Goal: Task Accomplishment & Management: Manage account settings

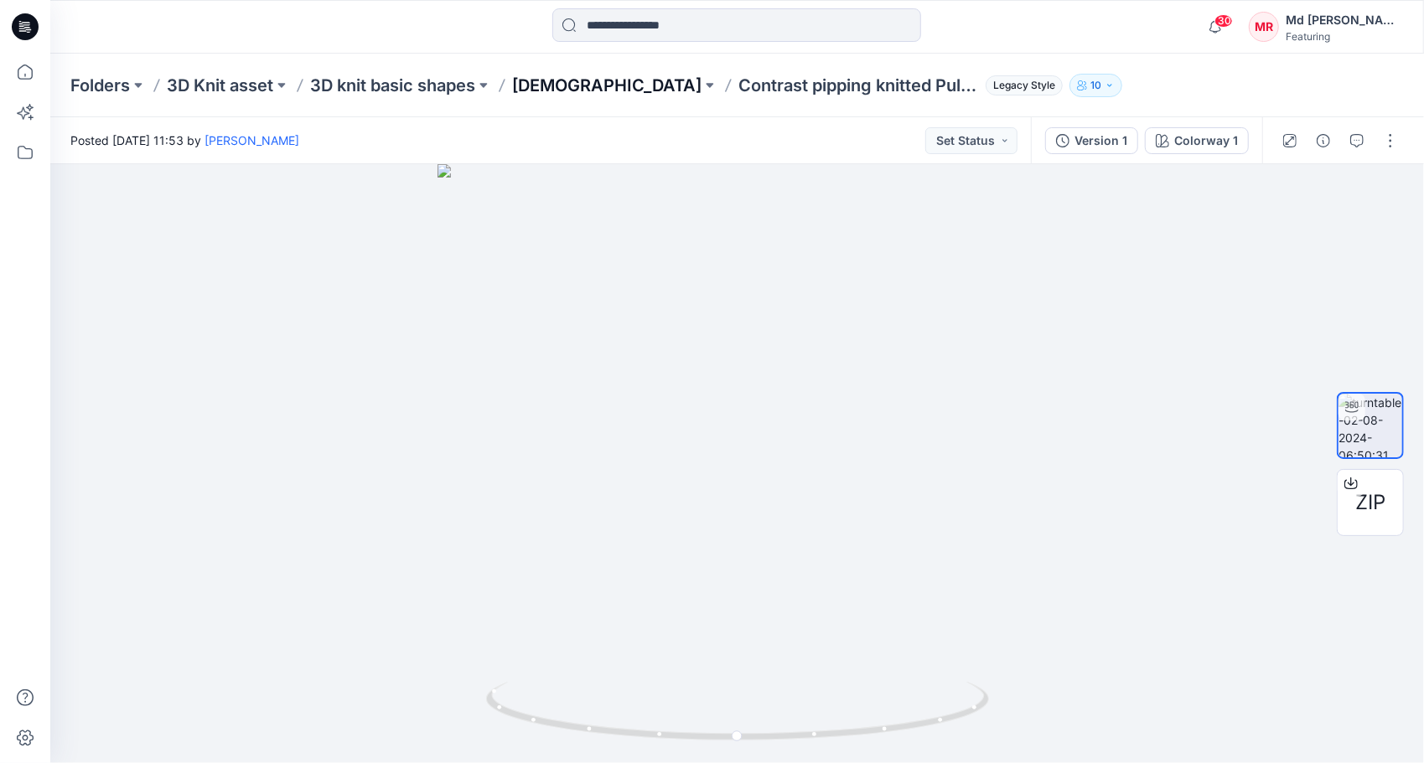
click at [540, 82] on p "[DEMOGRAPHIC_DATA]" at bounding box center [606, 85] width 189 height 23
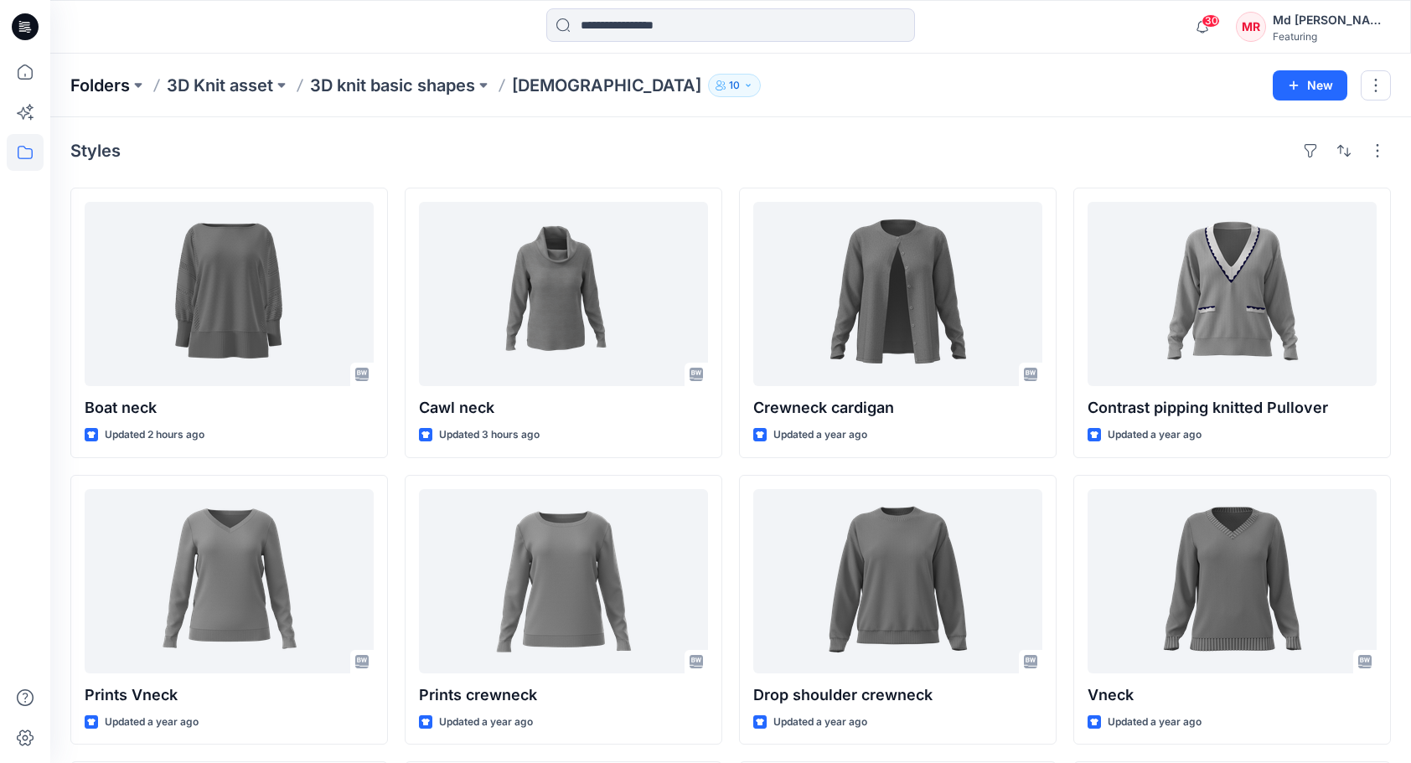
click at [91, 84] on p "Folders" at bounding box center [100, 85] width 60 height 23
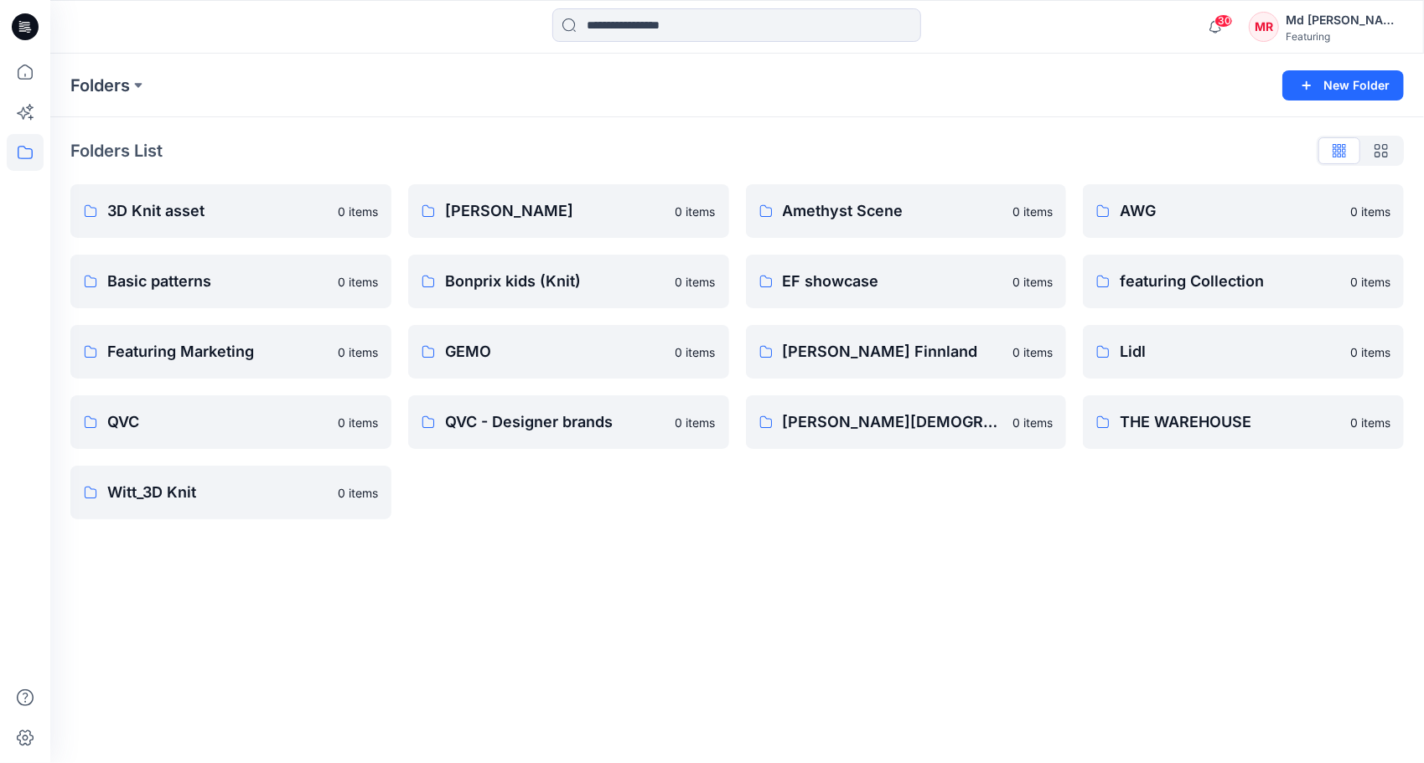
drag, startPoint x: 830, startPoint y: 591, endPoint x: 745, endPoint y: 521, distance: 109.6
click at [830, 589] on div "Folders New Folder Folders List 3D Knit asset 0 items Basic patterns 0 items Fe…" at bounding box center [737, 409] width 1374 height 710
click at [189, 215] on p "3D Knit asset" at bounding box center [229, 210] width 244 height 23
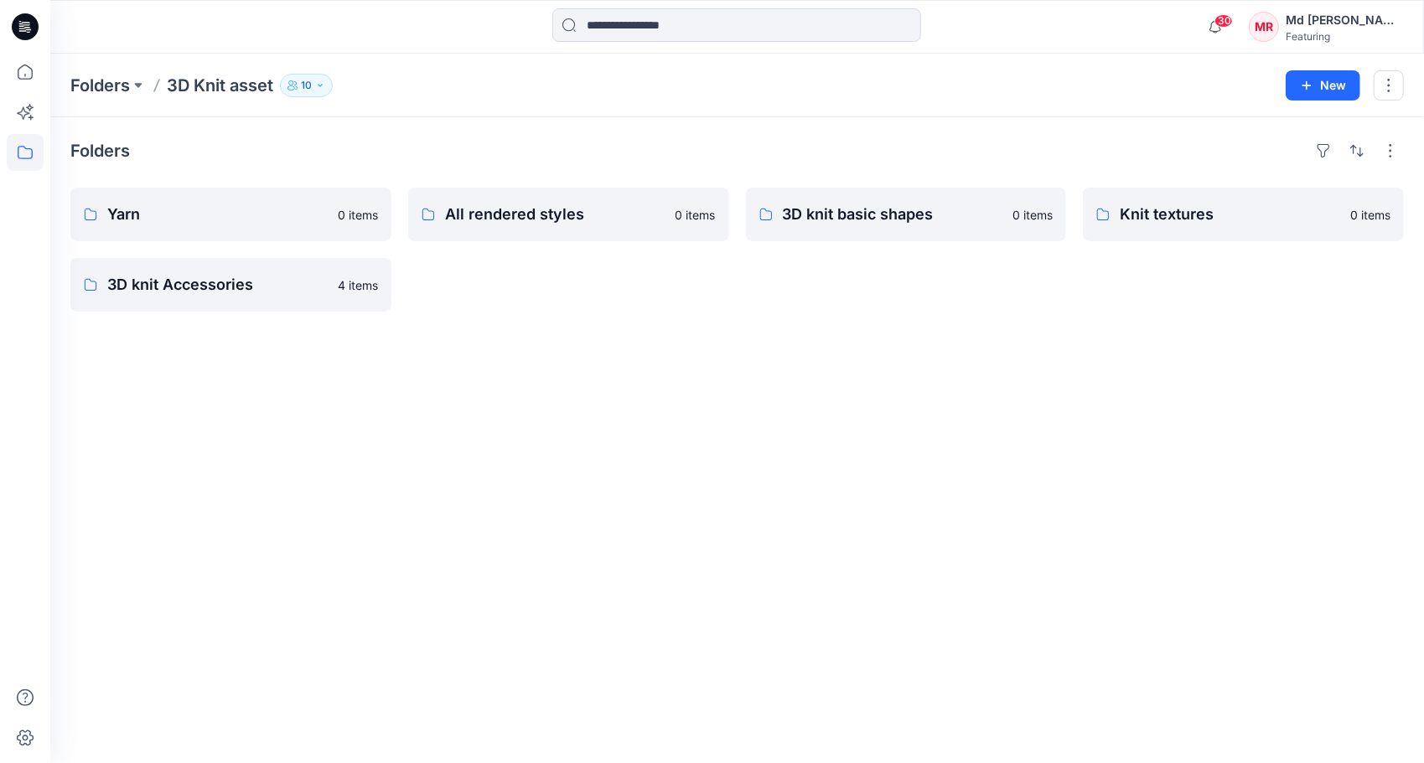
click at [796, 365] on div "Folders Yarn 0 items 3D knit Accessories 4 items All rendered styles 0 items 3D…" at bounding box center [737, 440] width 1374 height 646
click at [862, 220] on p "3D knit basic shapes" at bounding box center [905, 214] width 244 height 23
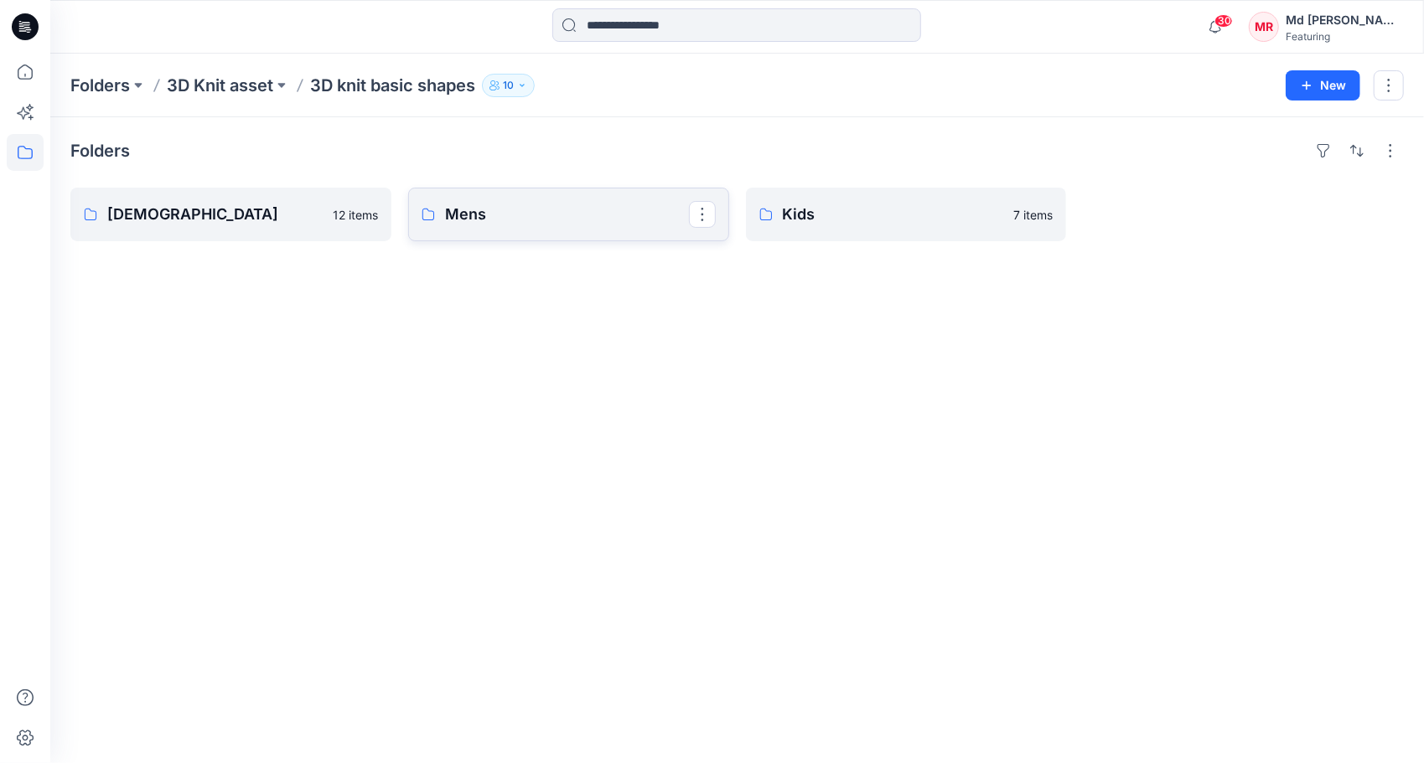
click at [468, 211] on p "Mens" at bounding box center [567, 214] width 244 height 23
click at [390, 307] on div "Folders [DEMOGRAPHIC_DATA] 12 items Mens 4 items Kids 7 items" at bounding box center [737, 440] width 1374 height 646
click at [203, 220] on p "[DEMOGRAPHIC_DATA]" at bounding box center [229, 214] width 244 height 23
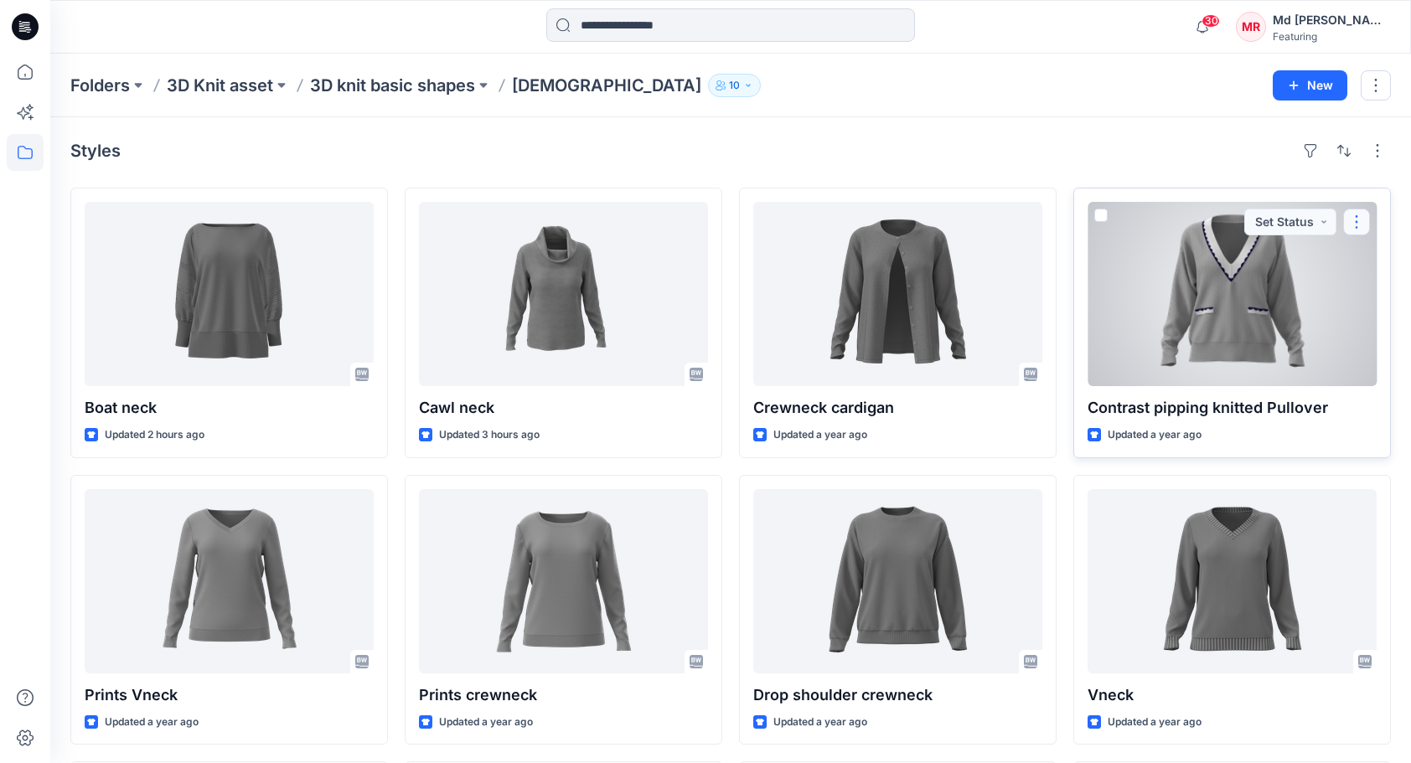
click at [1361, 210] on button "button" at bounding box center [1356, 222] width 27 height 27
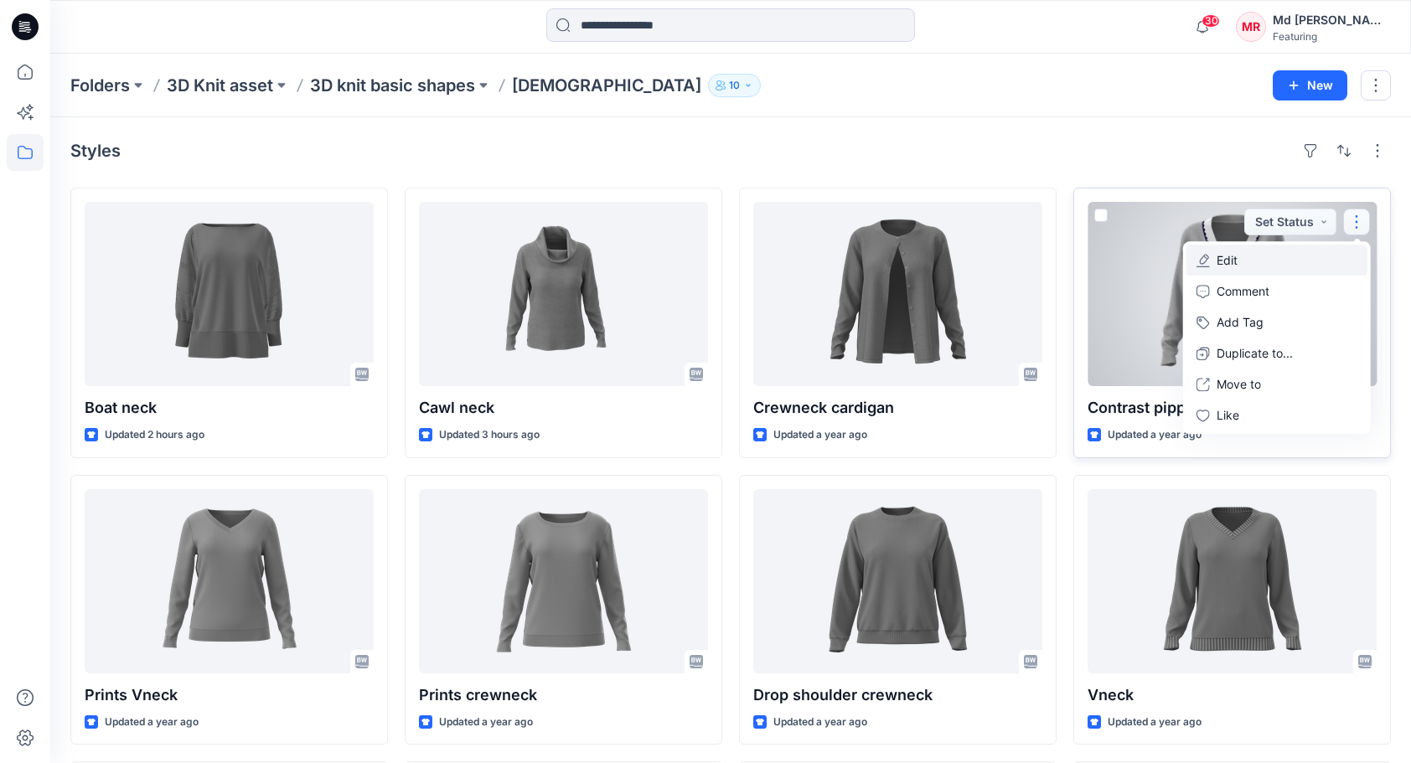
click at [1244, 254] on button "Edit" at bounding box center [1277, 260] width 181 height 31
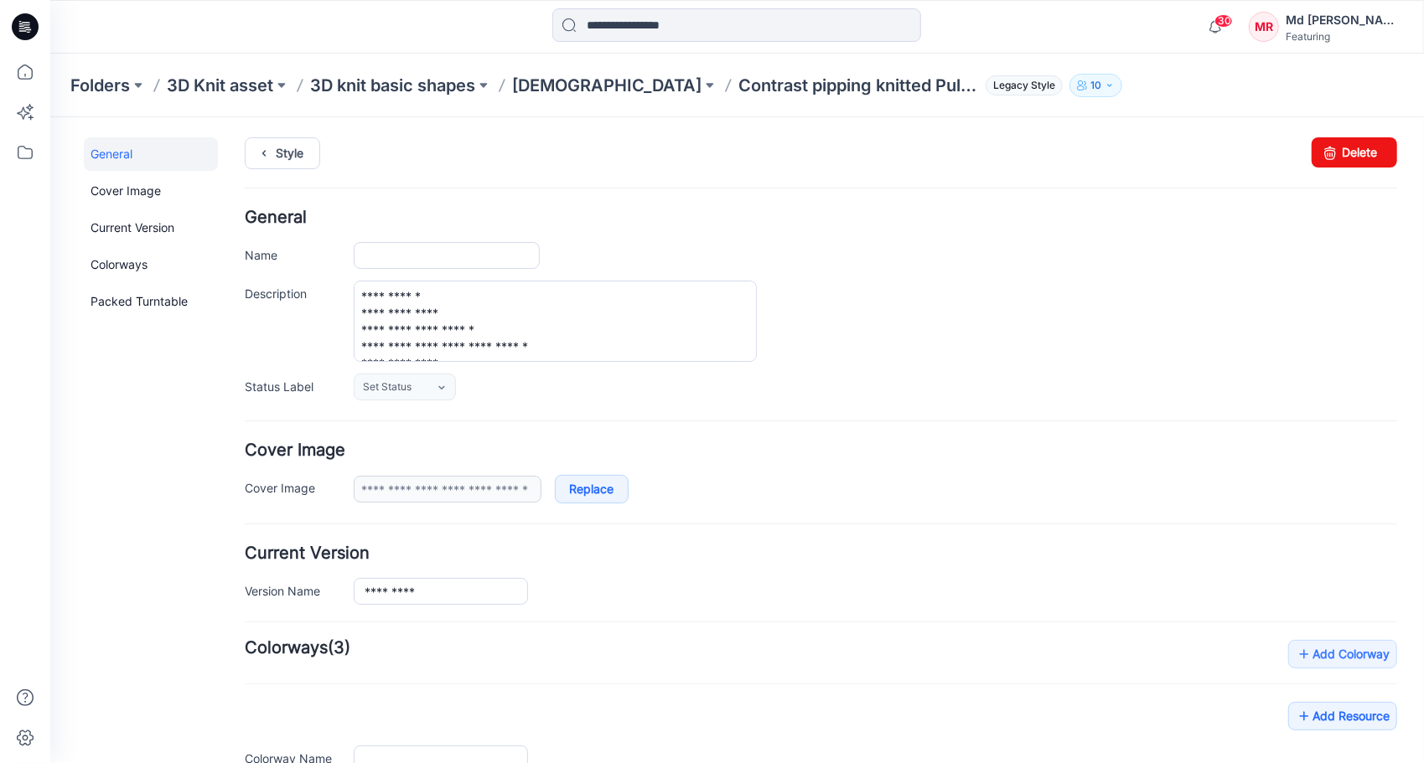
type input "**********"
type textarea "**********"
type input "**********"
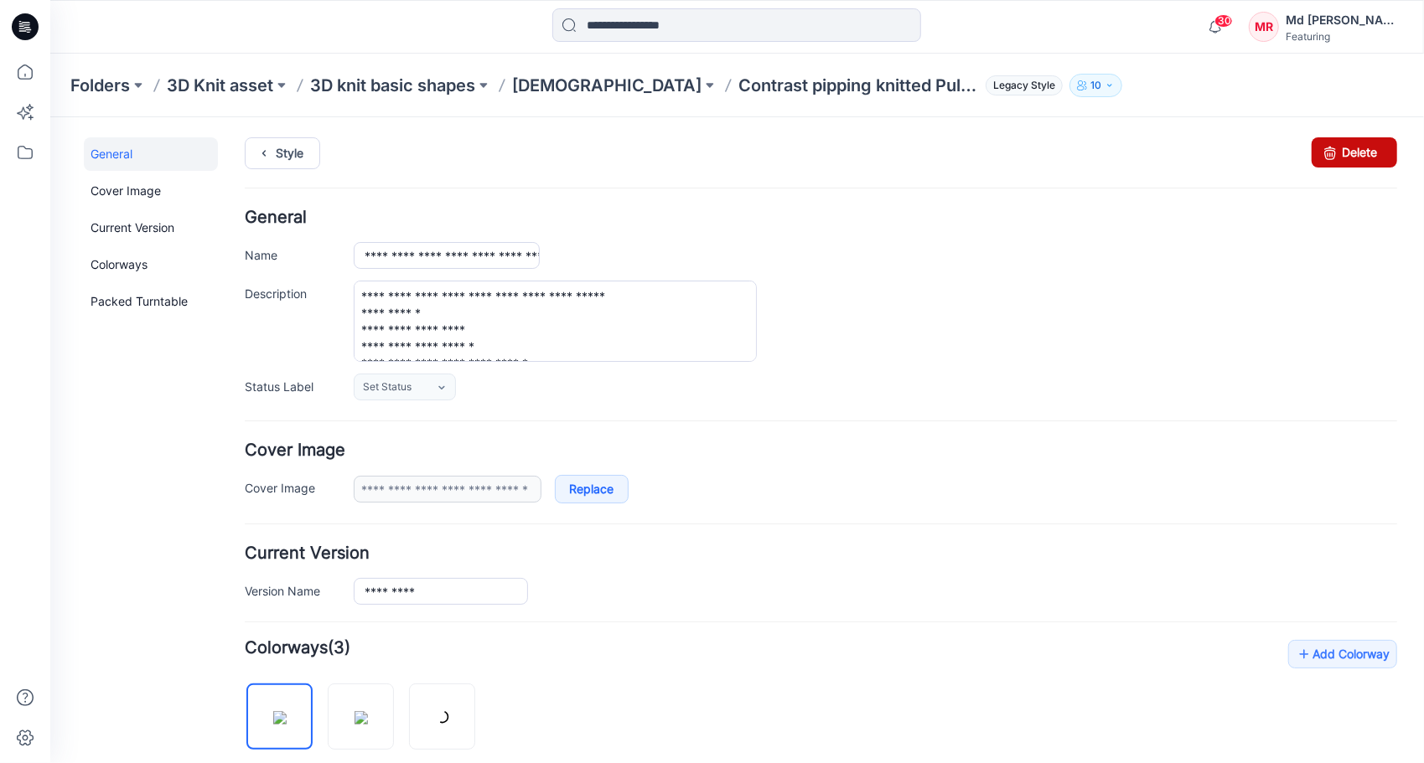
click at [1349, 147] on link "Delete" at bounding box center [1353, 152] width 85 height 30
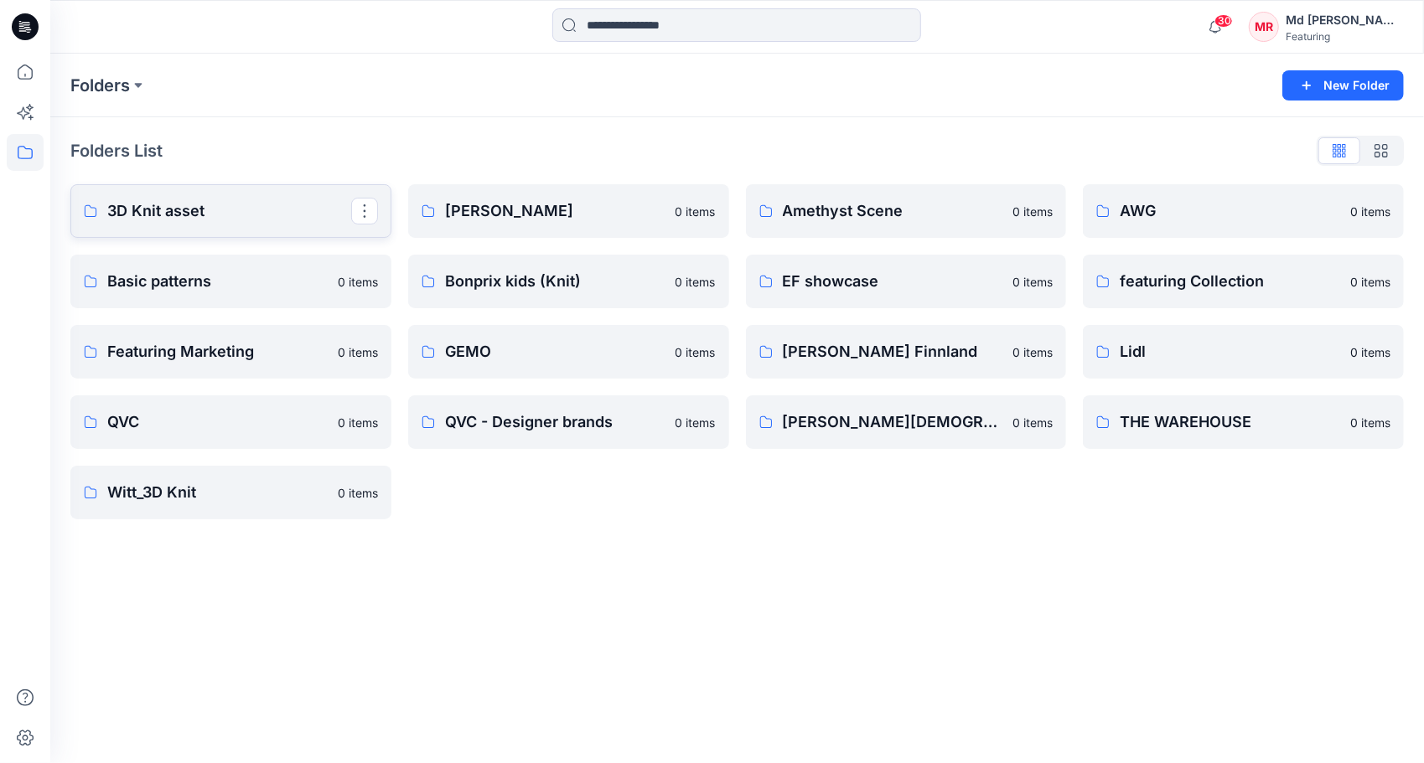
click at [213, 224] on link "3D Knit asset" at bounding box center [230, 211] width 321 height 54
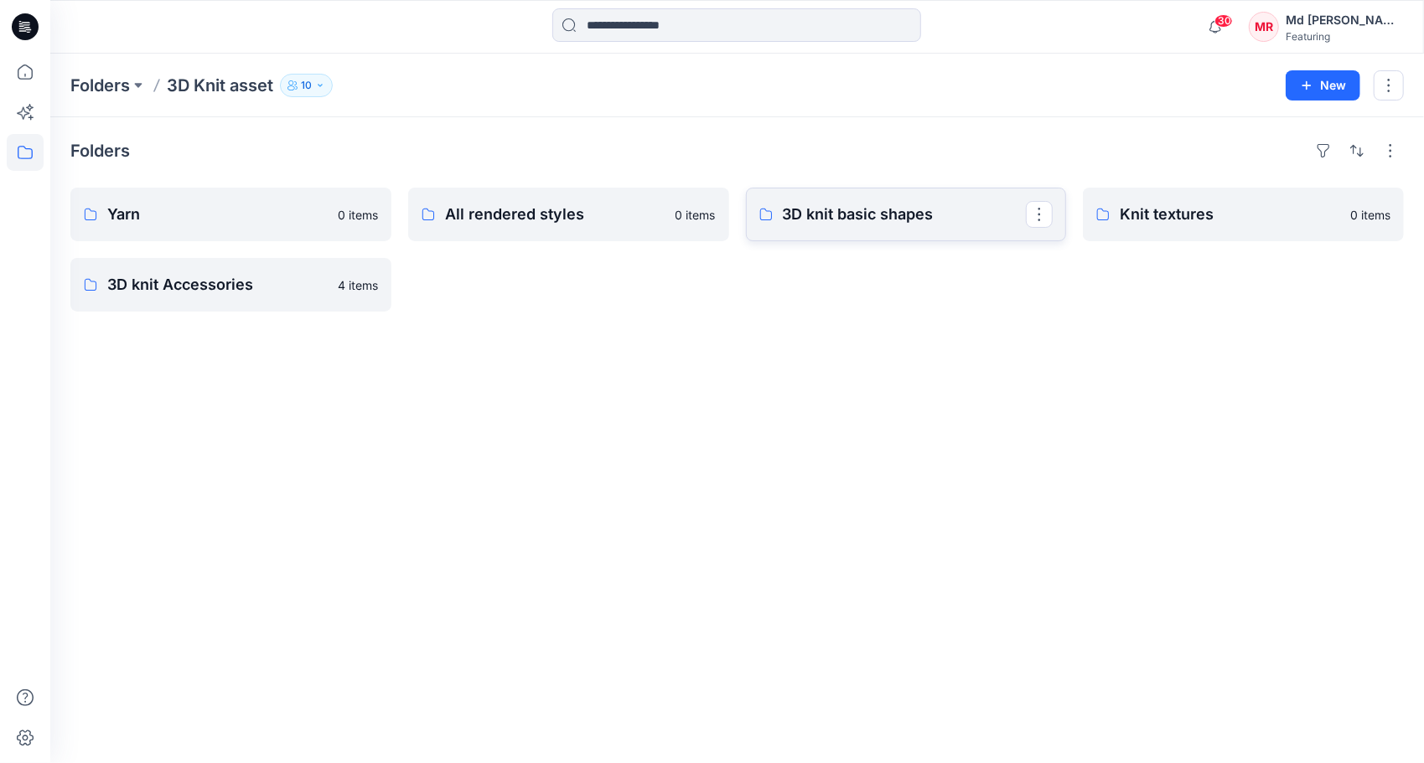
click at [863, 223] on p "3D knit basic shapes" at bounding box center [905, 214] width 244 height 23
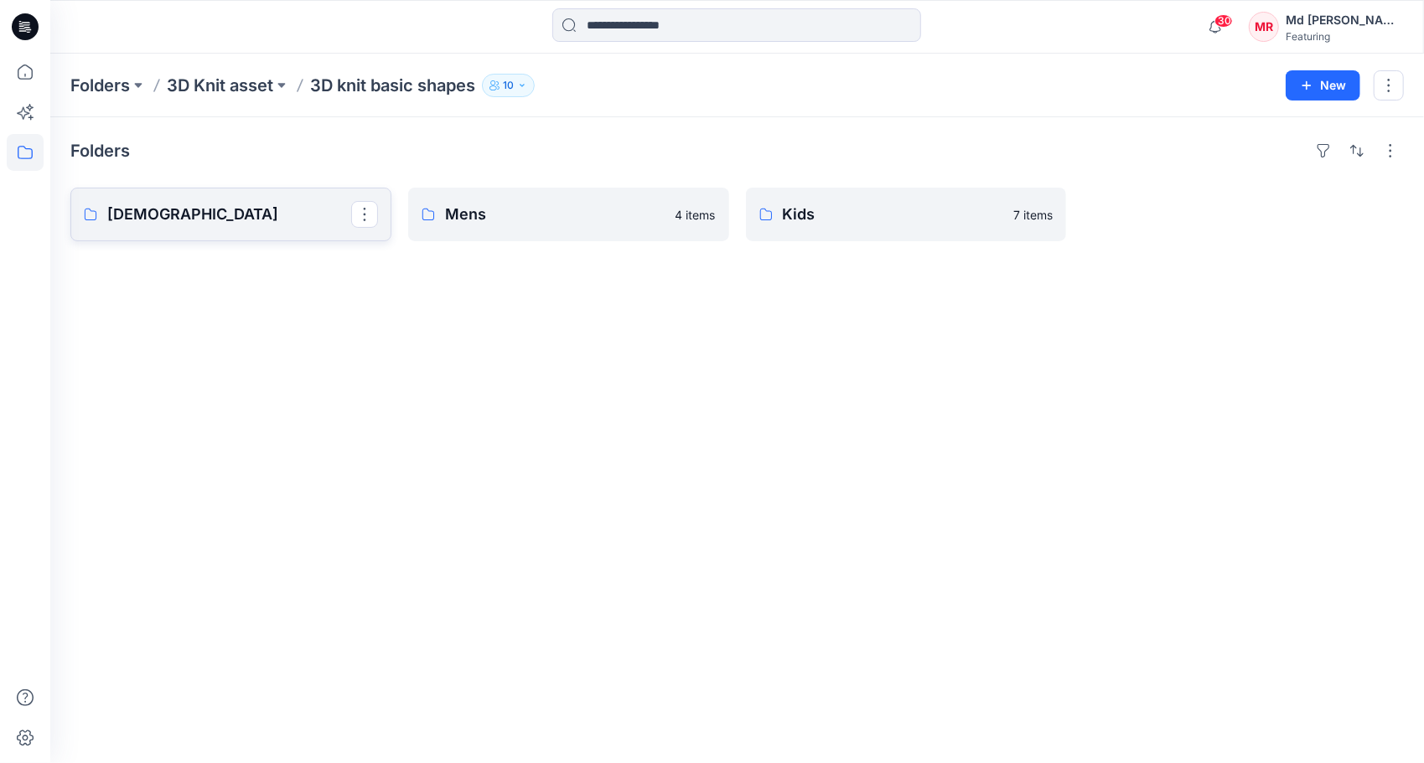
click at [199, 216] on p "[DEMOGRAPHIC_DATA]" at bounding box center [229, 214] width 244 height 23
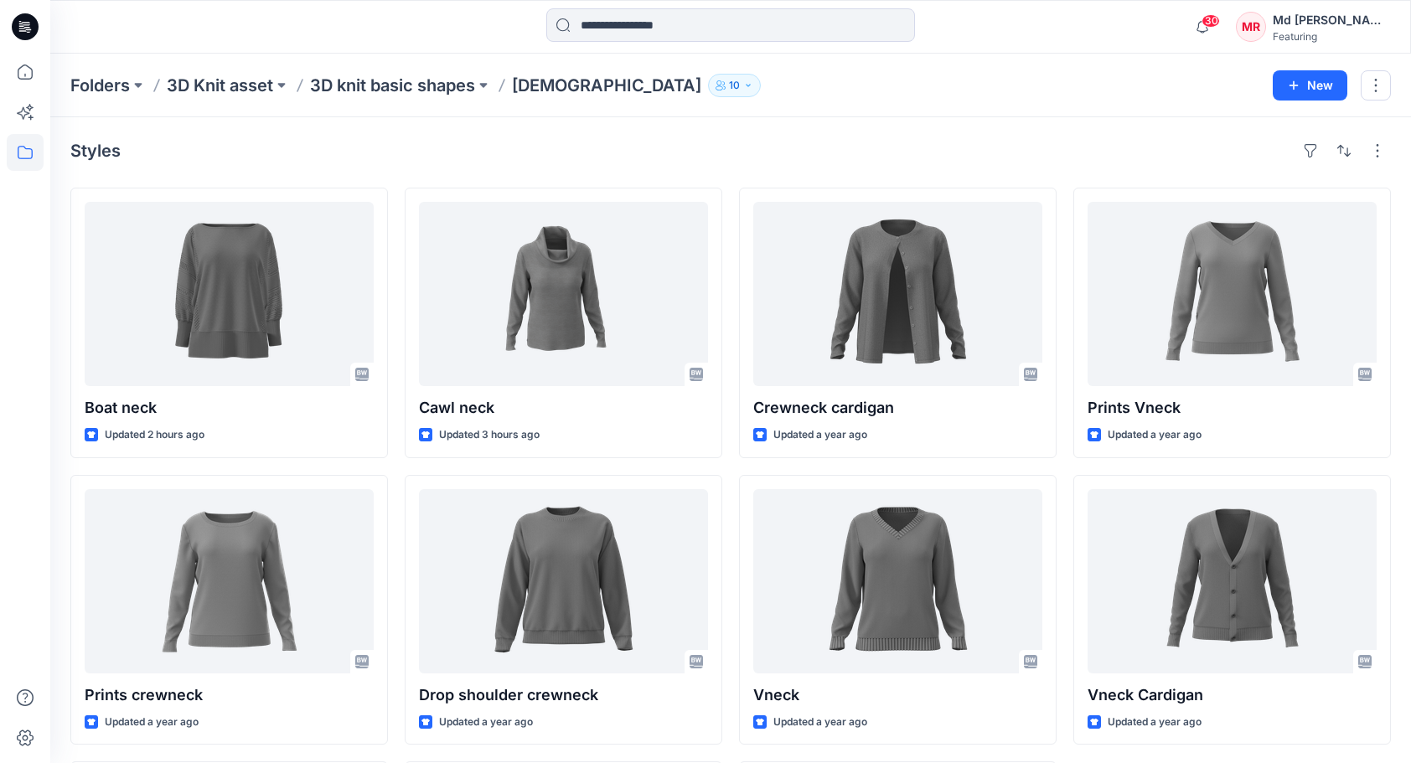
click at [929, 116] on div "Folders 3D Knit asset 3D knit basic shapes Ladies 10 New" at bounding box center [730, 86] width 1361 height 64
click at [352, 82] on p "3D knit basic shapes" at bounding box center [392, 85] width 165 height 23
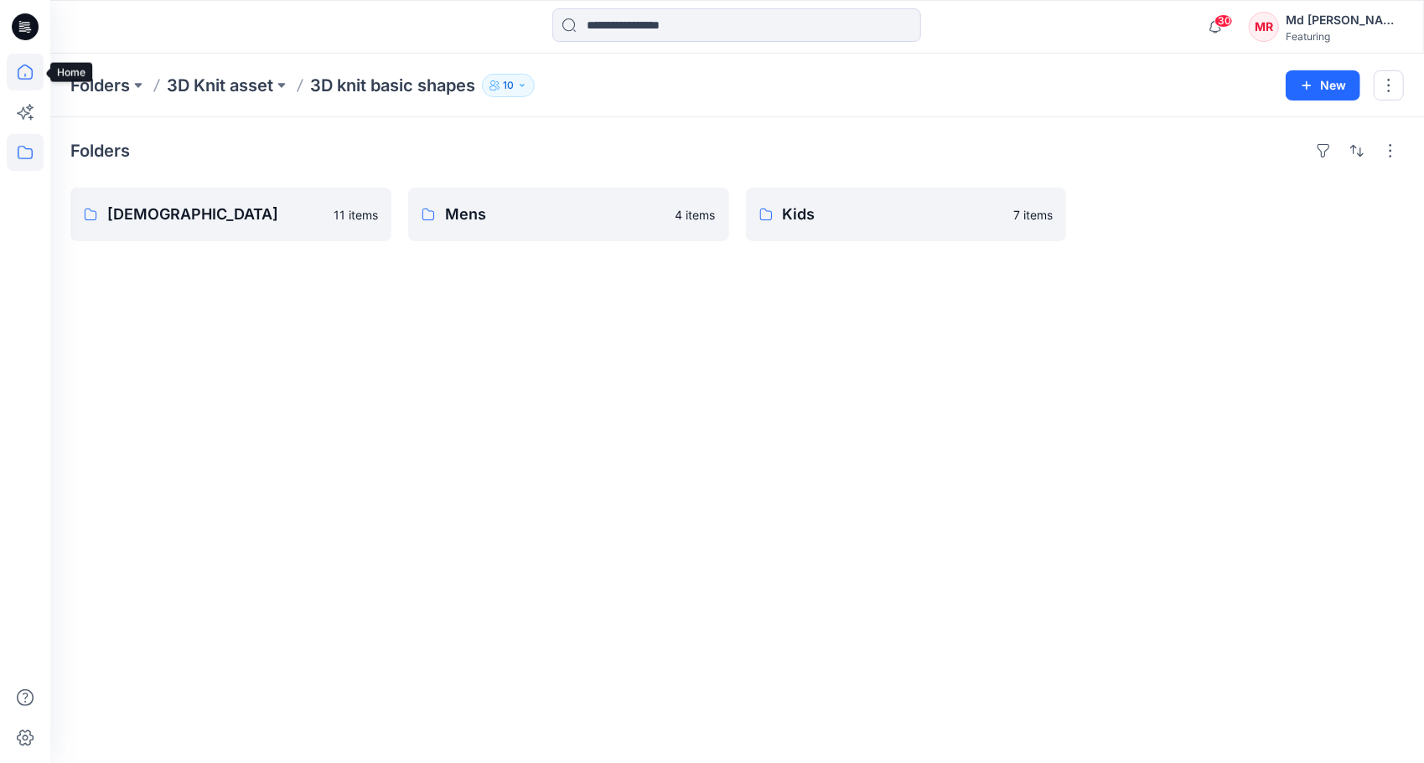
click at [28, 84] on icon at bounding box center [25, 72] width 37 height 37
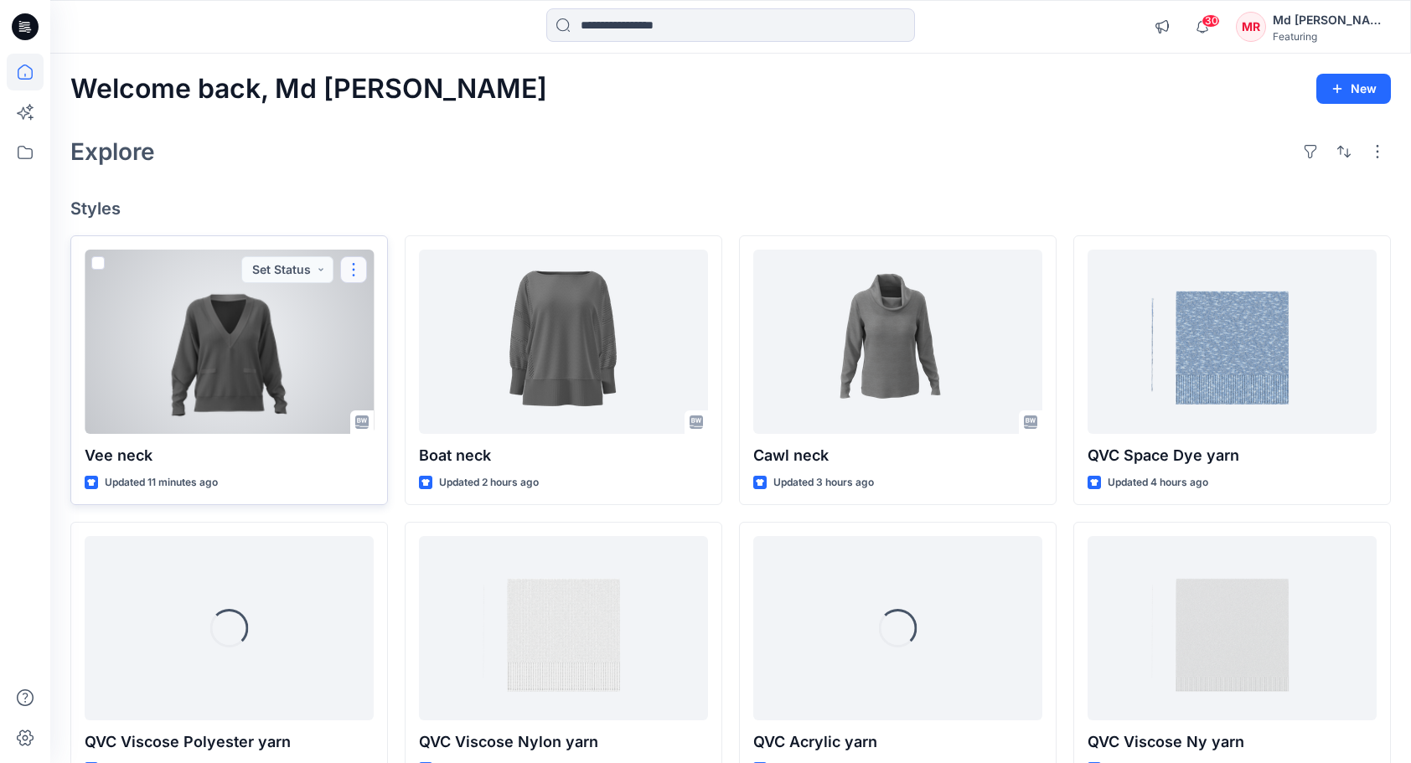
click at [354, 263] on button "button" at bounding box center [353, 269] width 27 height 27
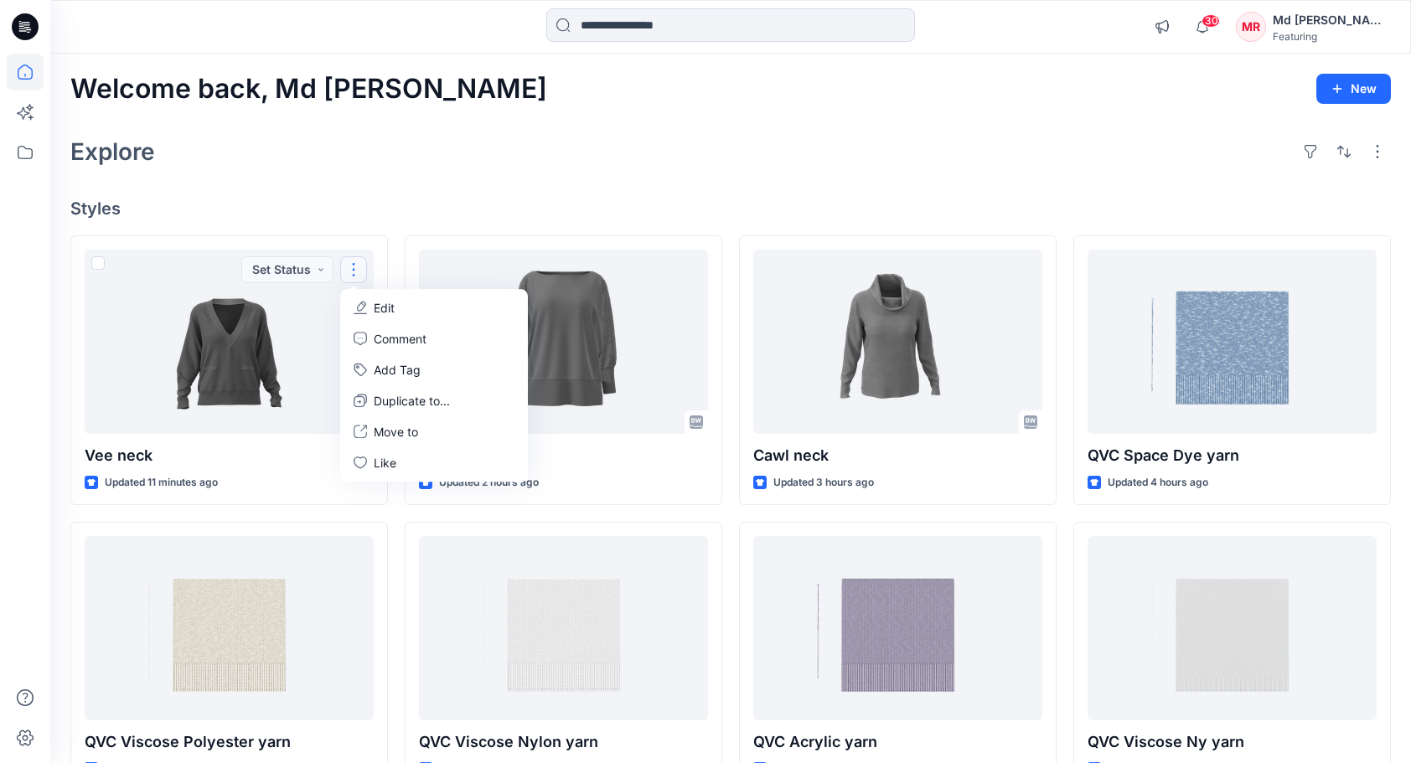
click at [558, 183] on div "Welcome back, Md Rabiul New Explore Styles Vee neck Updated 11 minutes ago Set …" at bounding box center [730, 607] width 1361 height 1106
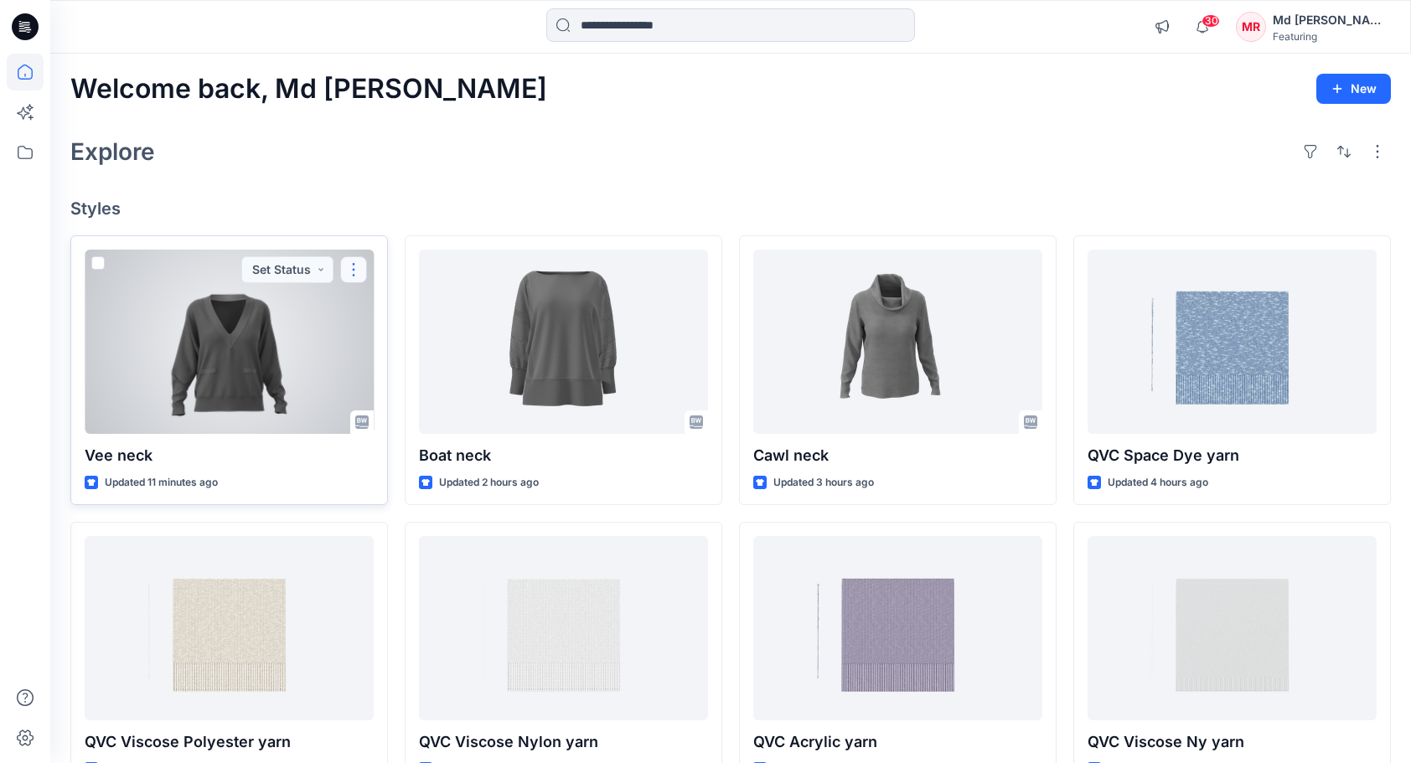
click at [354, 269] on button "button" at bounding box center [353, 269] width 27 height 27
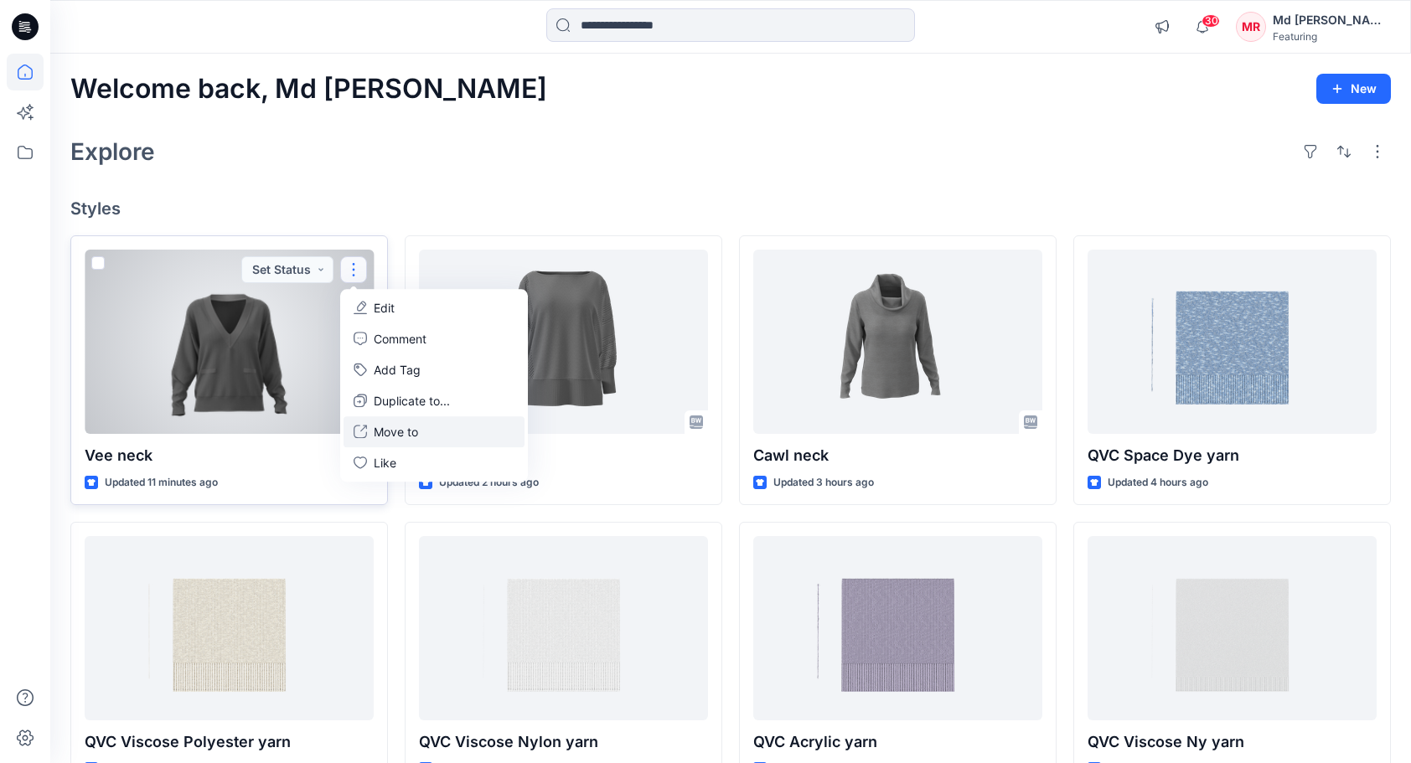
click at [414, 432] on p "Move to" at bounding box center [396, 432] width 44 height 18
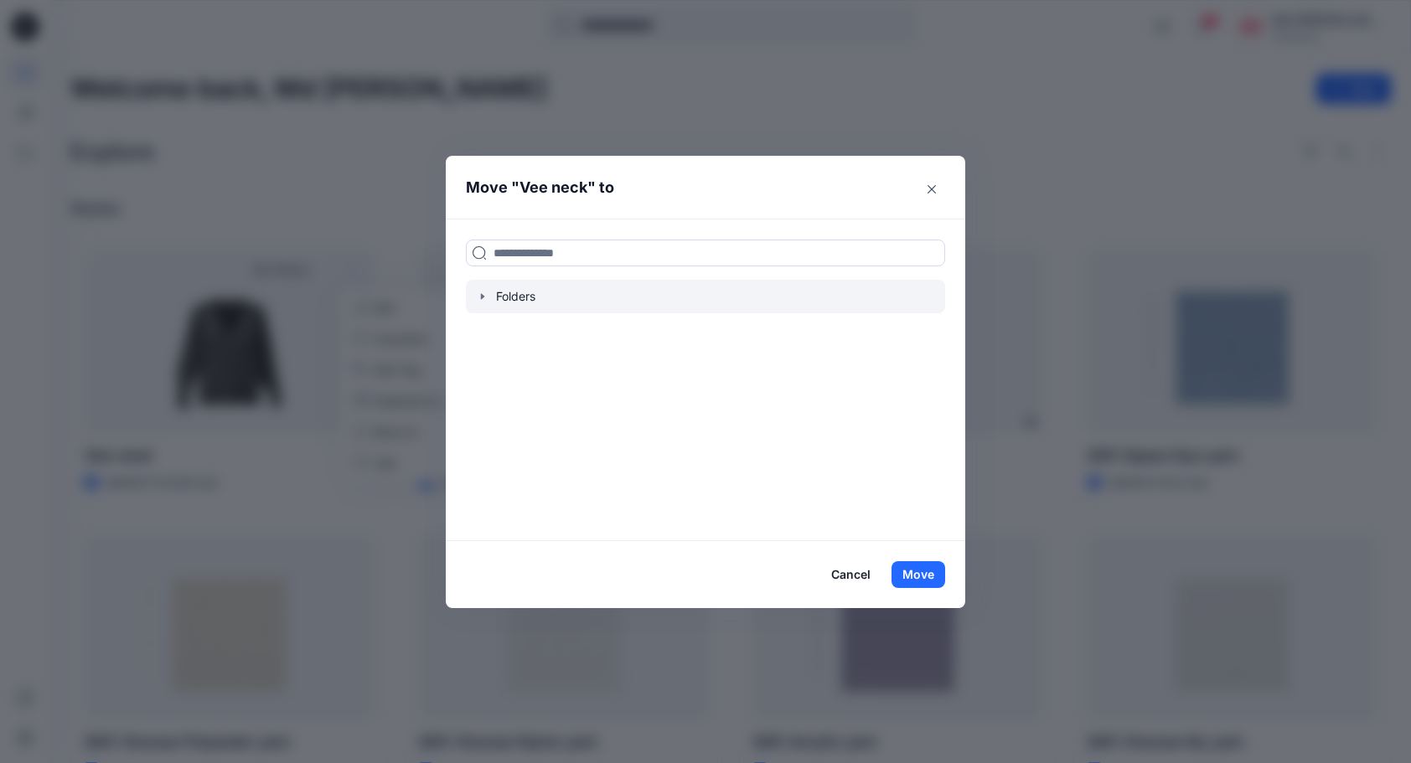
click at [491, 304] on div at bounding box center [705, 297] width 479 height 34
click at [487, 294] on icon "button" at bounding box center [482, 296] width 13 height 13
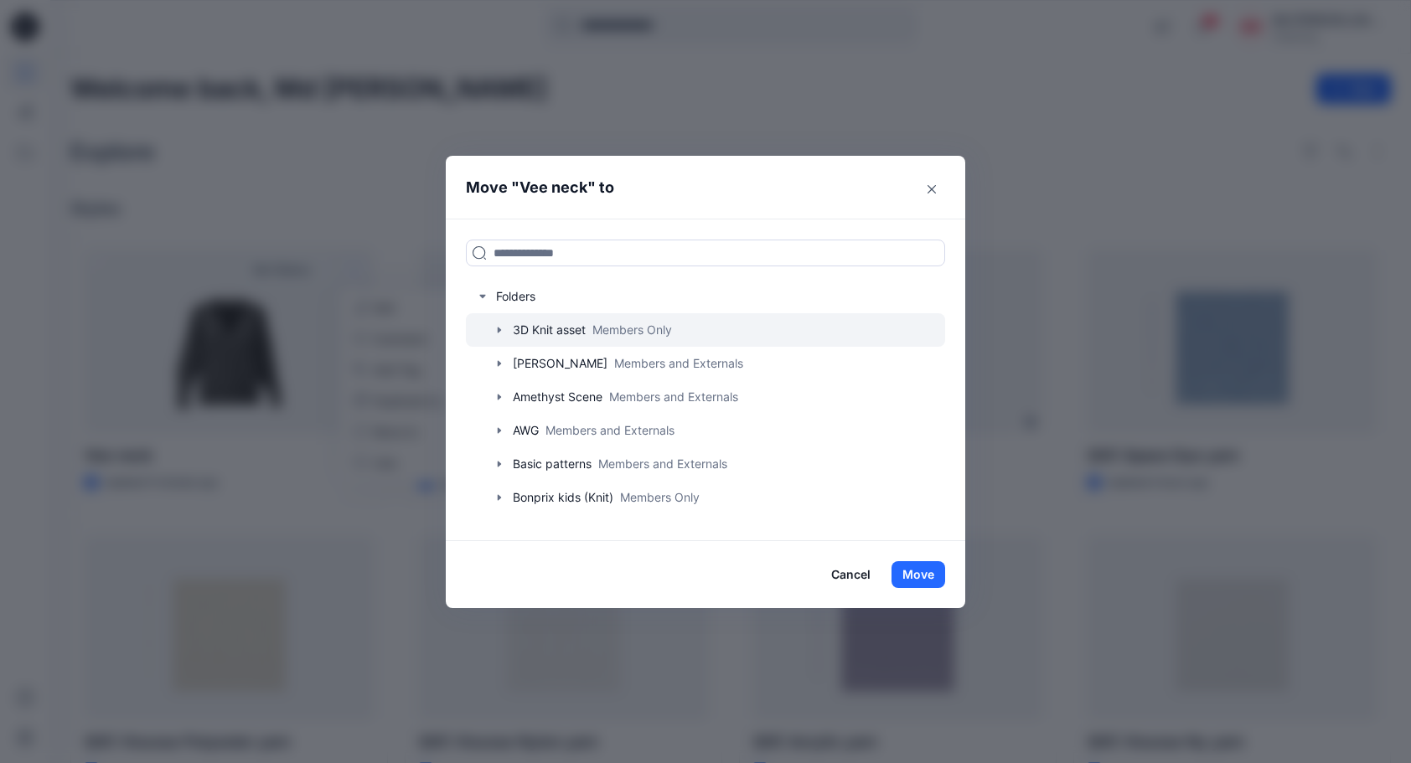
click at [506, 335] on icon "button" at bounding box center [499, 329] width 13 height 13
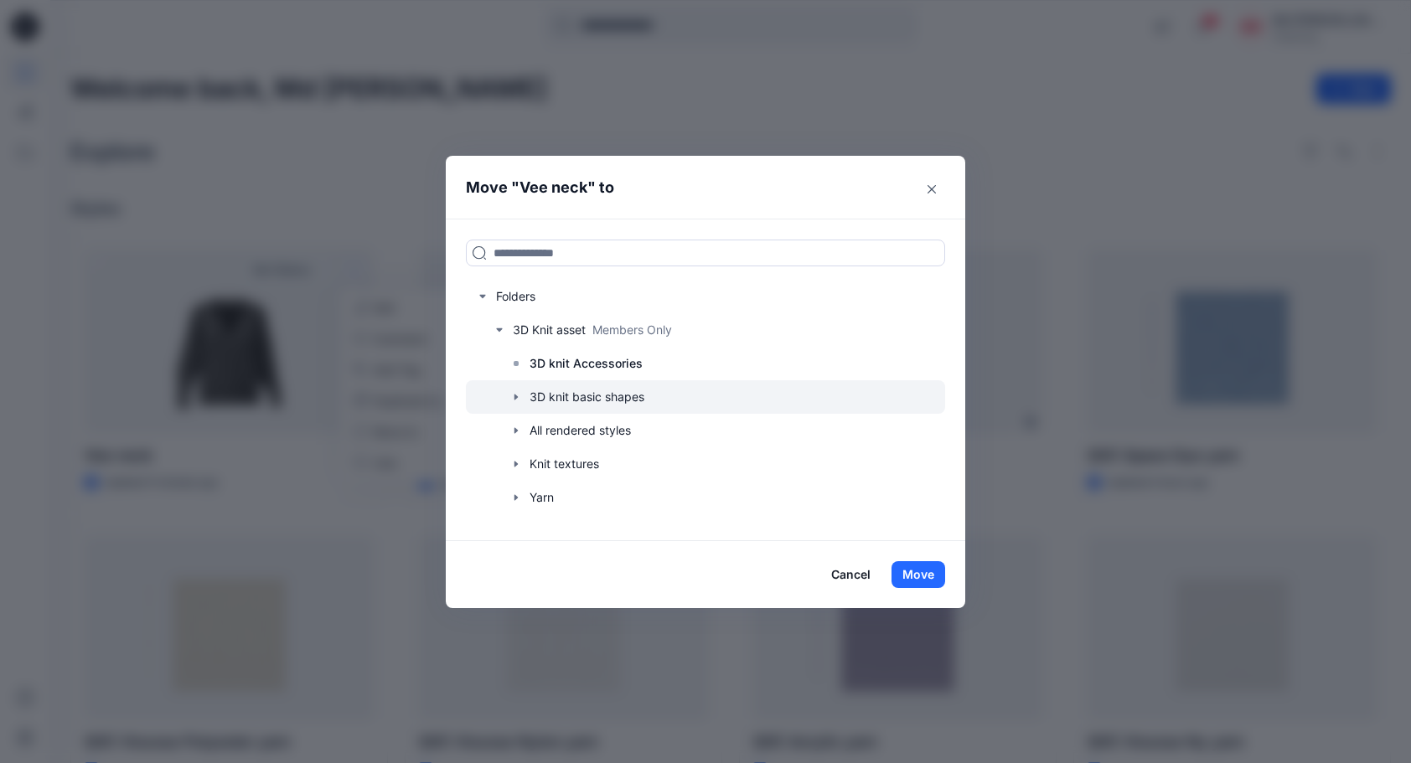
click at [518, 397] on icon "button" at bounding box center [516, 398] width 3 height 6
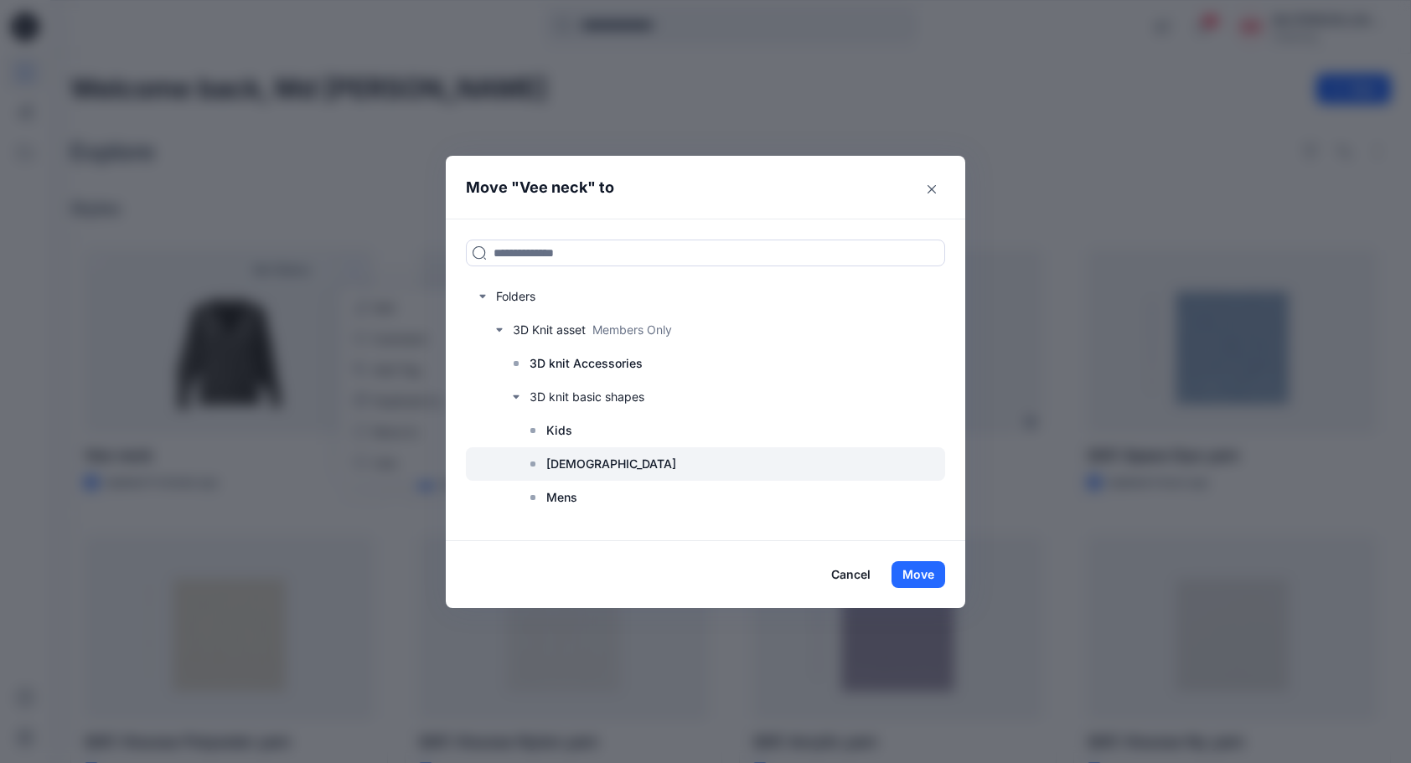
click at [568, 470] on p "[DEMOGRAPHIC_DATA]" at bounding box center [611, 464] width 130 height 20
click at [930, 568] on button "Move" at bounding box center [919, 574] width 54 height 27
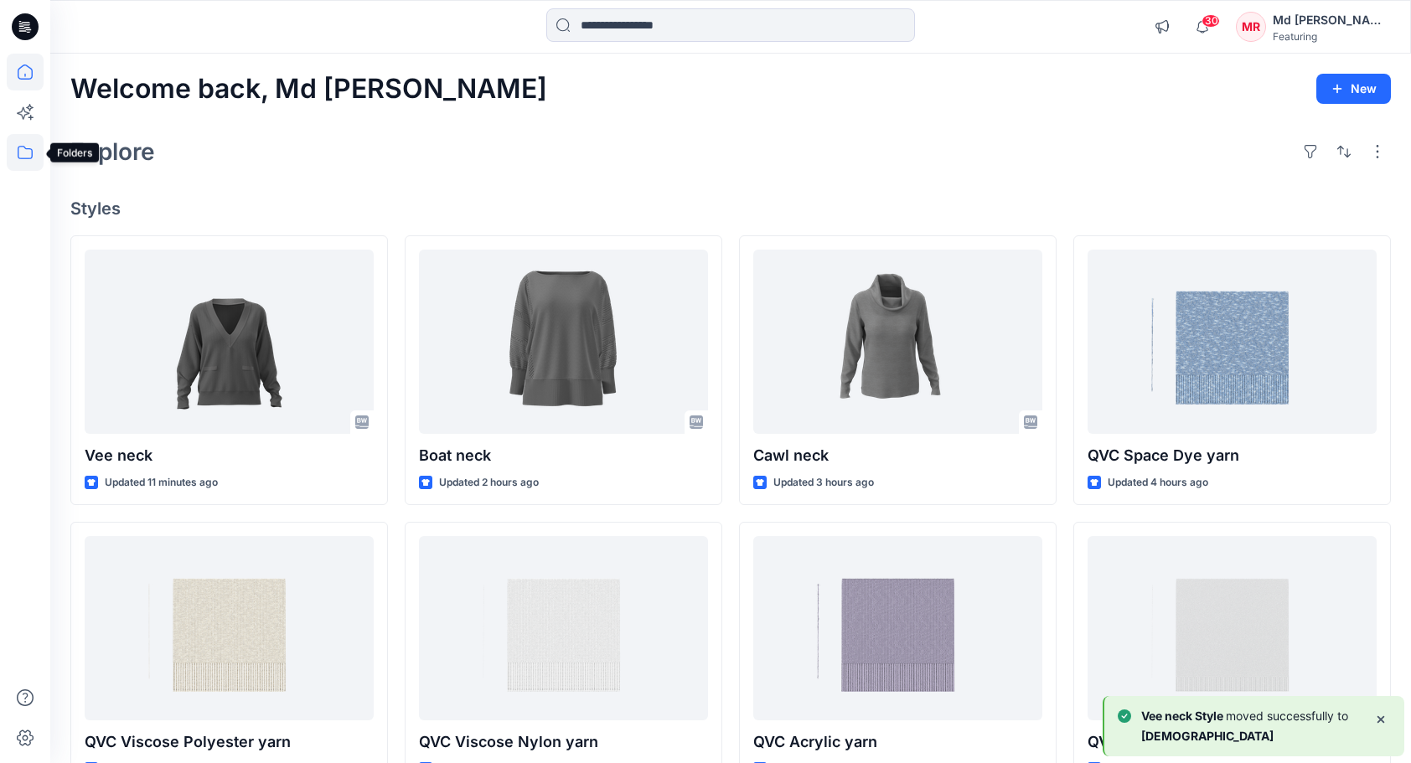
click at [27, 161] on icon at bounding box center [25, 152] width 37 height 37
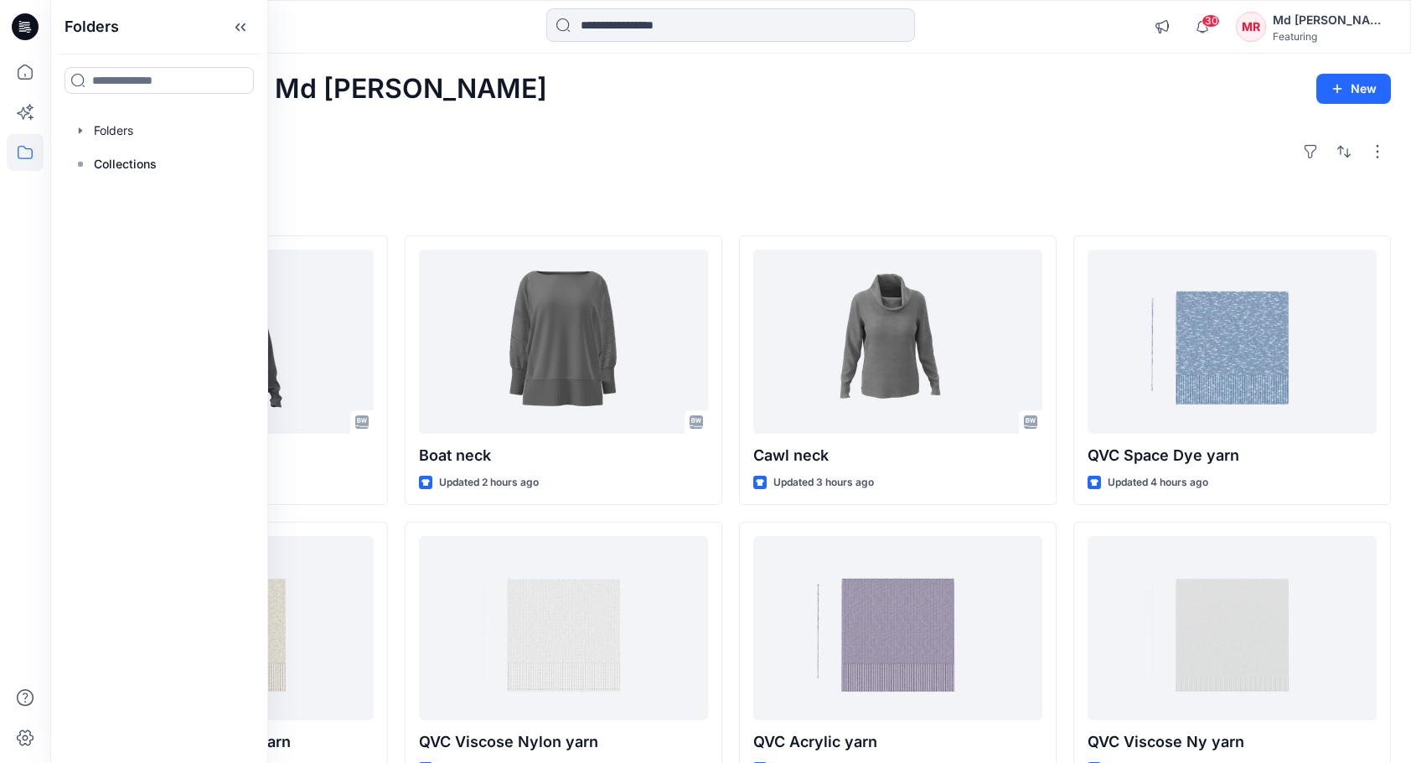
click at [441, 148] on div "Explore" at bounding box center [730, 152] width 1321 height 40
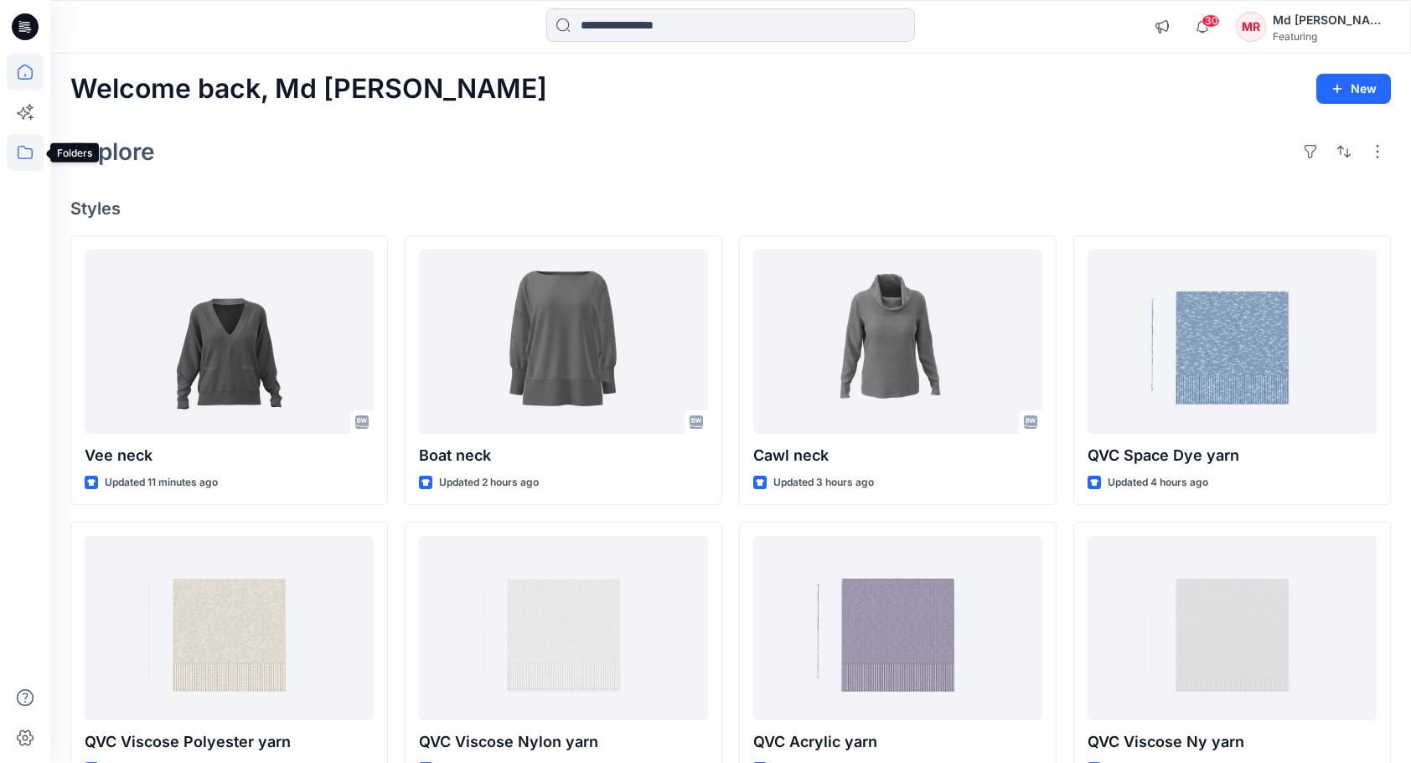
click at [28, 159] on icon at bounding box center [25, 152] width 37 height 37
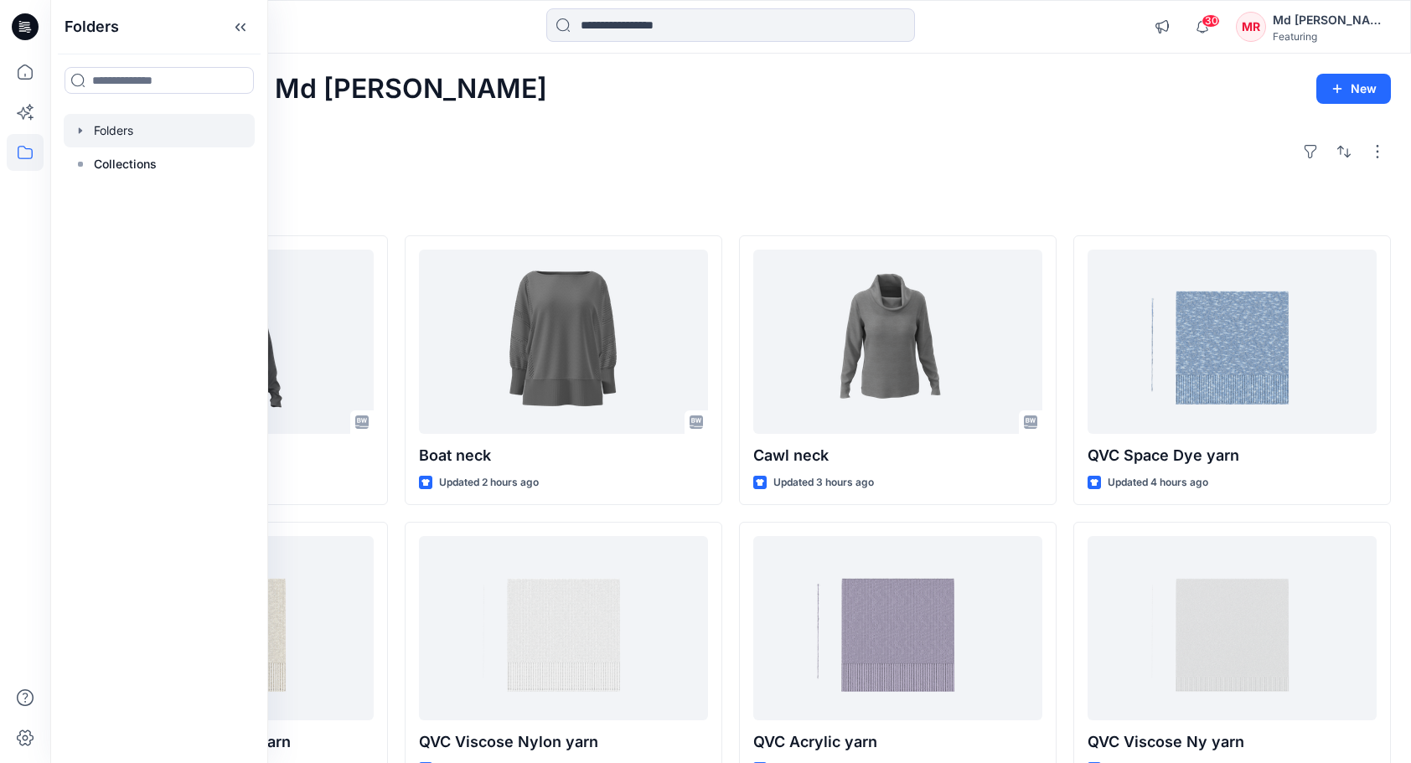
click at [110, 137] on div at bounding box center [159, 131] width 191 height 34
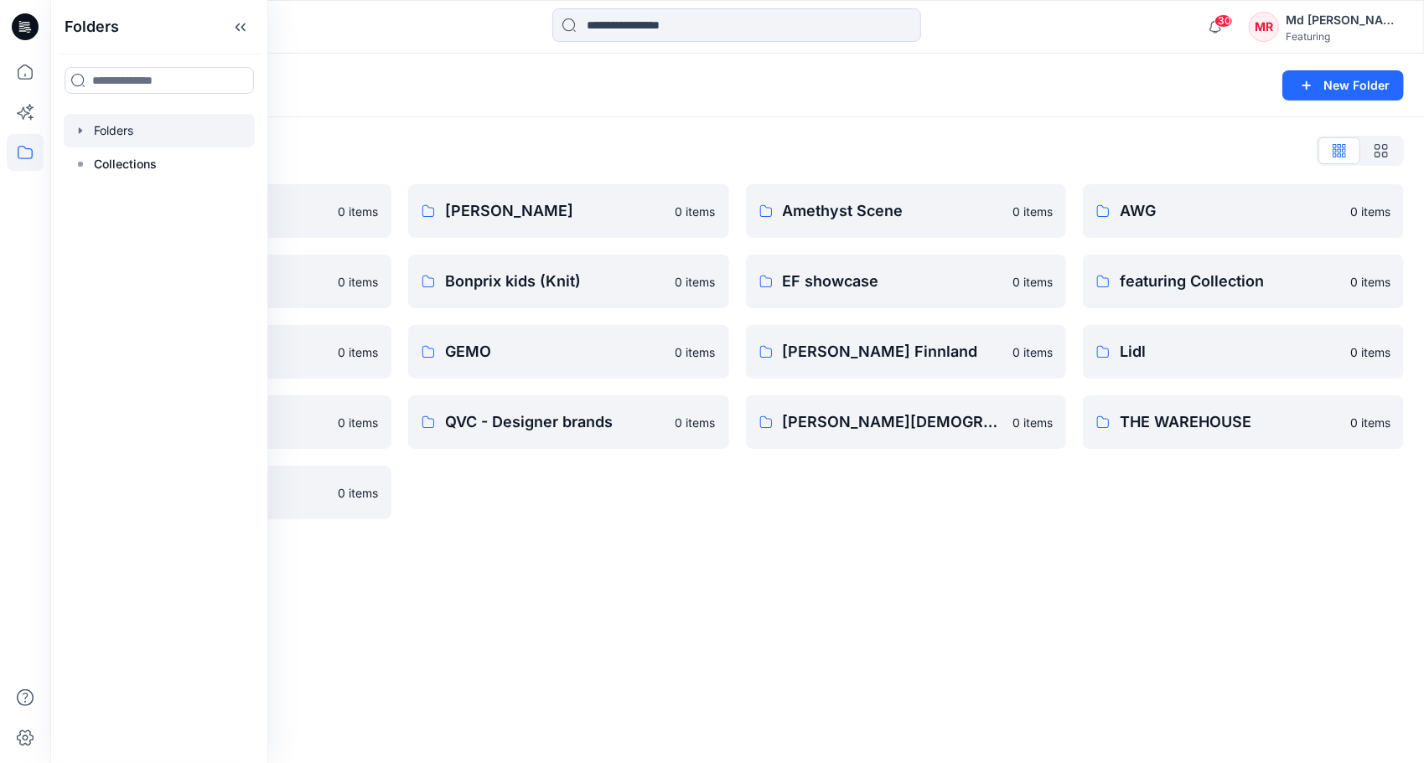
click at [476, 140] on div "Folders List" at bounding box center [736, 150] width 1333 height 27
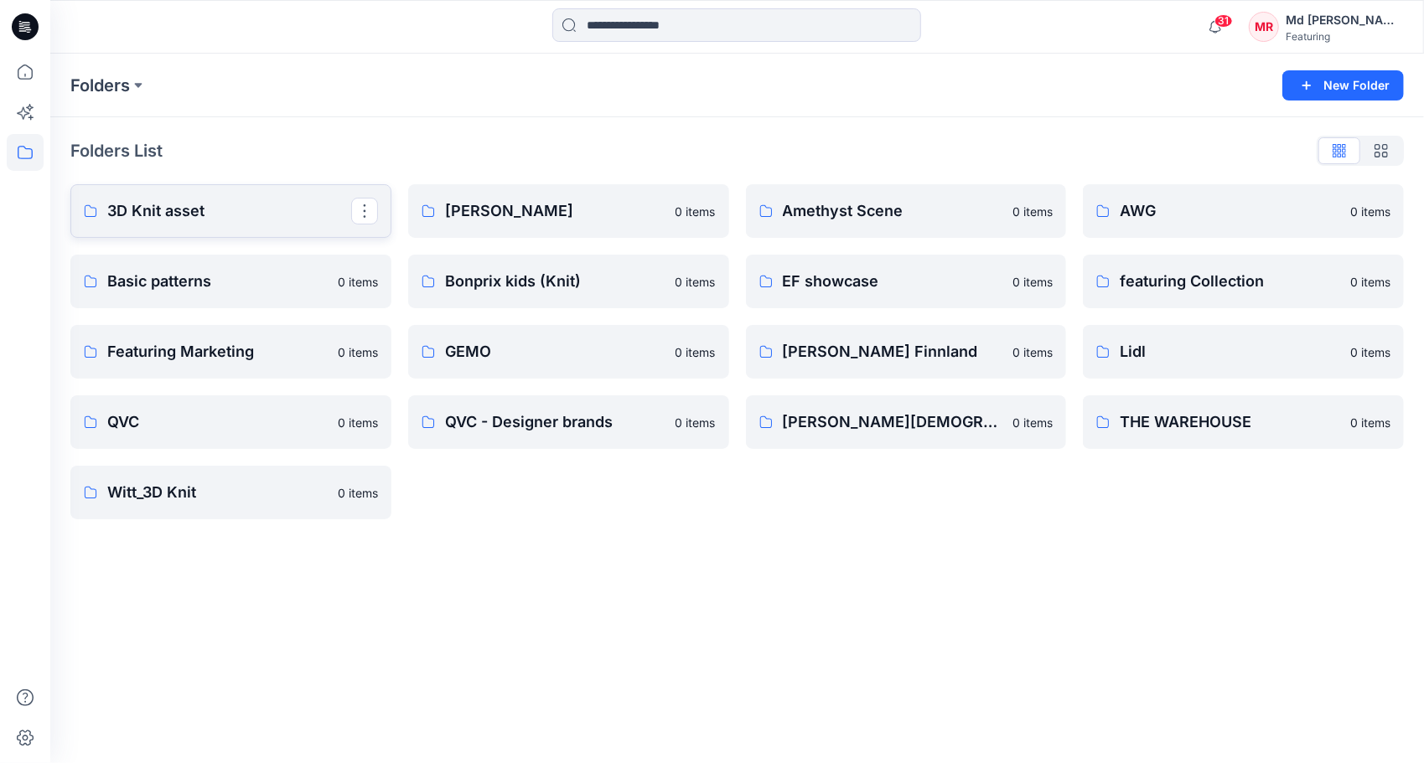
click at [184, 208] on p "3D Knit asset" at bounding box center [229, 210] width 244 height 23
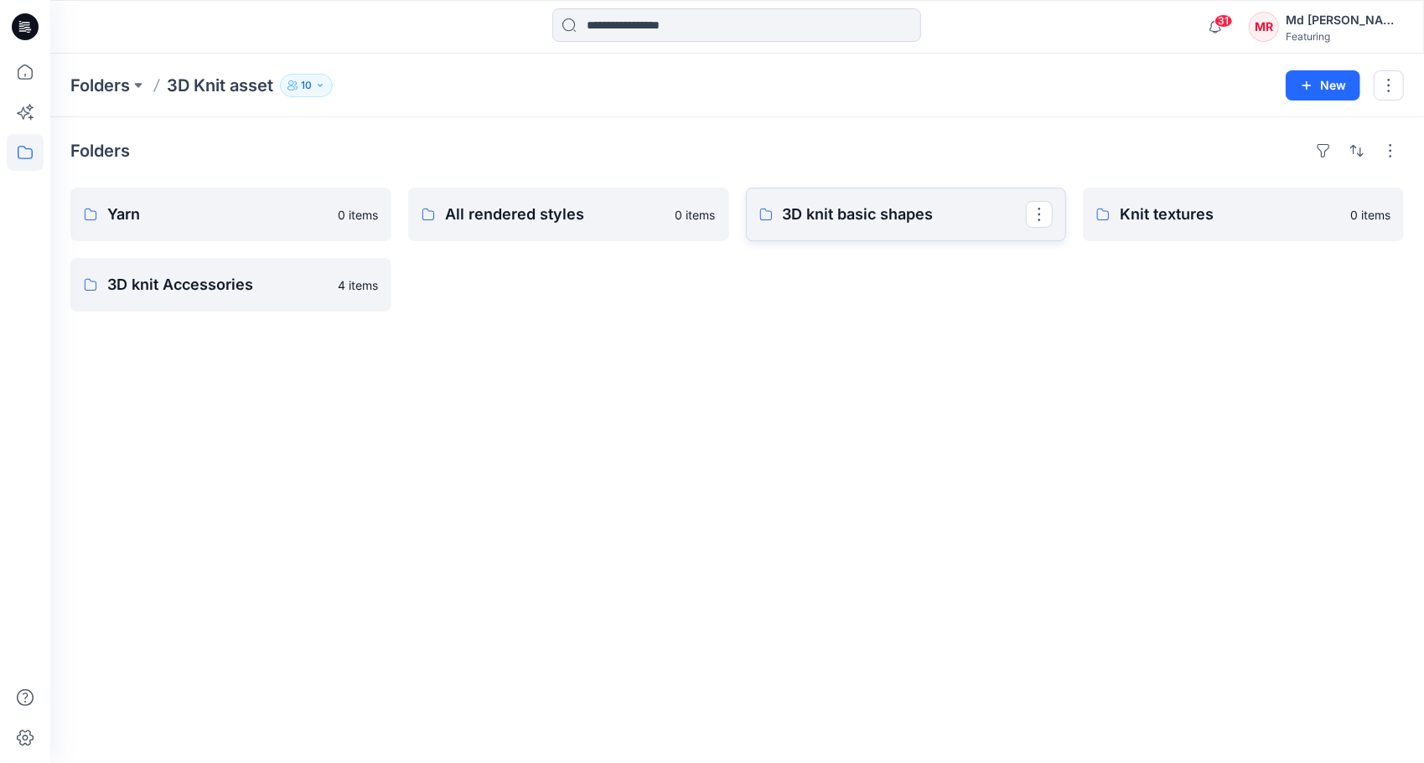
click at [865, 216] on p "3D knit basic shapes" at bounding box center [905, 214] width 244 height 23
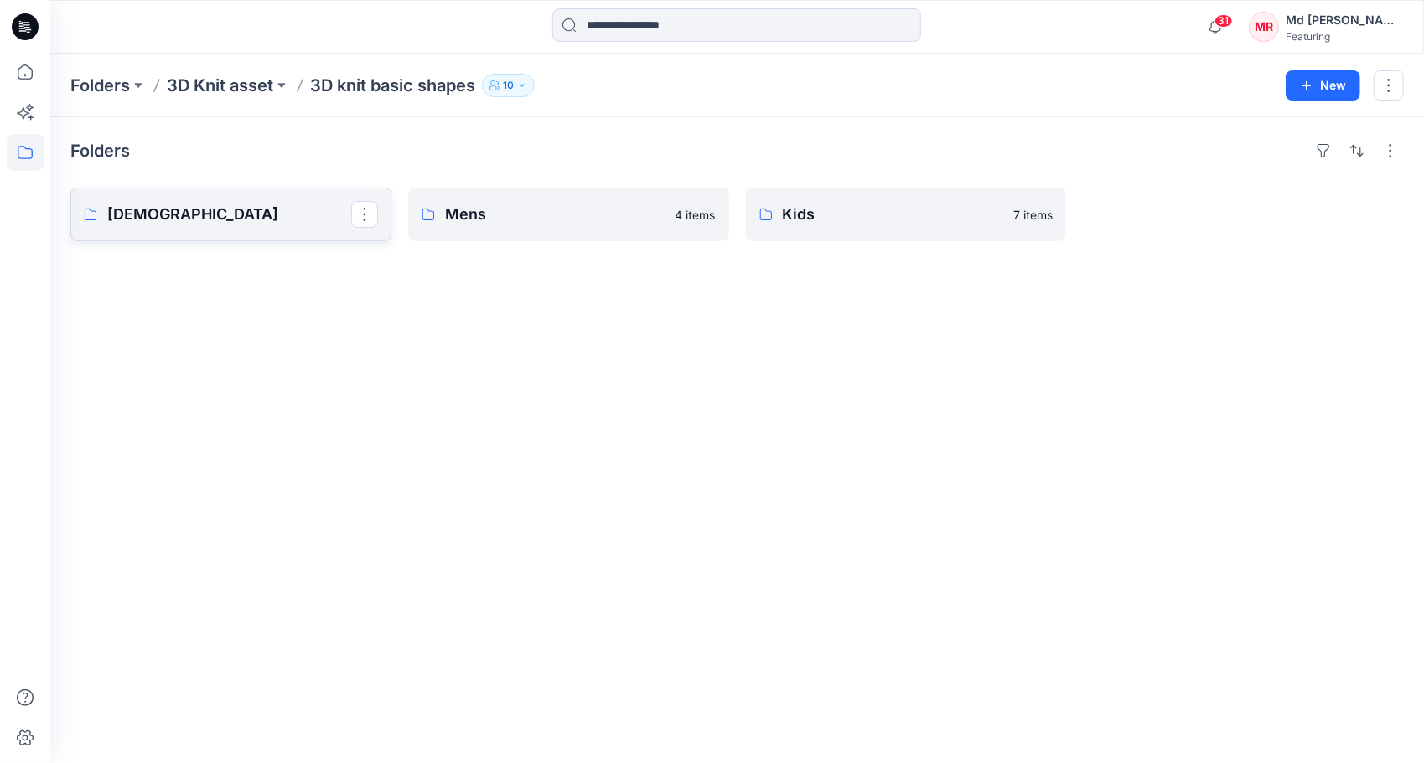
click at [169, 224] on p "[DEMOGRAPHIC_DATA]" at bounding box center [229, 214] width 244 height 23
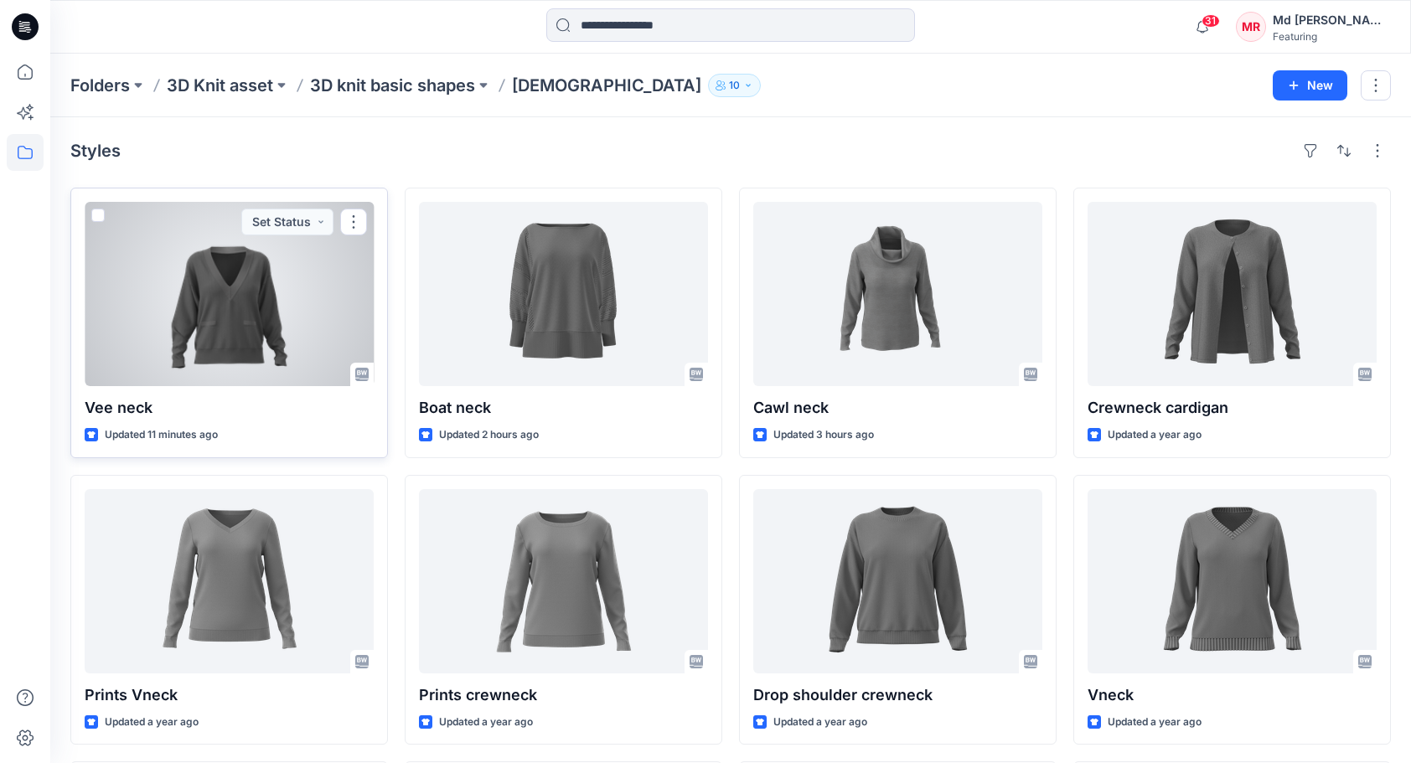
click at [256, 320] on div at bounding box center [229, 294] width 289 height 184
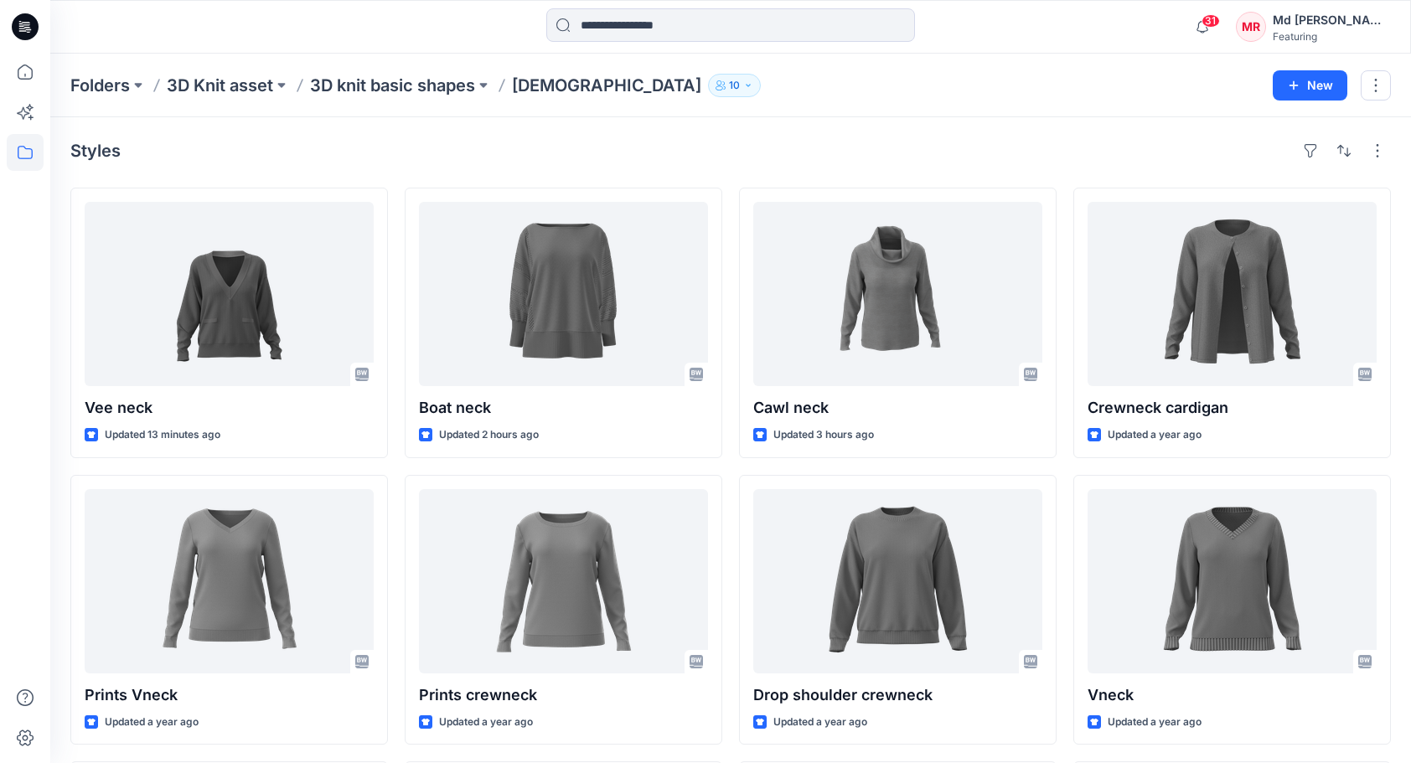
click at [954, 150] on div "Styles" at bounding box center [730, 150] width 1321 height 27
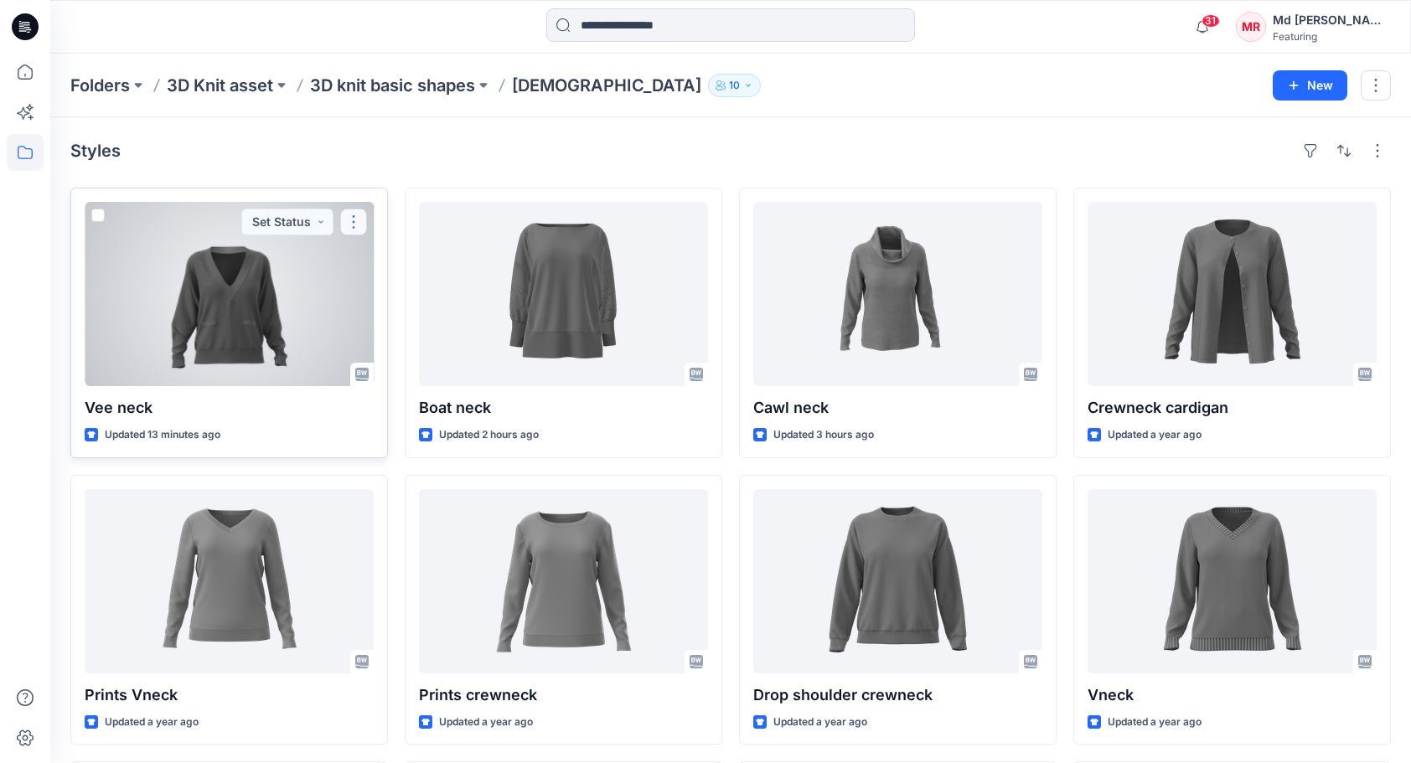
click at [360, 215] on button "button" at bounding box center [353, 222] width 27 height 27
click at [355, 220] on button "button" at bounding box center [353, 222] width 27 height 27
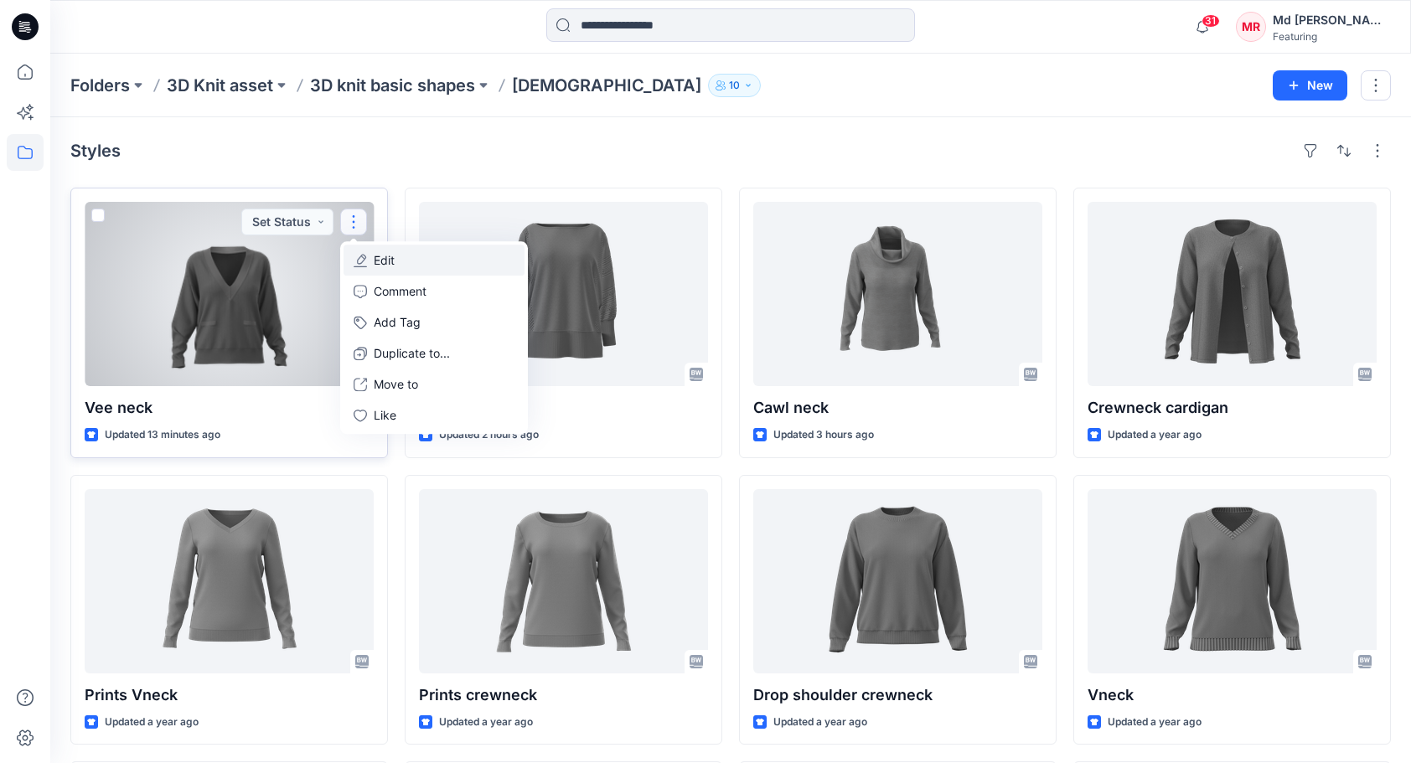
click at [386, 268] on button "Edit" at bounding box center [434, 260] width 181 height 31
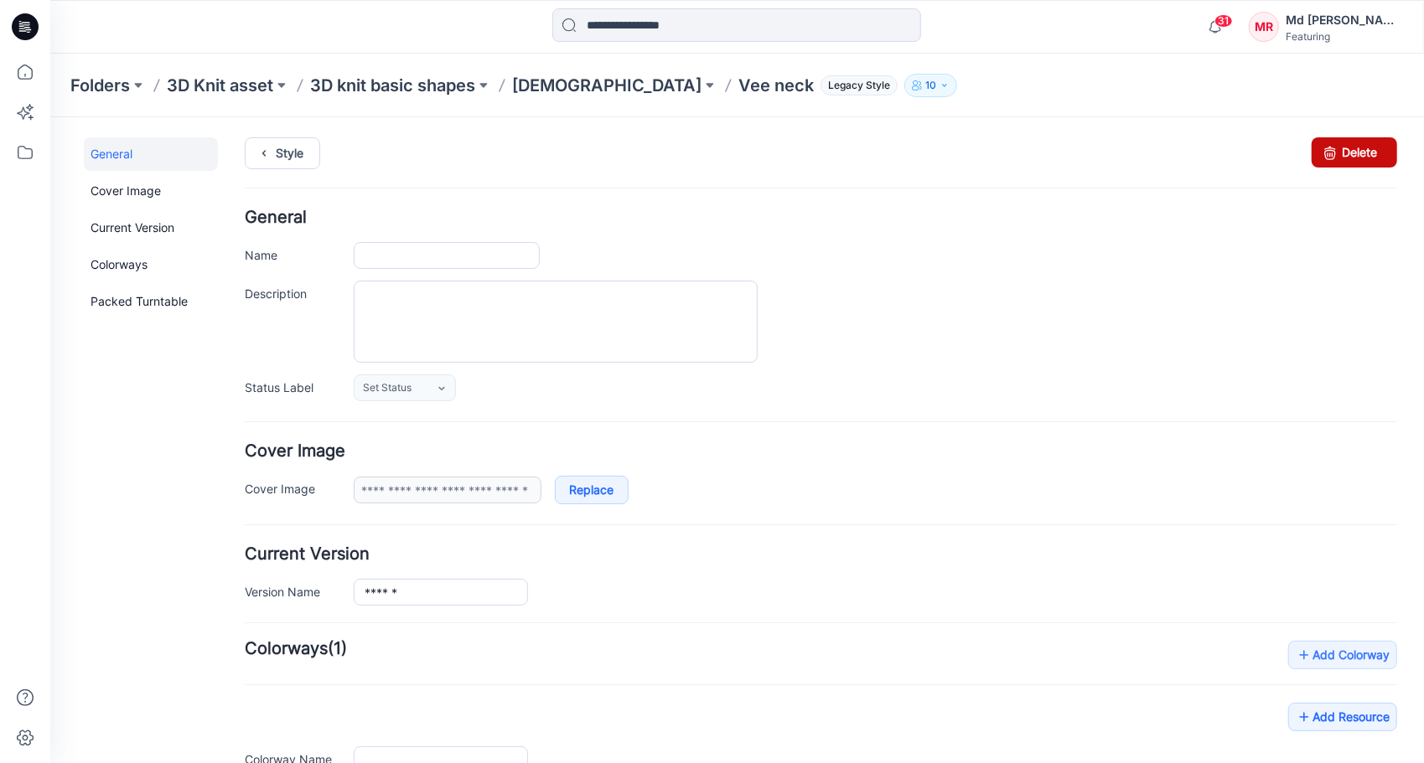
type input "********"
type input "**********"
drag, startPoint x: 1355, startPoint y: 140, endPoint x: 862, endPoint y: 170, distance: 493.7
click at [1355, 140] on link "Delete" at bounding box center [1353, 152] width 85 height 30
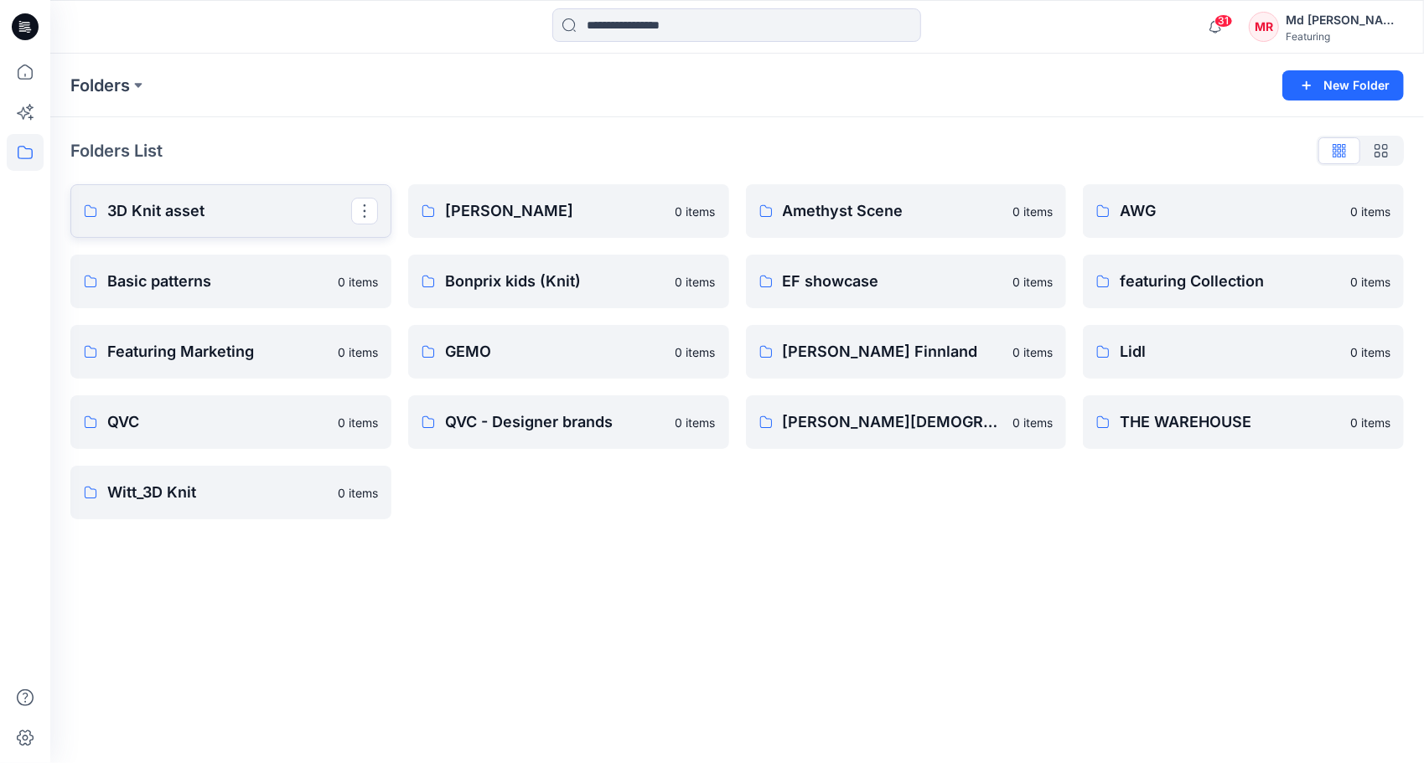
click at [145, 194] on link "3D Knit asset" at bounding box center [230, 211] width 321 height 54
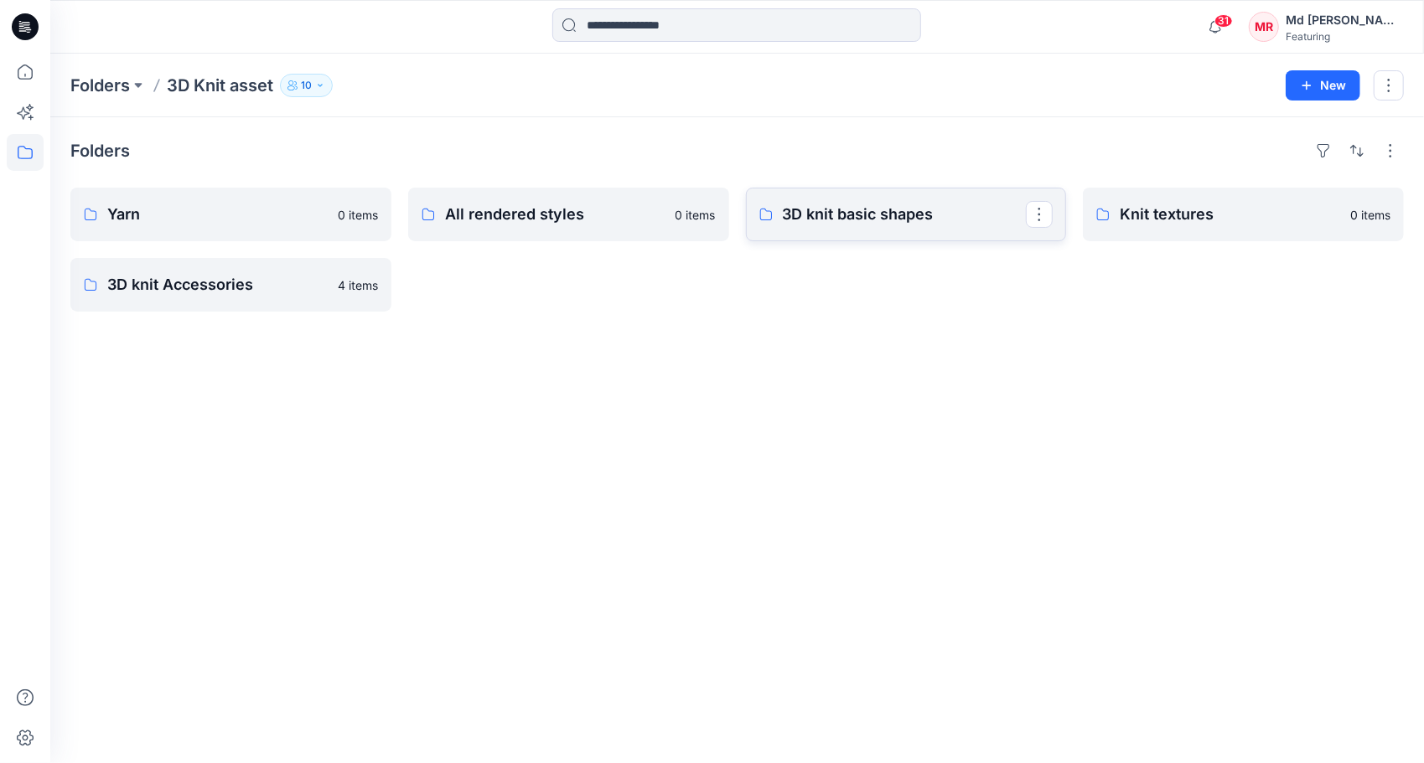
click at [857, 218] on p "3D knit basic shapes" at bounding box center [905, 214] width 244 height 23
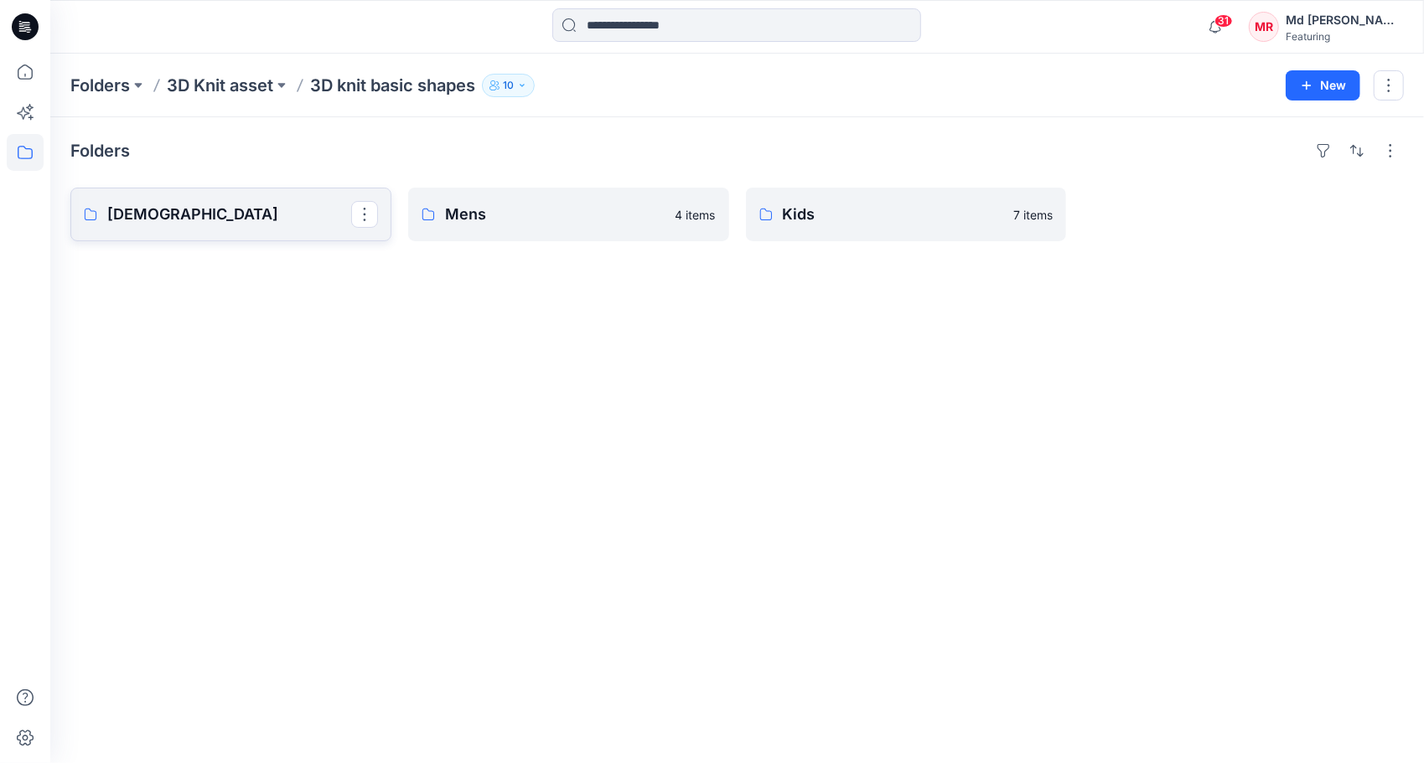
click at [192, 218] on p "[DEMOGRAPHIC_DATA]" at bounding box center [229, 214] width 244 height 23
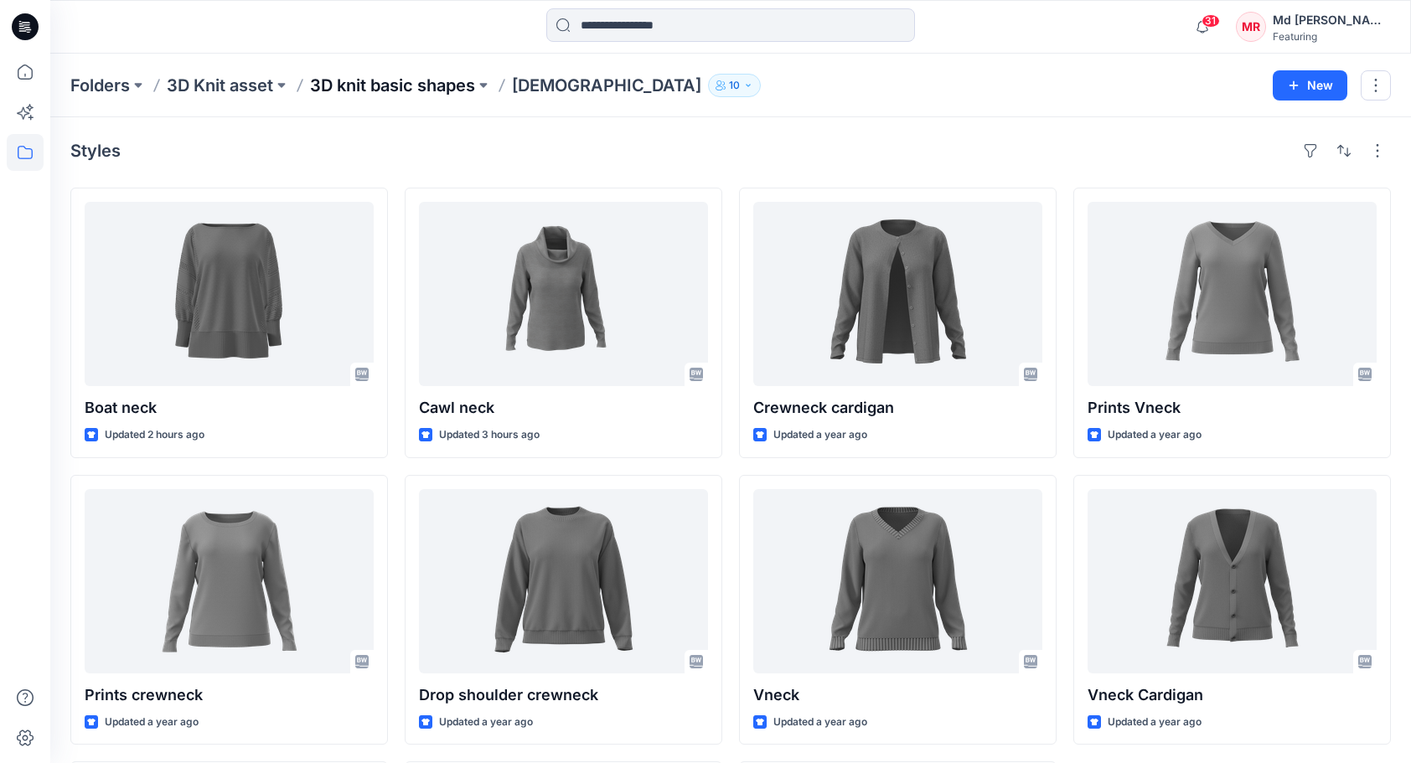
click at [380, 91] on p "3D knit basic shapes" at bounding box center [392, 85] width 165 height 23
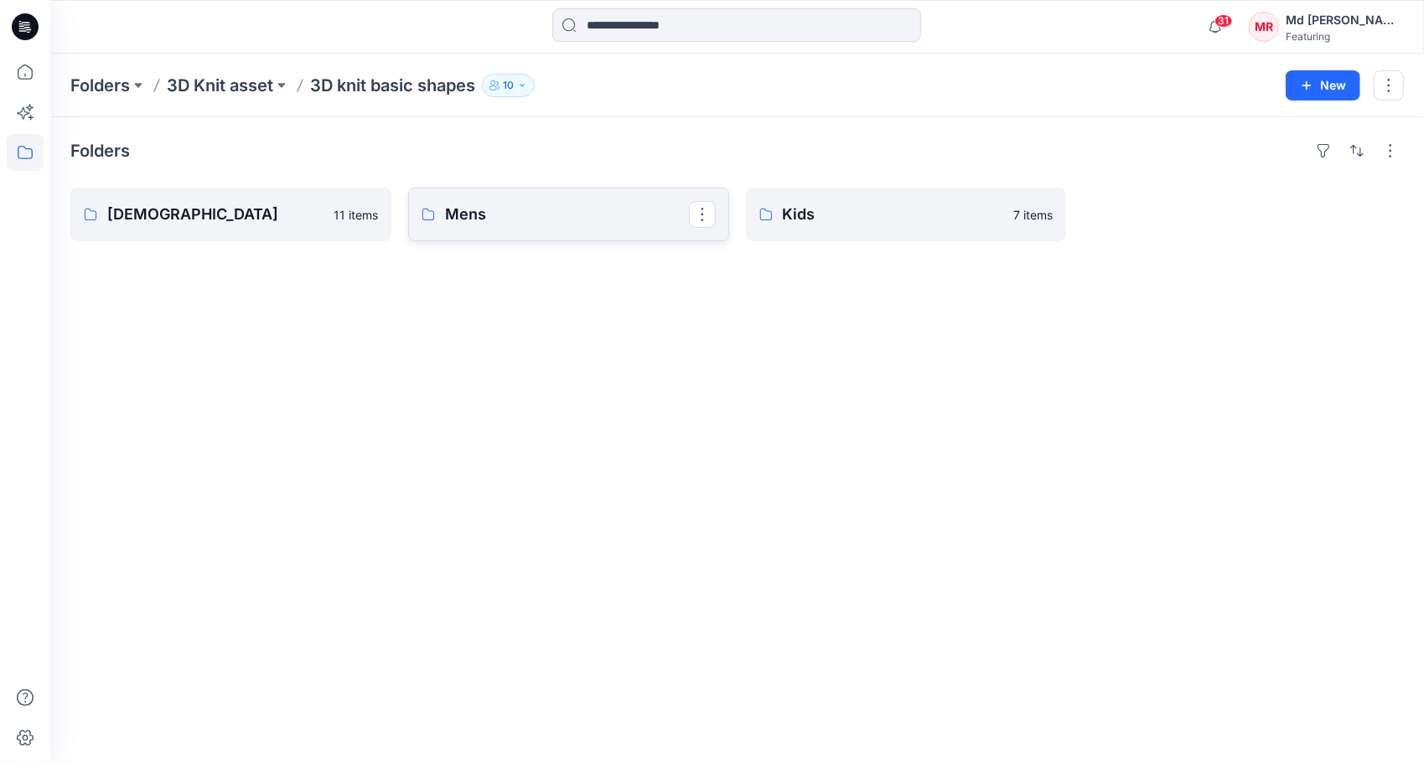
click at [546, 217] on p "Mens" at bounding box center [567, 214] width 244 height 23
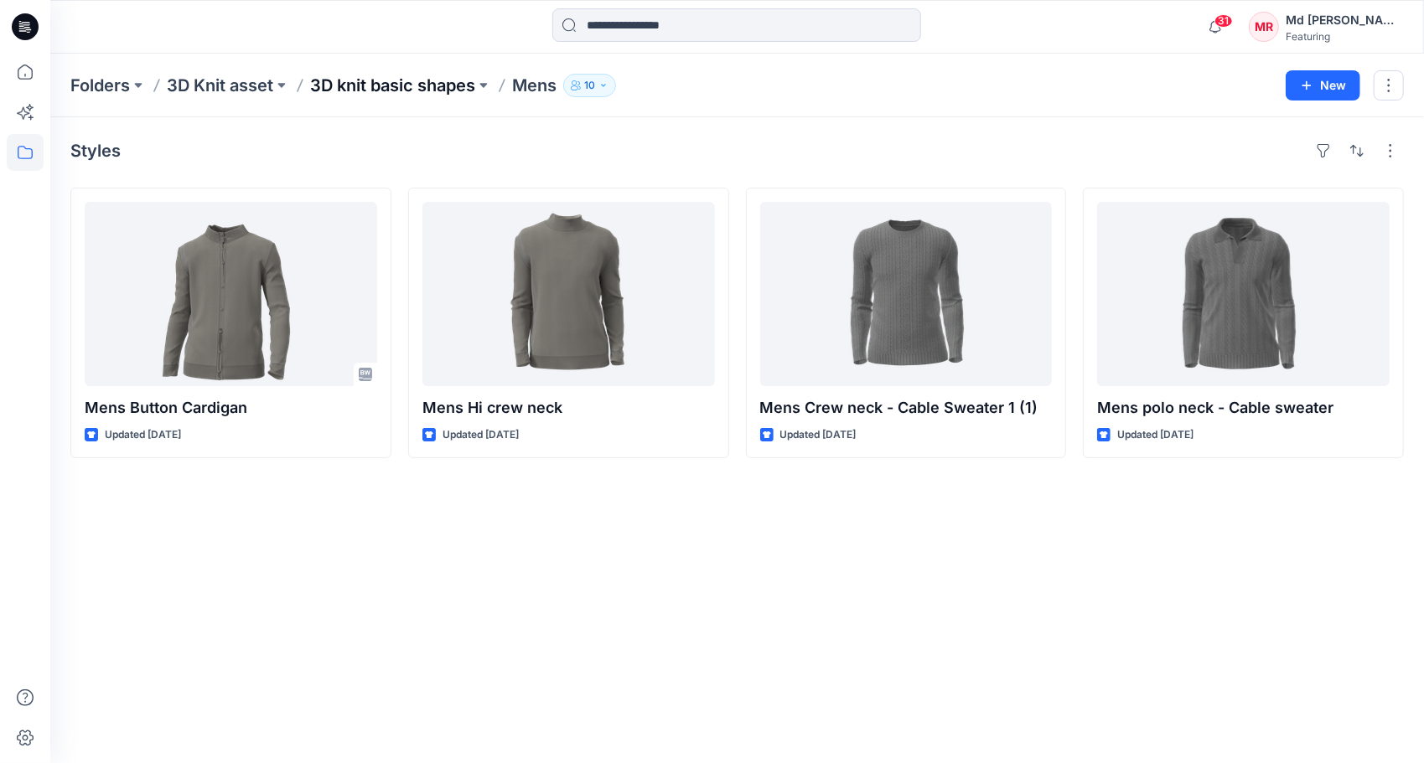
click at [404, 85] on p "3D knit basic shapes" at bounding box center [392, 85] width 165 height 23
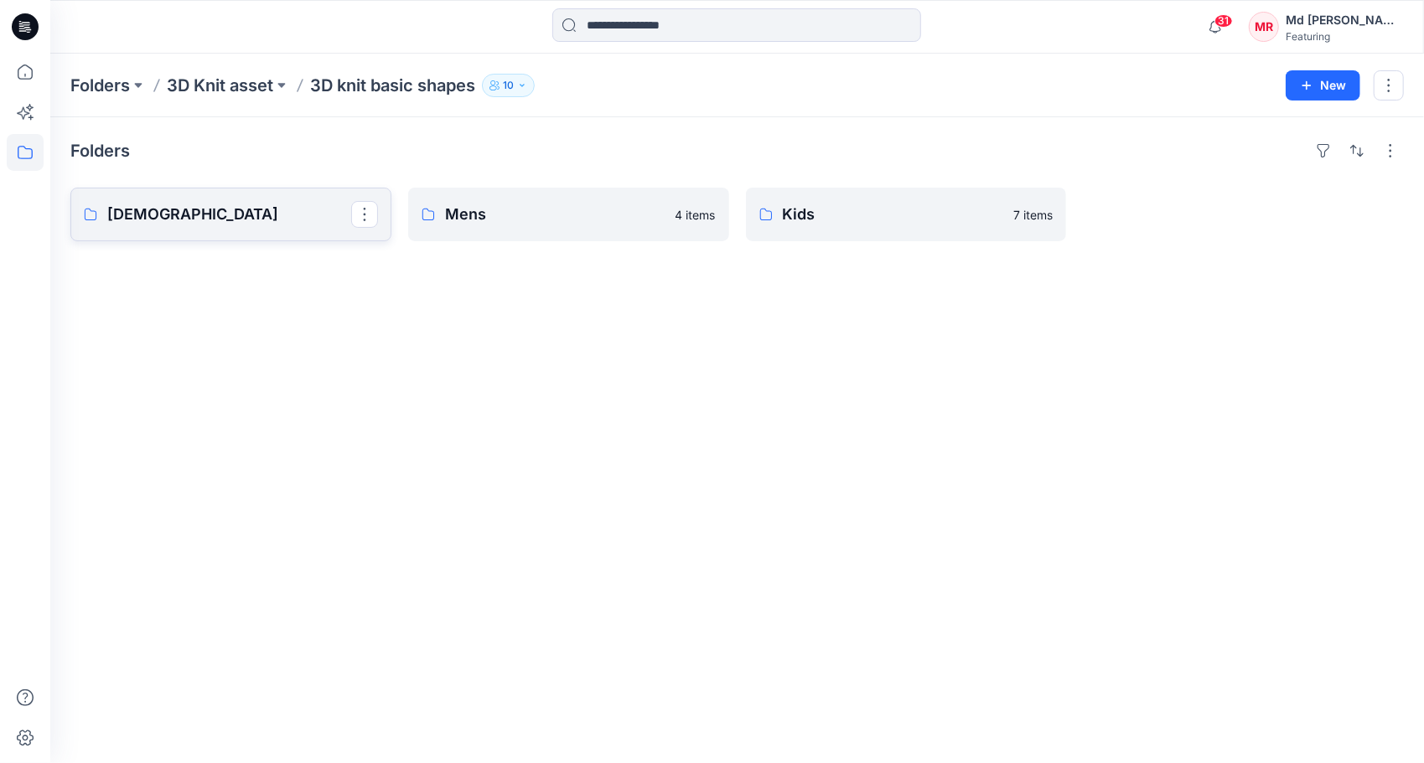
click at [251, 216] on p "[DEMOGRAPHIC_DATA]" at bounding box center [229, 214] width 244 height 23
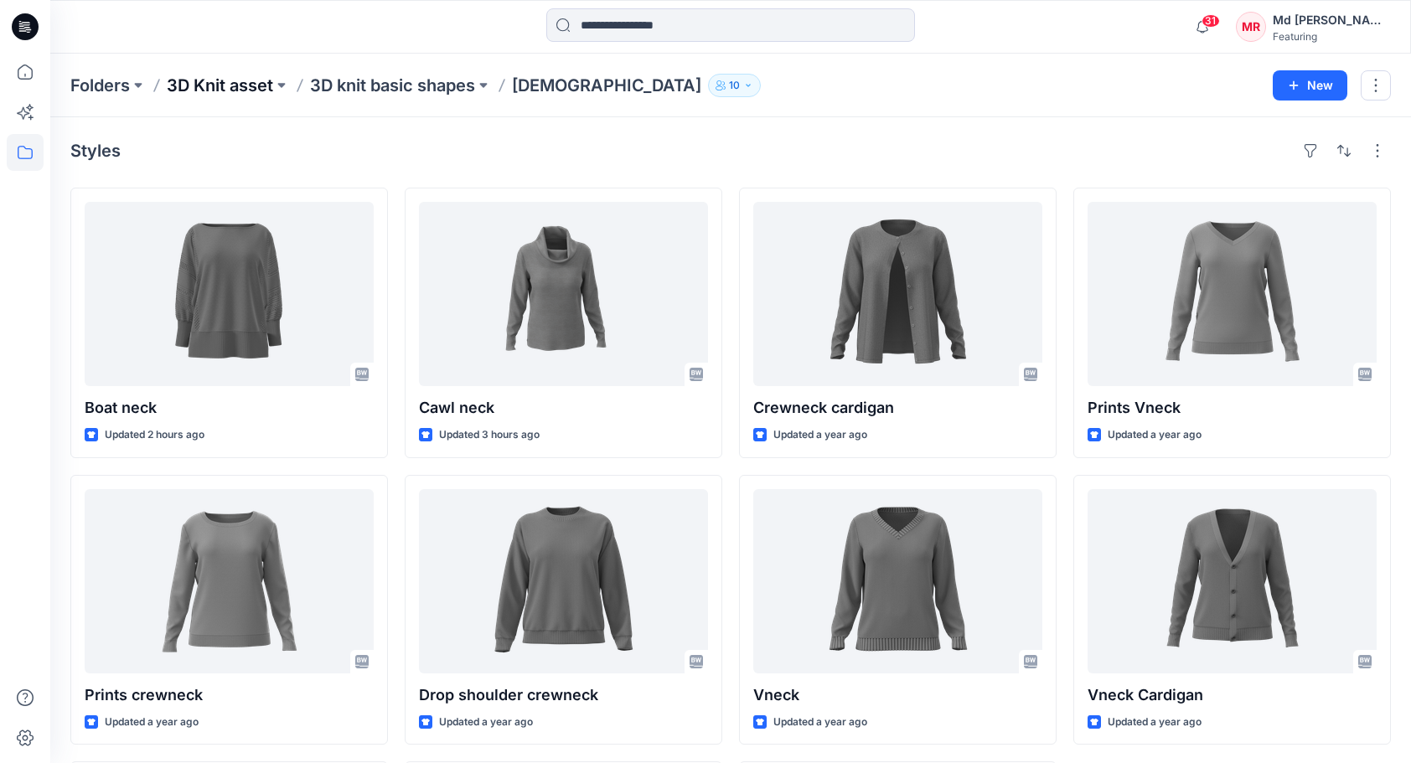
click at [233, 87] on p "3D Knit asset" at bounding box center [220, 85] width 106 height 23
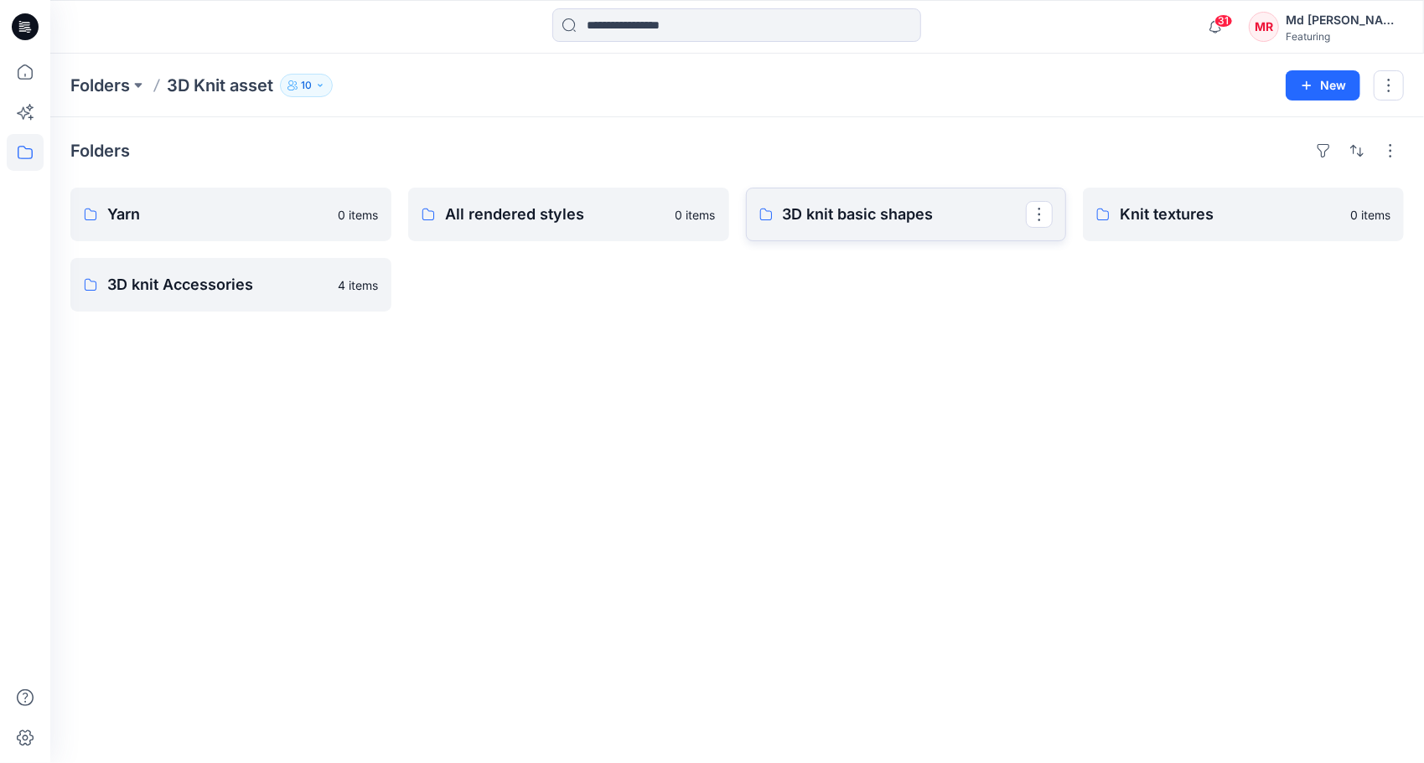
click at [846, 211] on p "3D knit basic shapes" at bounding box center [905, 214] width 244 height 23
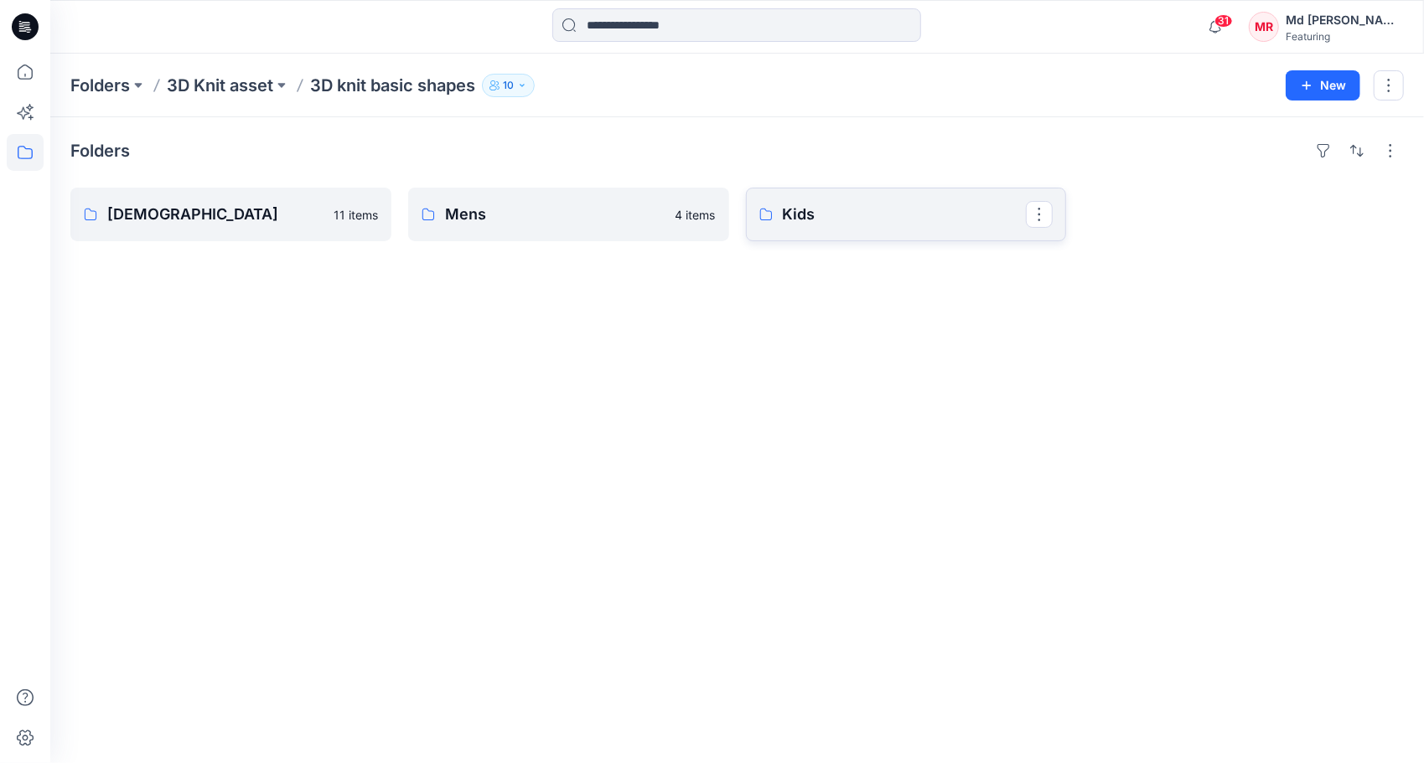
click at [849, 217] on p "Kids" at bounding box center [905, 214] width 244 height 23
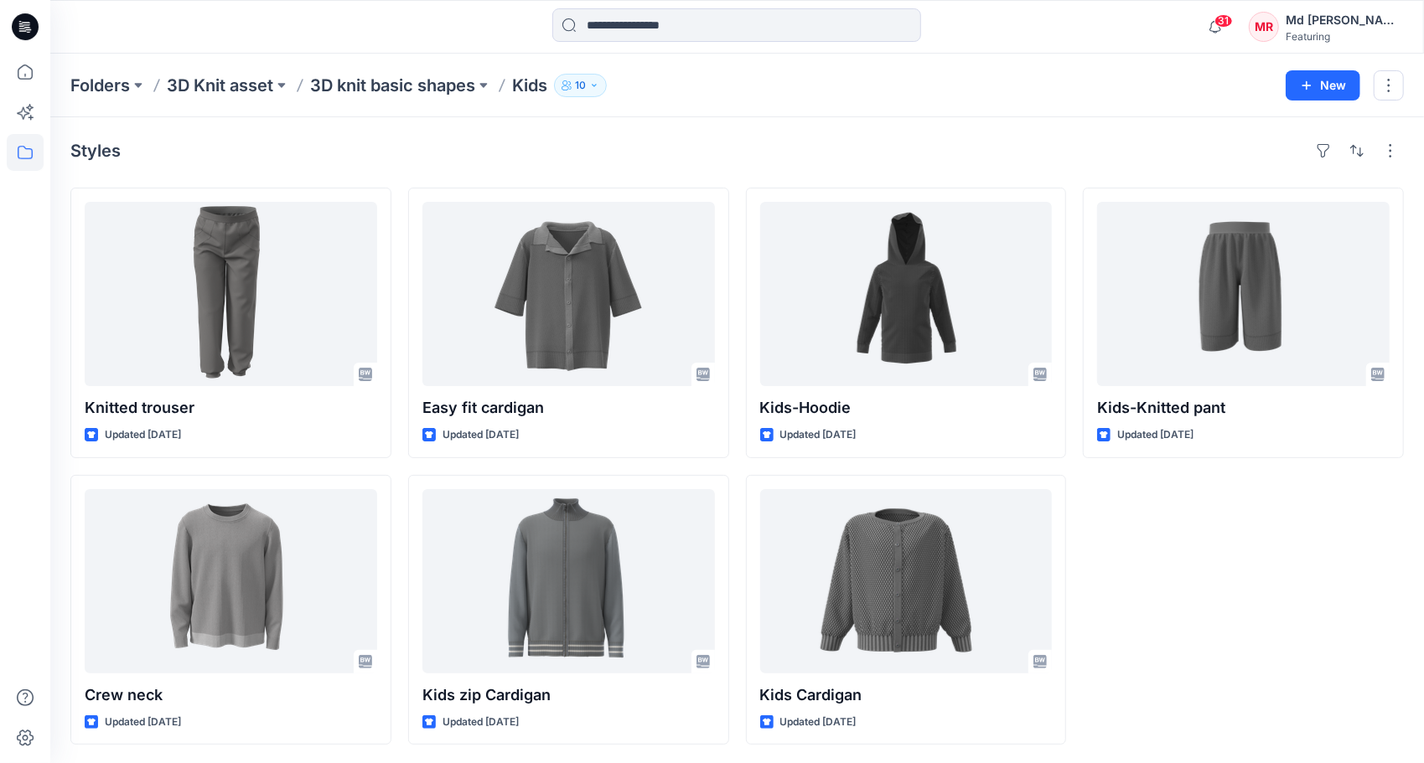
click at [1247, 593] on div "Kids-Knitted pant Updated 13 days ago" at bounding box center [1243, 466] width 321 height 557
click at [871, 143] on div "Styles" at bounding box center [736, 150] width 1333 height 27
click at [402, 82] on p "3D knit basic shapes" at bounding box center [392, 85] width 165 height 23
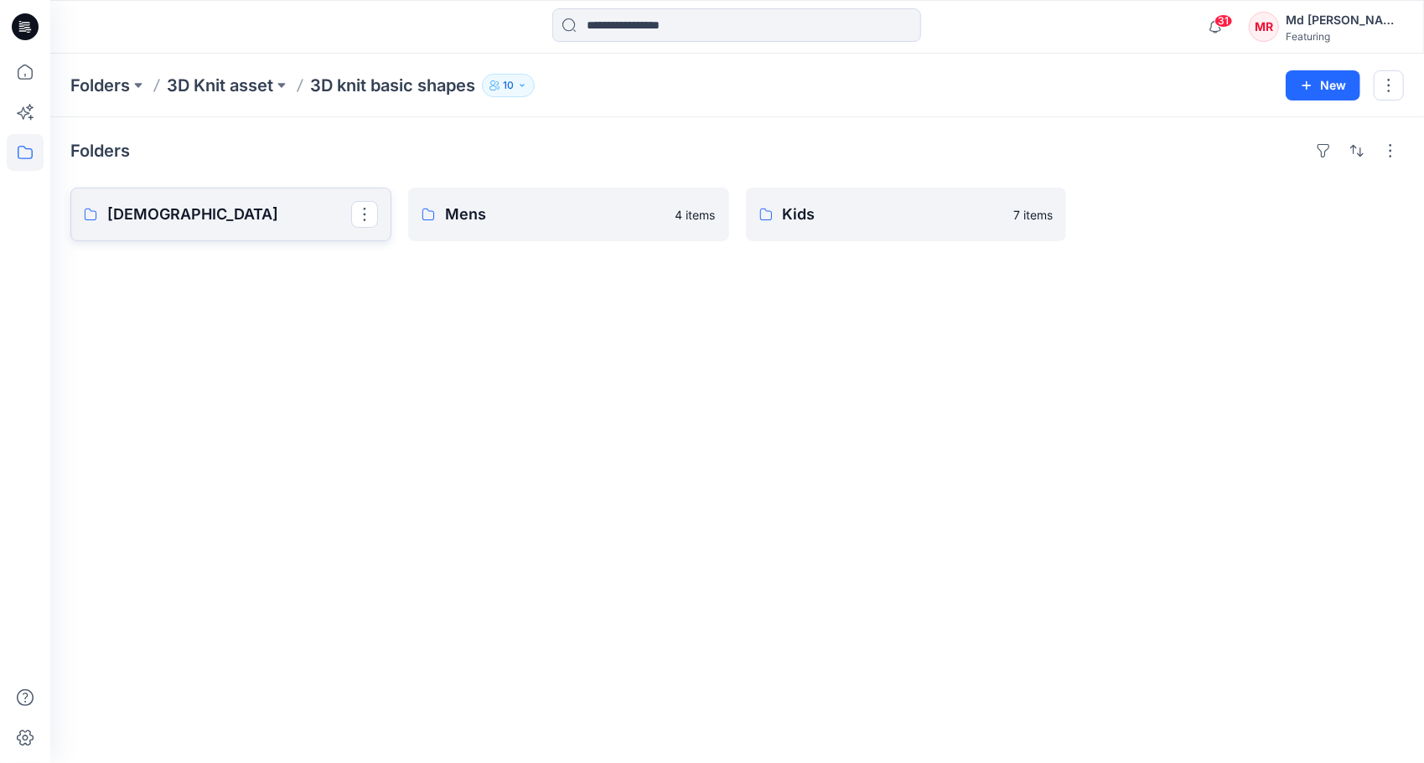
click at [181, 223] on p "[DEMOGRAPHIC_DATA]" at bounding box center [229, 214] width 244 height 23
click at [865, 210] on p "Kids" at bounding box center [905, 214] width 244 height 23
click at [541, 203] on p "Mens" at bounding box center [567, 214] width 244 height 23
click at [142, 204] on p "[DEMOGRAPHIC_DATA]" at bounding box center [229, 214] width 244 height 23
click at [939, 204] on p "Kids" at bounding box center [905, 214] width 244 height 23
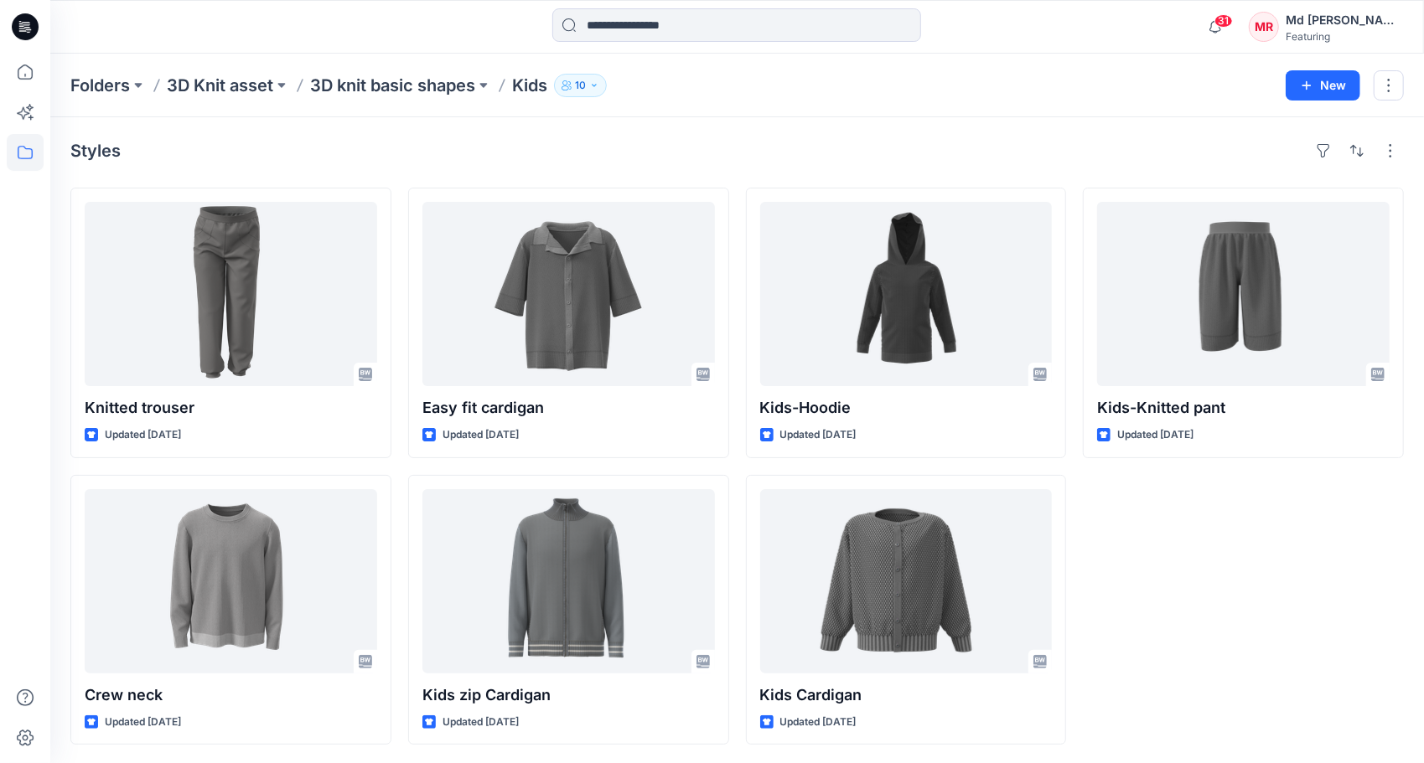
click at [761, 155] on div "Styles" at bounding box center [736, 150] width 1333 height 27
click at [79, 80] on p "Folders" at bounding box center [100, 85] width 60 height 23
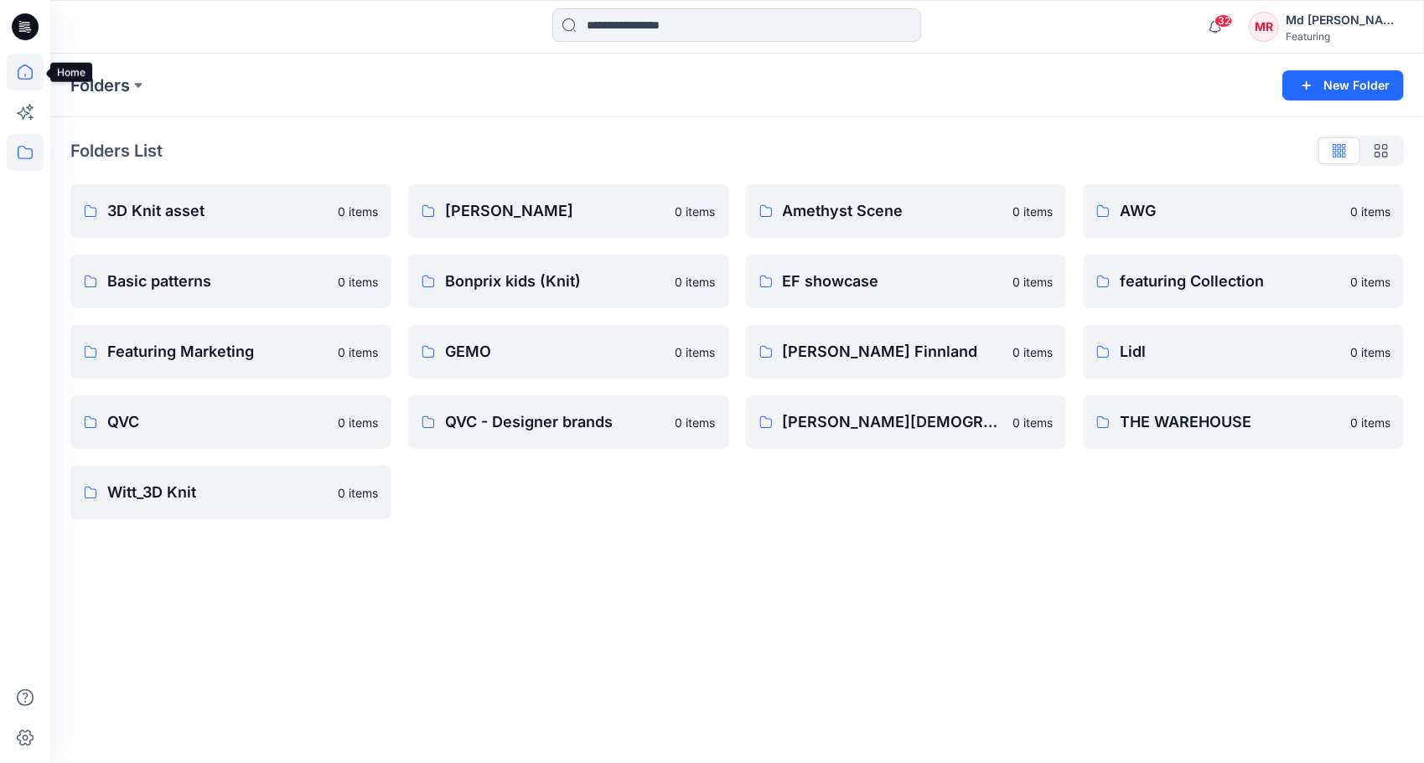
click at [30, 76] on icon at bounding box center [25, 72] width 37 height 37
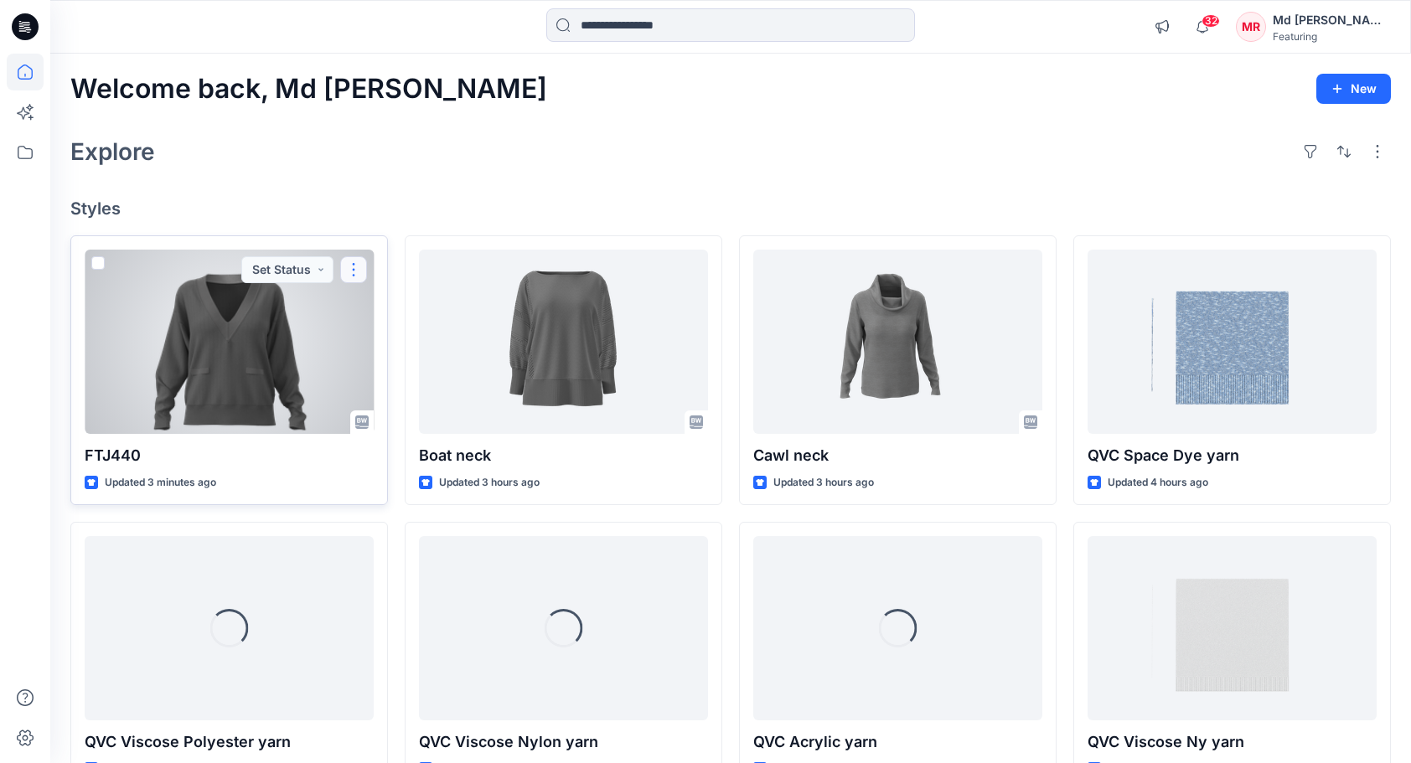
click at [360, 270] on button "button" at bounding box center [353, 269] width 27 height 27
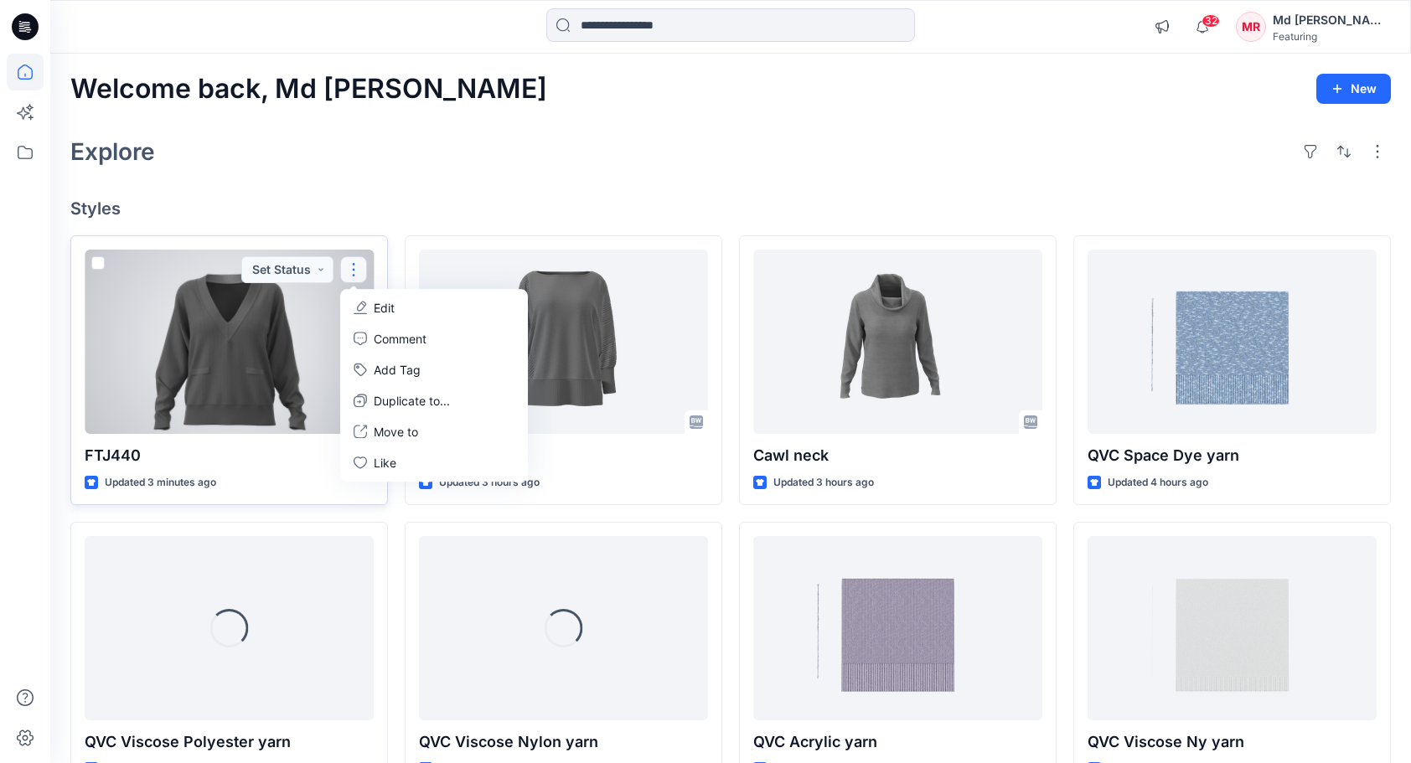
click at [383, 297] on button "Edit" at bounding box center [434, 307] width 181 height 31
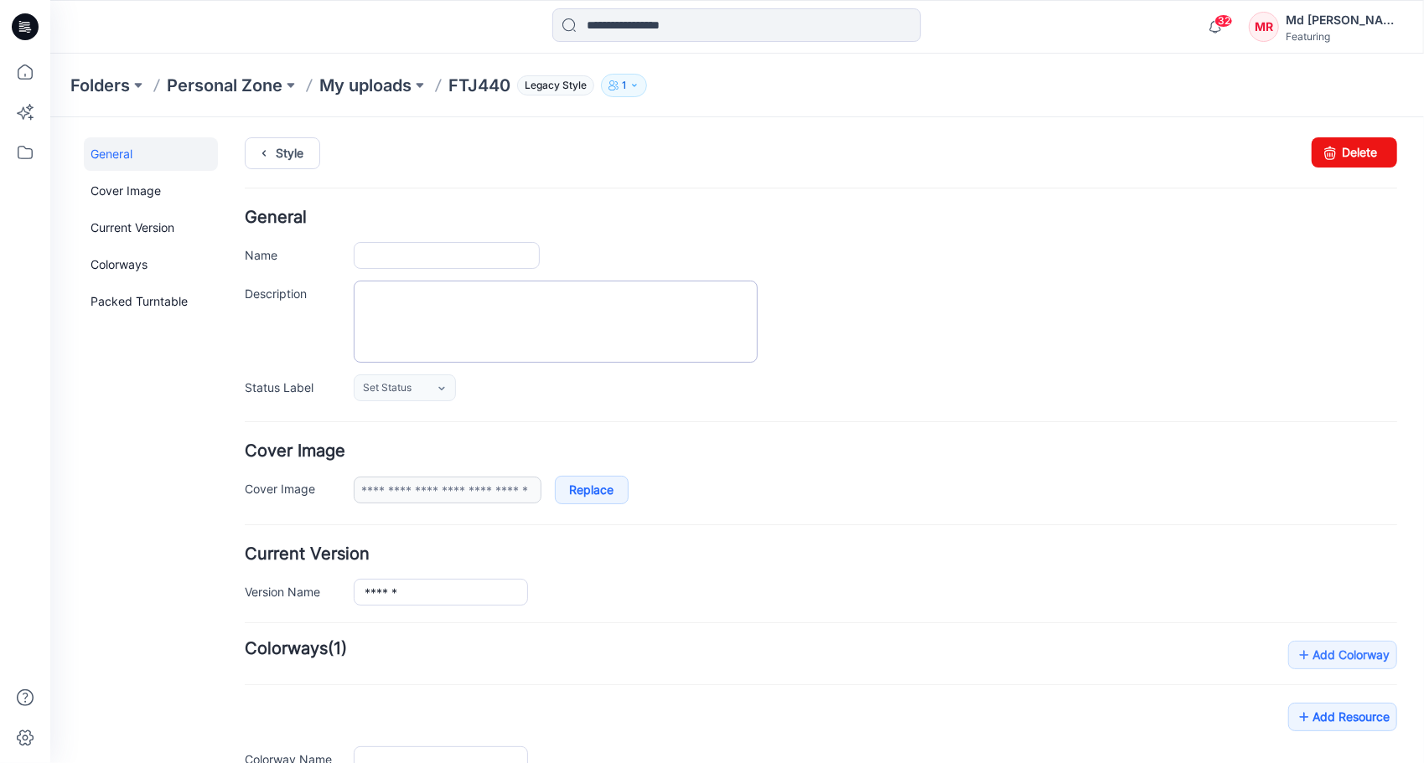
type input "******"
type input "**********"
drag, startPoint x: 443, startPoint y: 256, endPoint x: 293, endPoint y: 246, distance: 150.3
click at [293, 246] on div "Name ******" at bounding box center [820, 254] width 1152 height 27
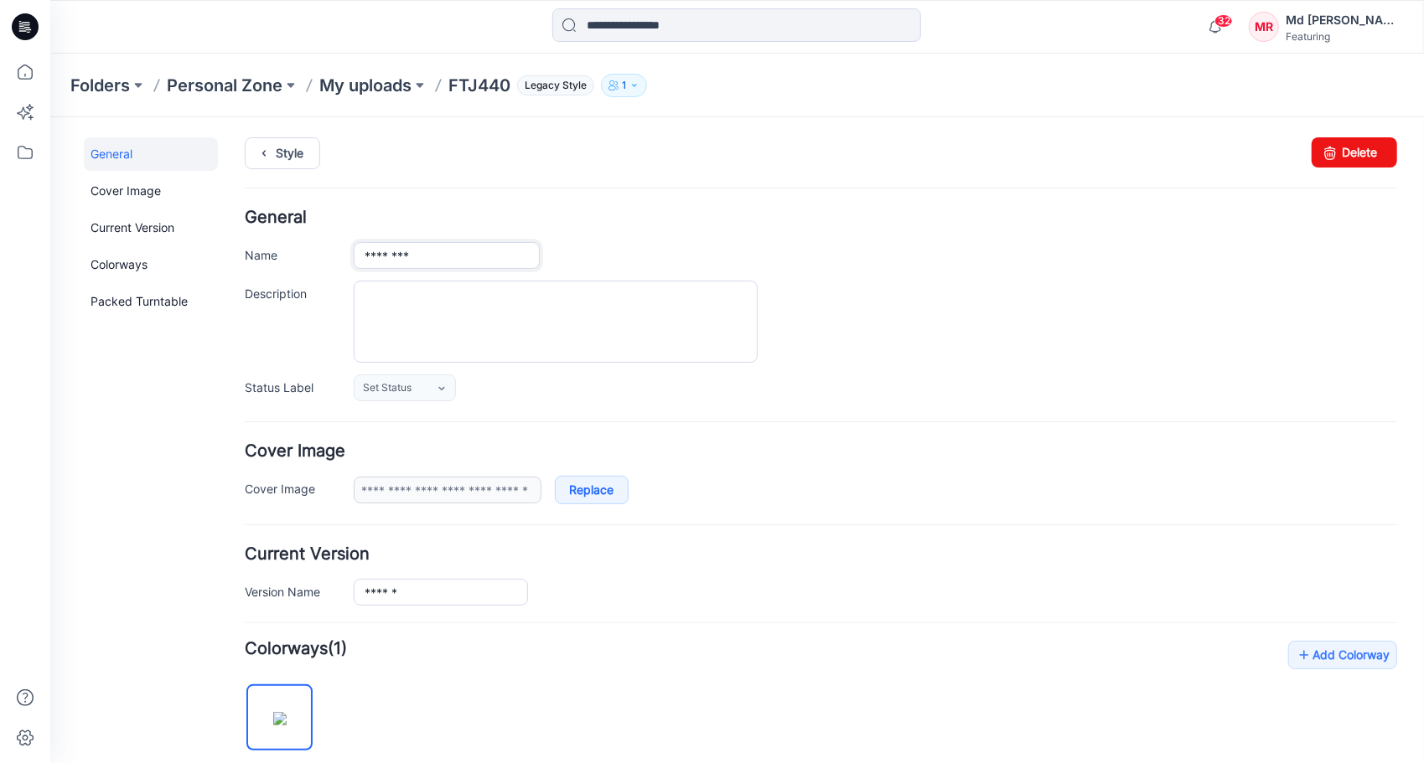
type input "********"
click at [1027, 197] on div "Style Changes Saved Delete" at bounding box center [820, 173] width 1152 height 72
click at [90, 88] on p "Folders" at bounding box center [100, 85] width 60 height 23
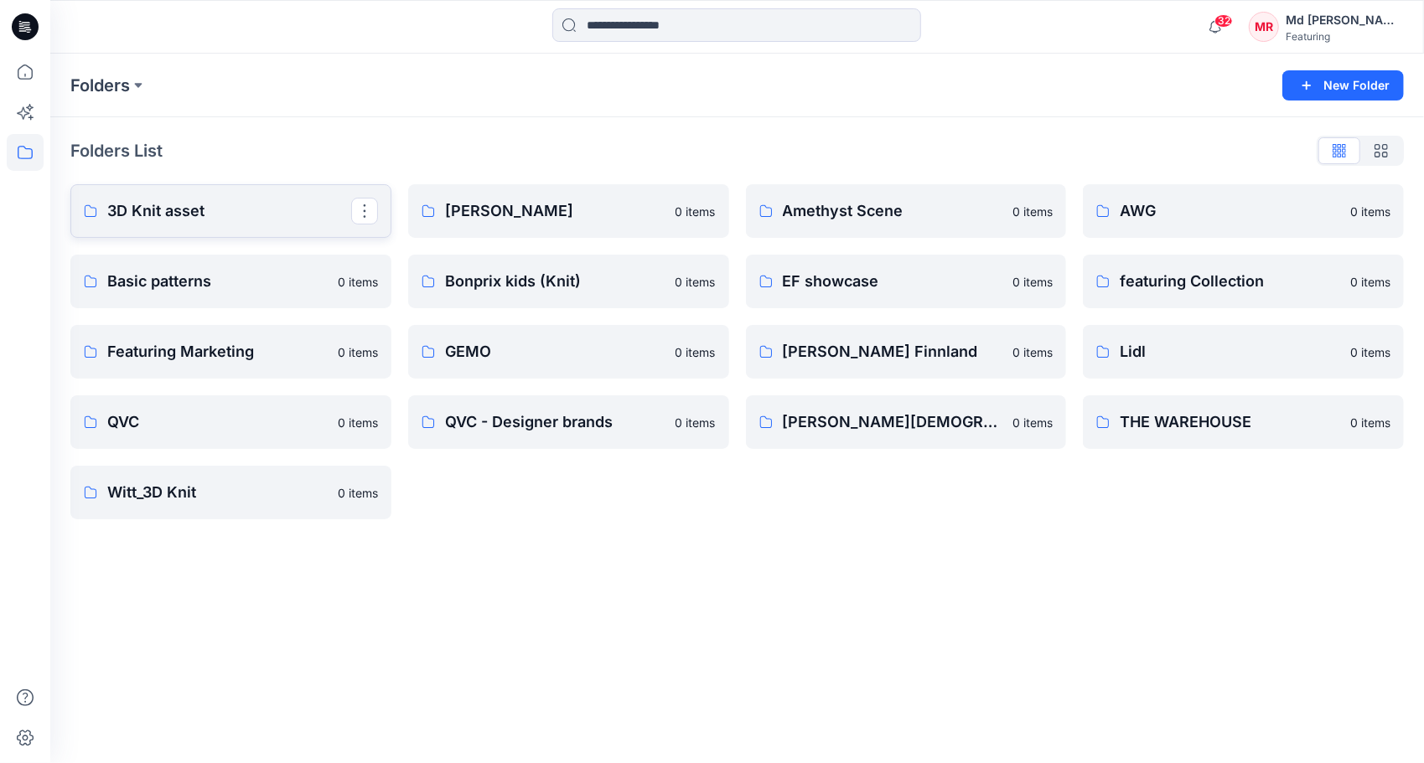
click at [158, 208] on p "3D Knit asset" at bounding box center [229, 210] width 244 height 23
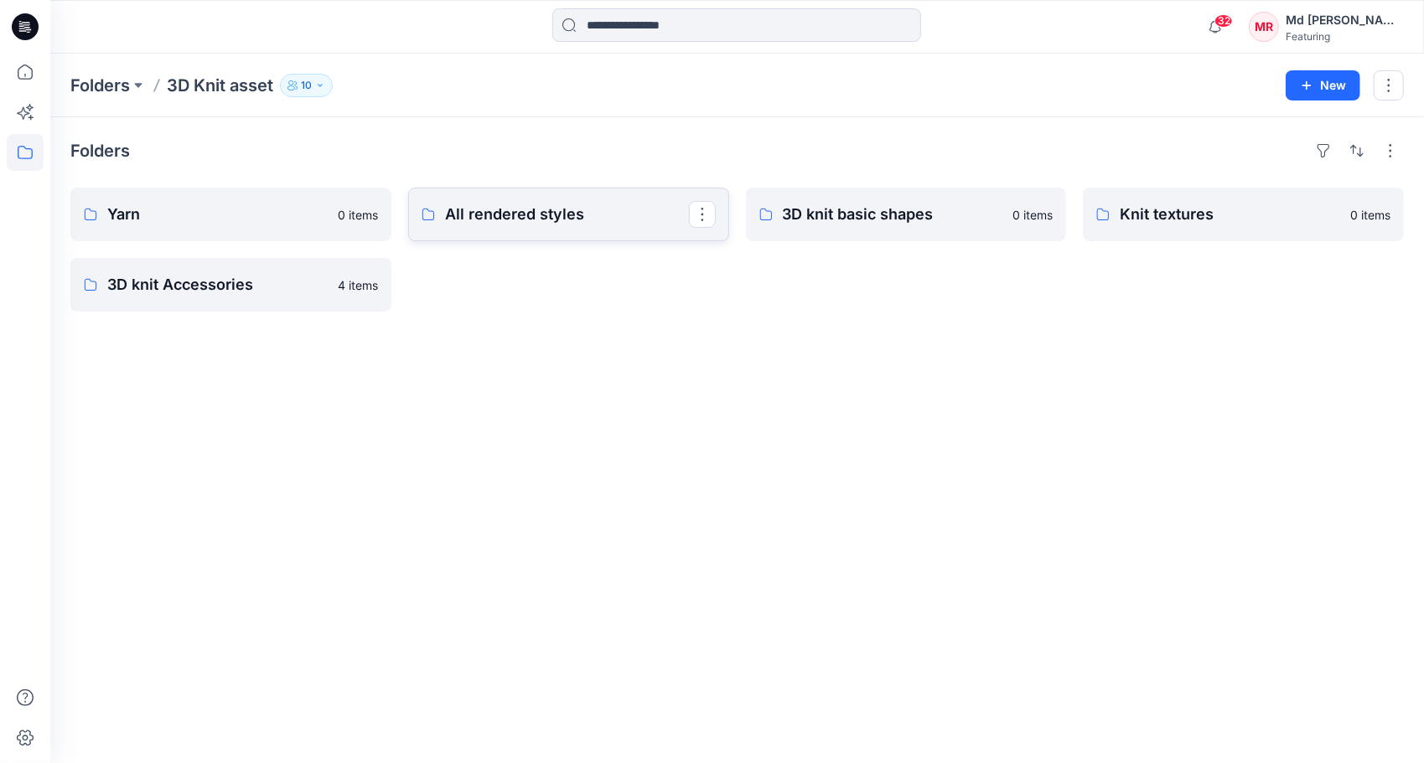
click at [503, 220] on p "All rendered styles" at bounding box center [567, 214] width 244 height 23
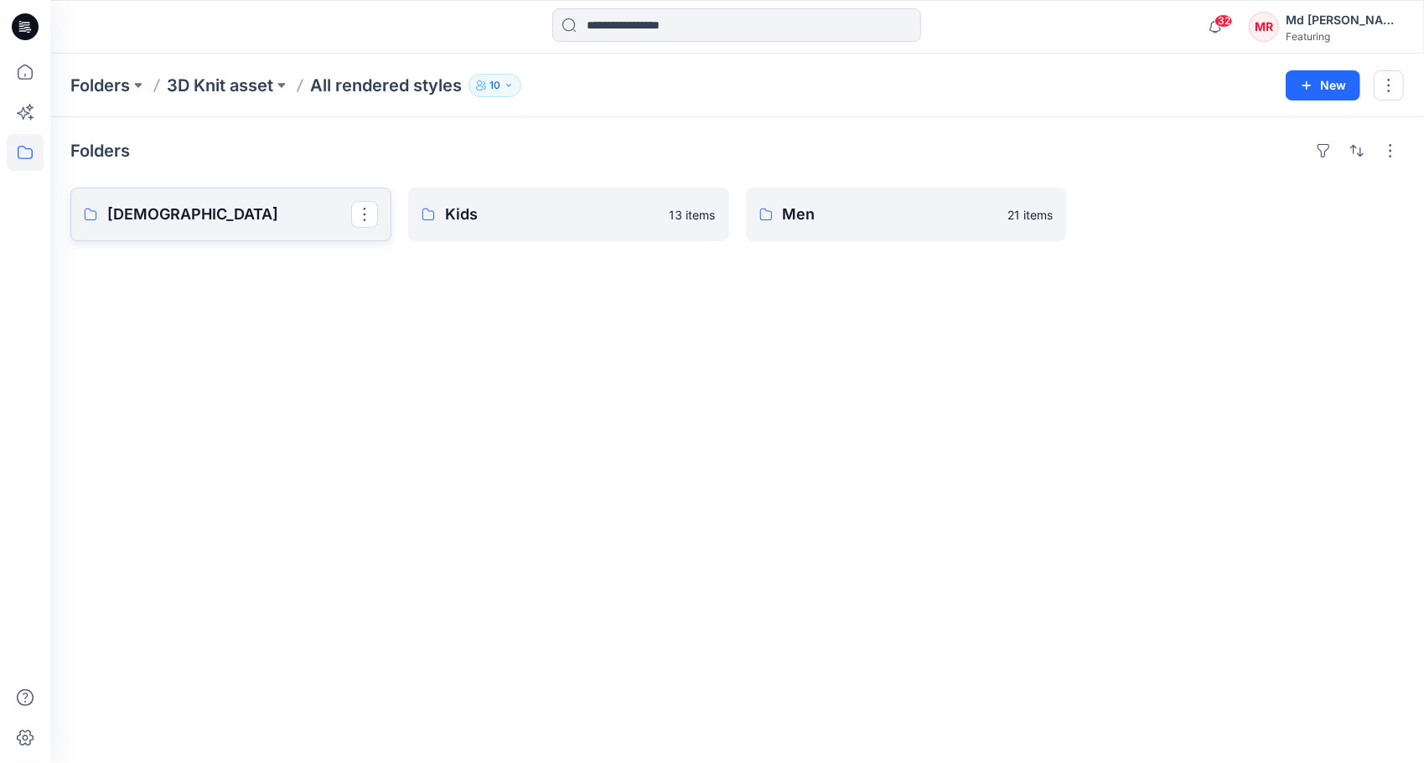
click at [202, 227] on link "[DEMOGRAPHIC_DATA]" at bounding box center [230, 215] width 321 height 54
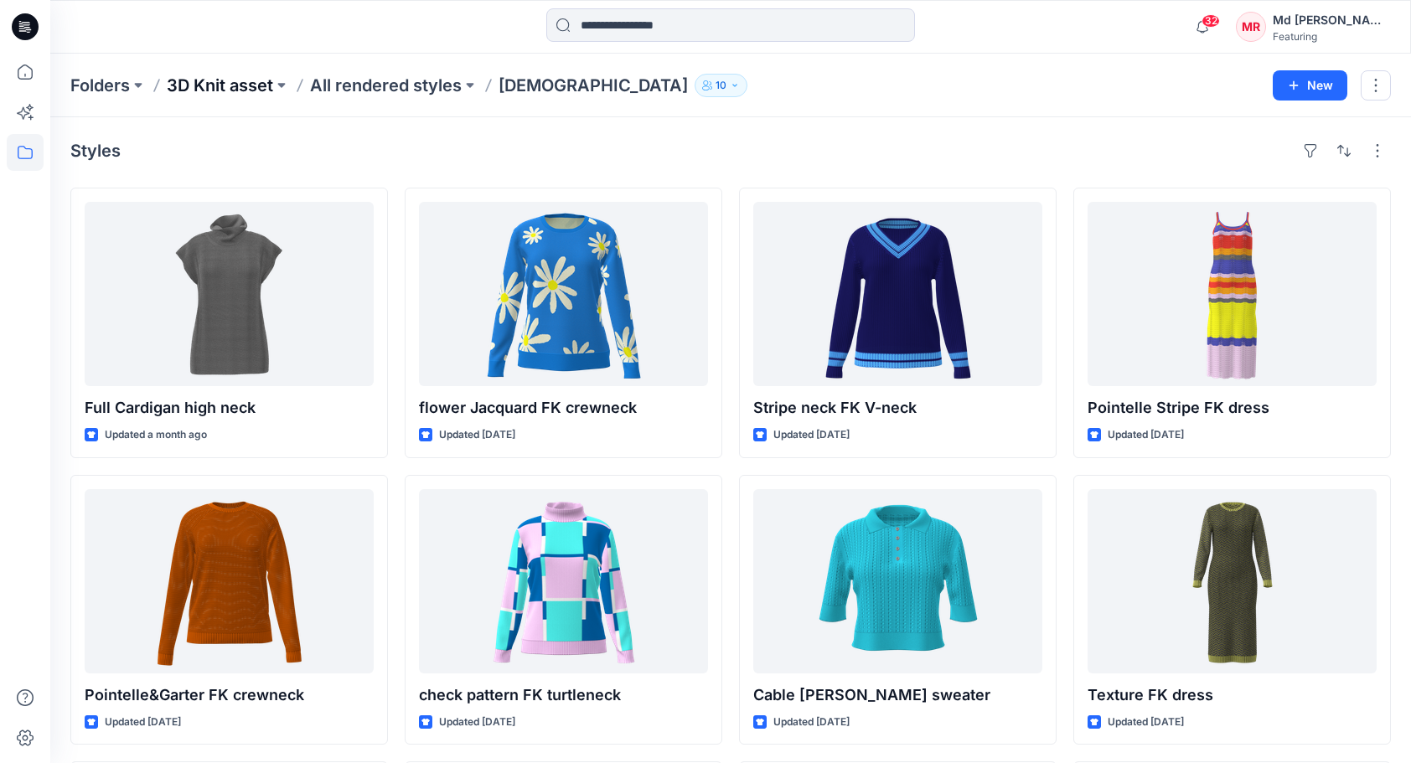
click at [184, 86] on p "3D Knit asset" at bounding box center [220, 85] width 106 height 23
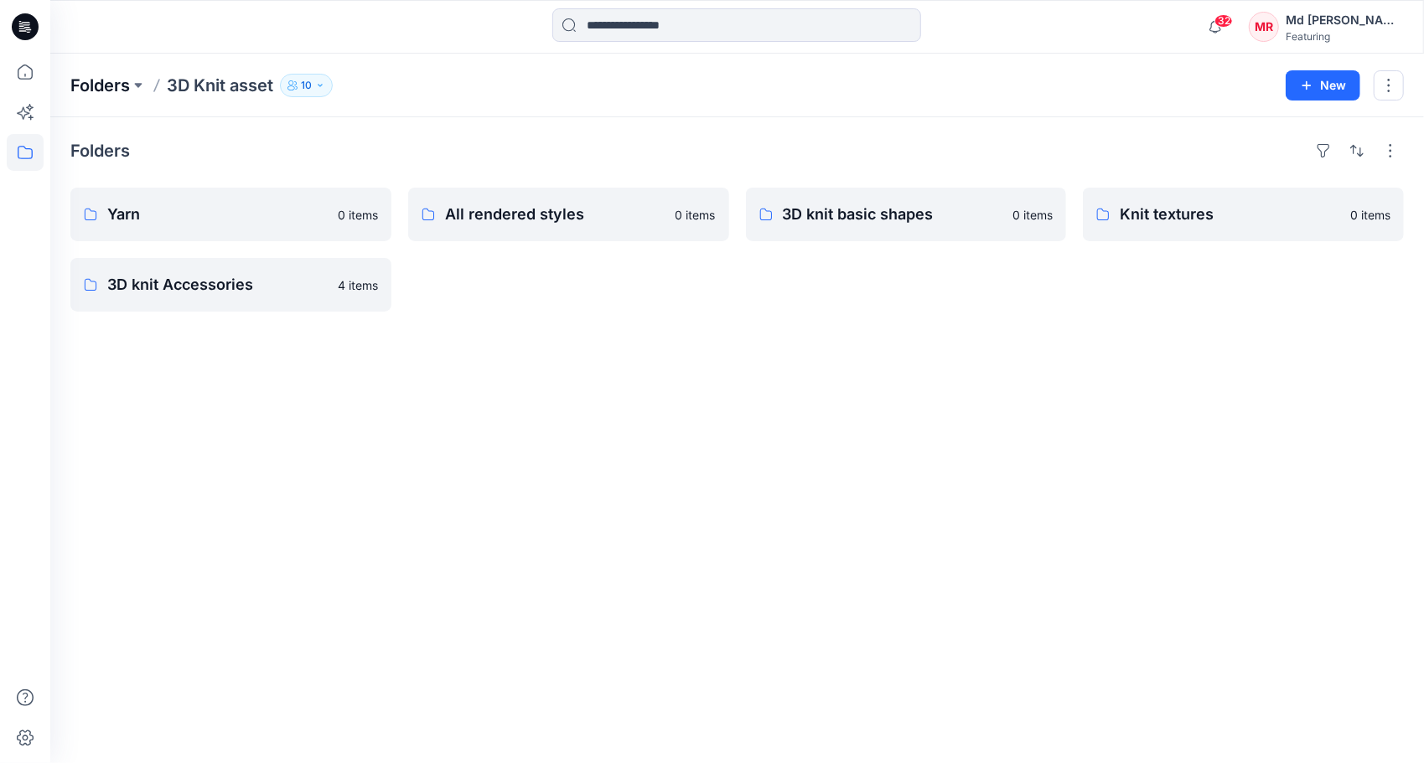
click at [104, 85] on p "Folders" at bounding box center [100, 85] width 60 height 23
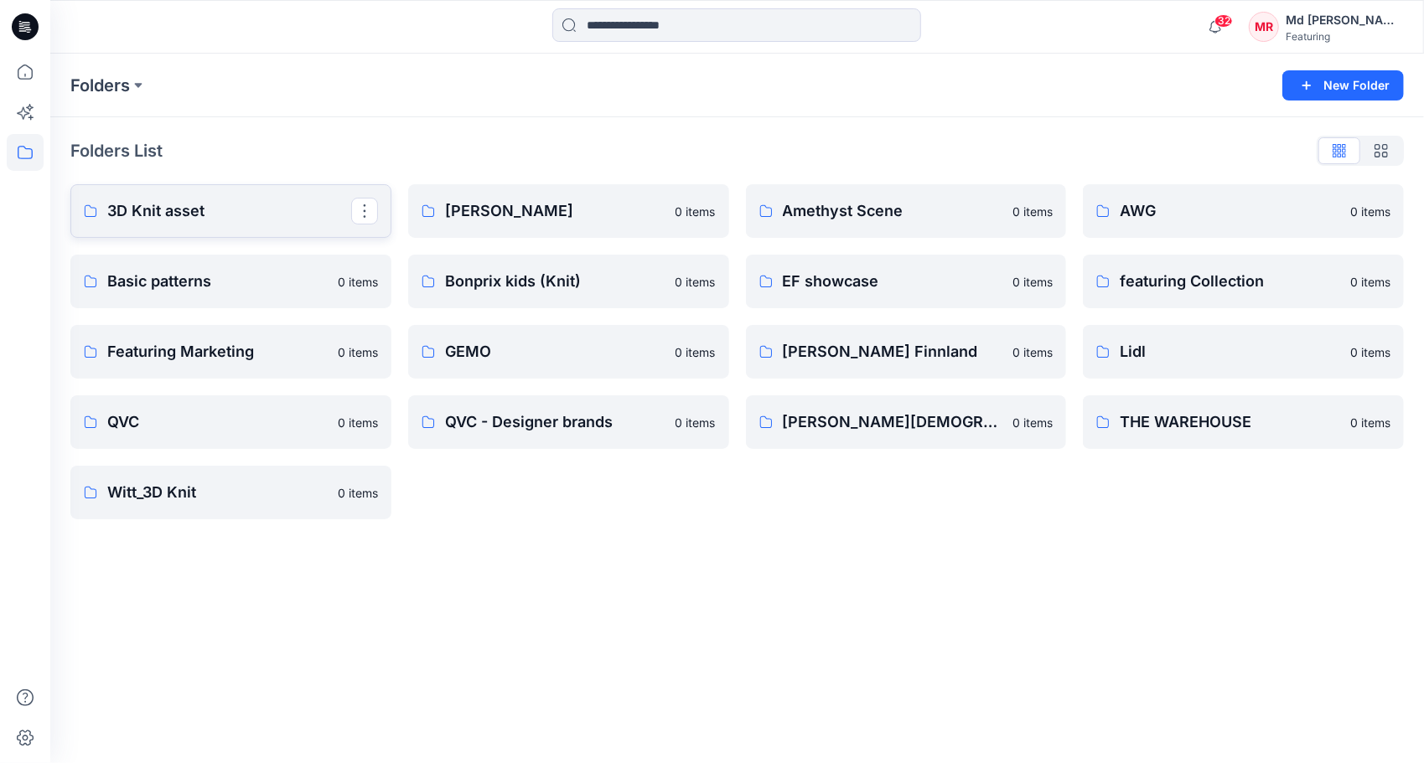
click at [153, 209] on p "3D Knit asset" at bounding box center [229, 210] width 244 height 23
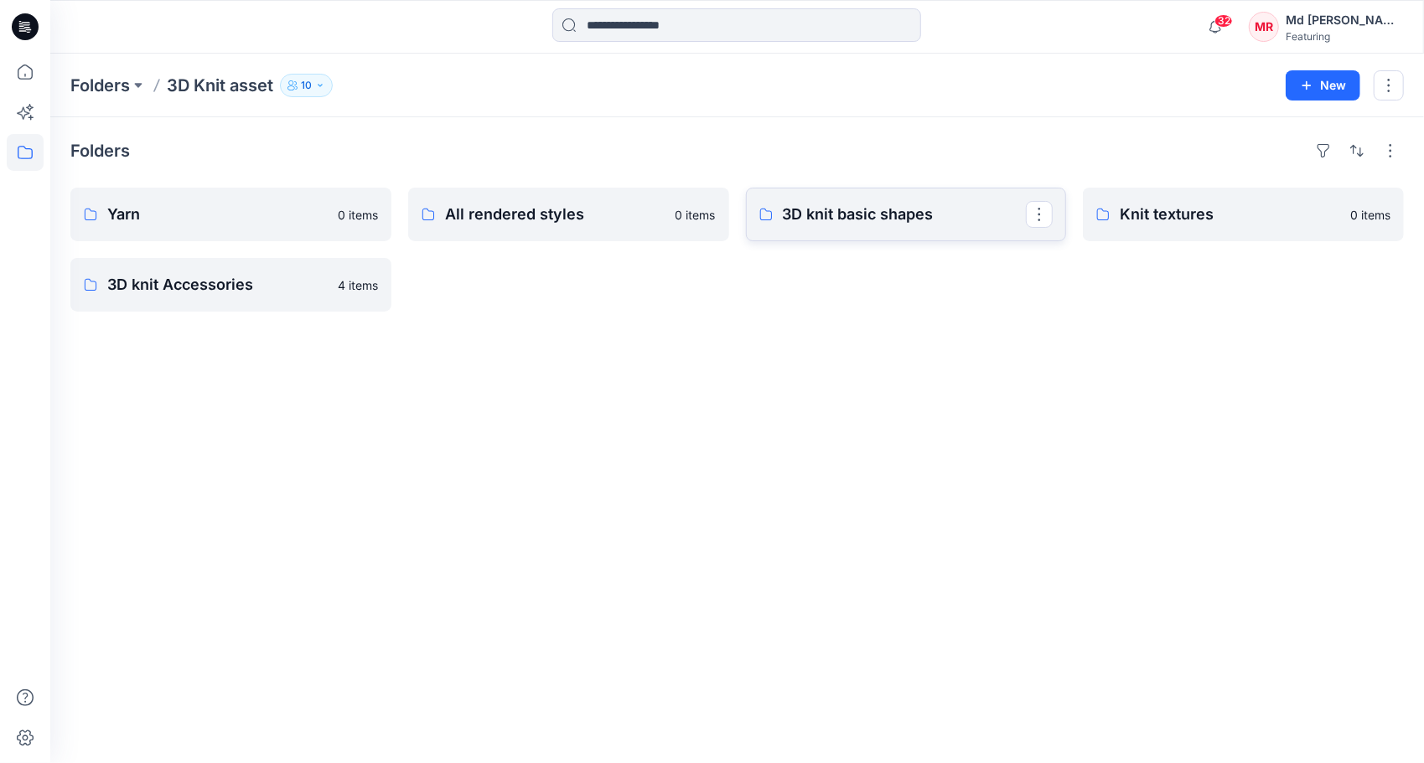
click at [854, 222] on p "3D knit basic shapes" at bounding box center [905, 214] width 244 height 23
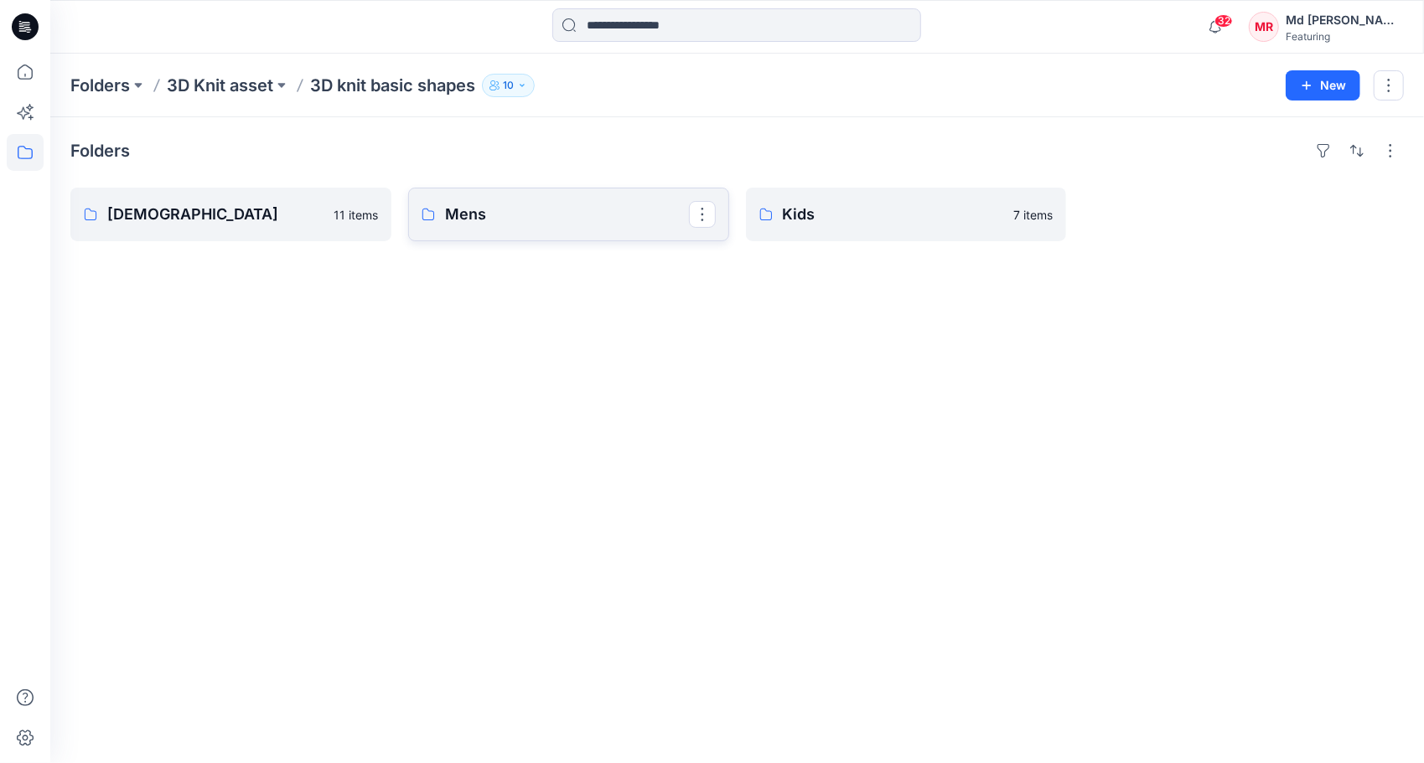
click at [468, 227] on link "Mens" at bounding box center [568, 215] width 321 height 54
click at [194, 206] on p "[DEMOGRAPHIC_DATA]" at bounding box center [229, 214] width 244 height 23
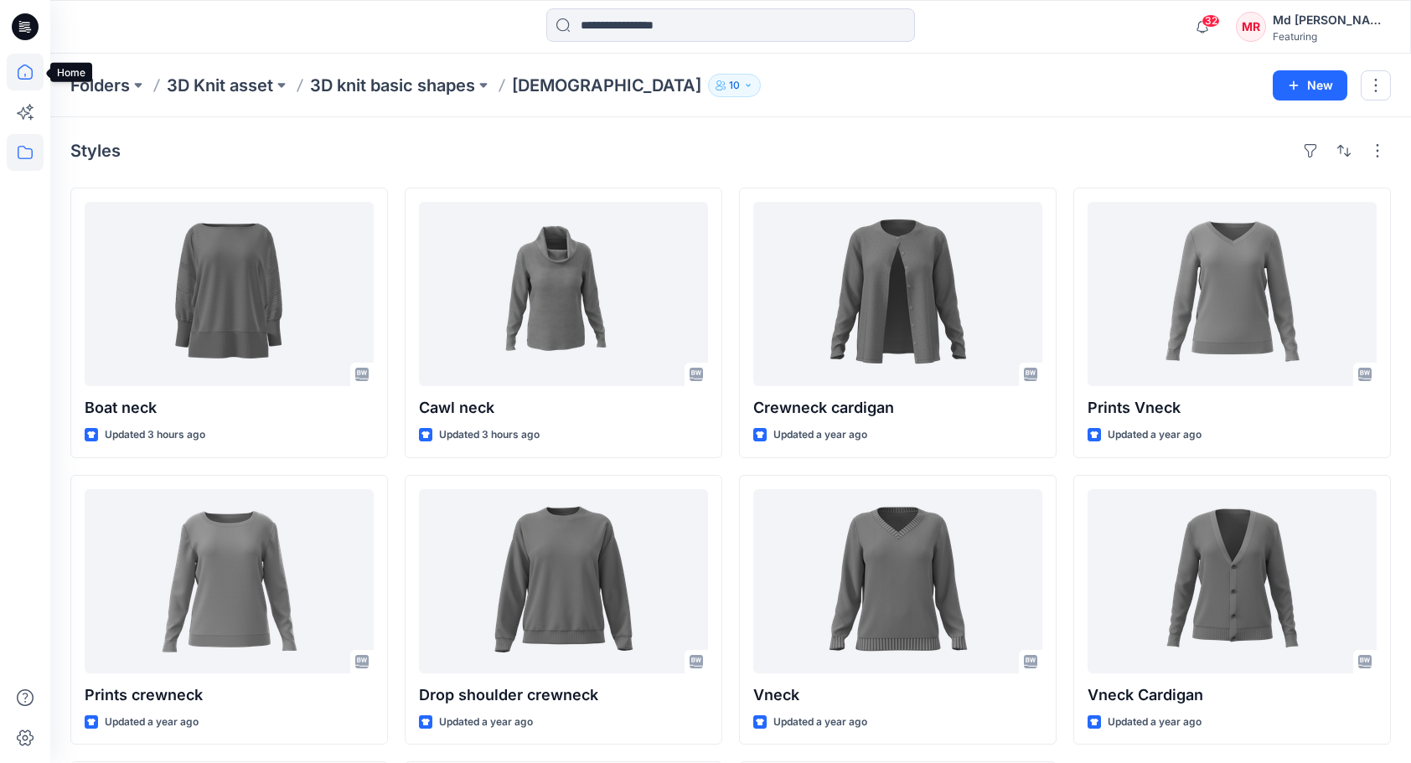
click at [28, 67] on icon at bounding box center [25, 72] width 15 height 15
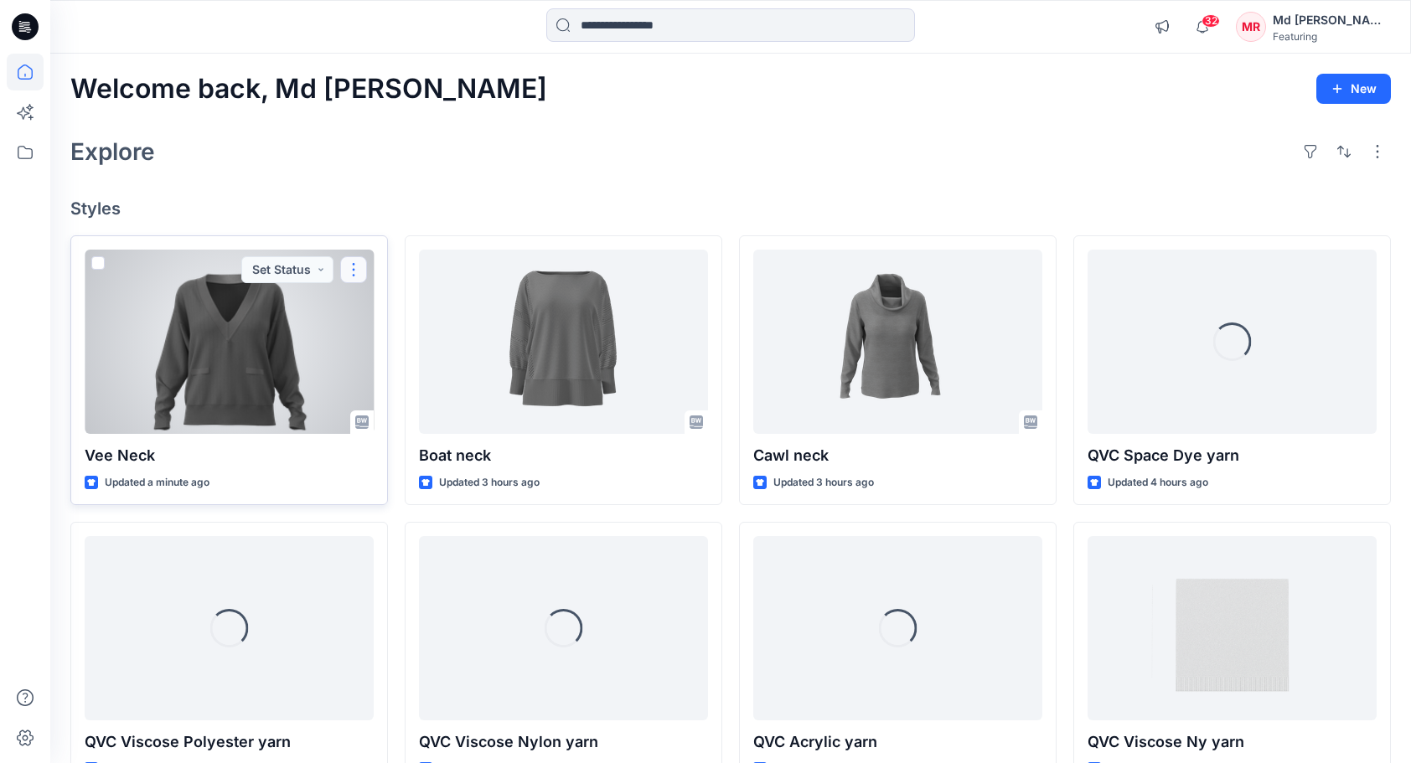
click at [353, 271] on button "button" at bounding box center [353, 269] width 27 height 27
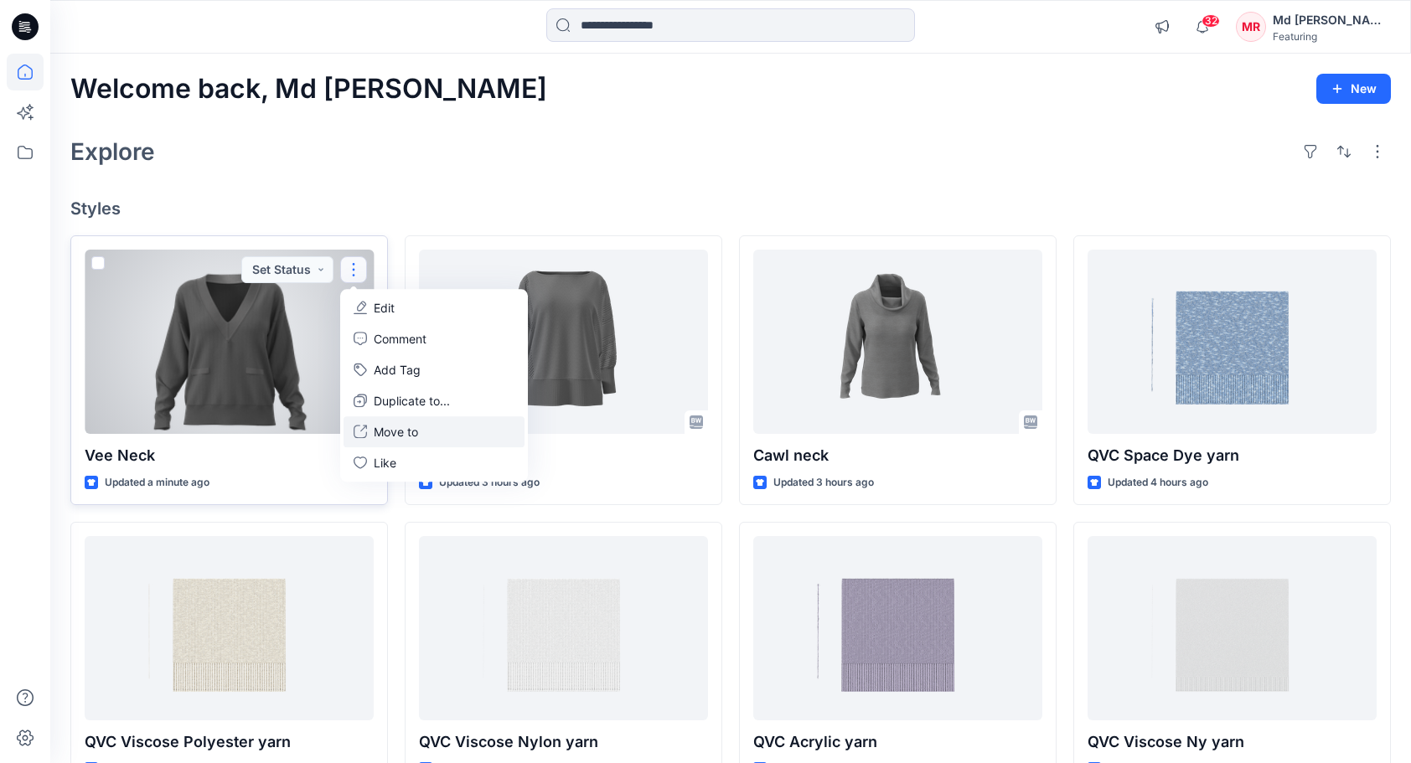
click at [414, 431] on p "Move to" at bounding box center [396, 432] width 44 height 18
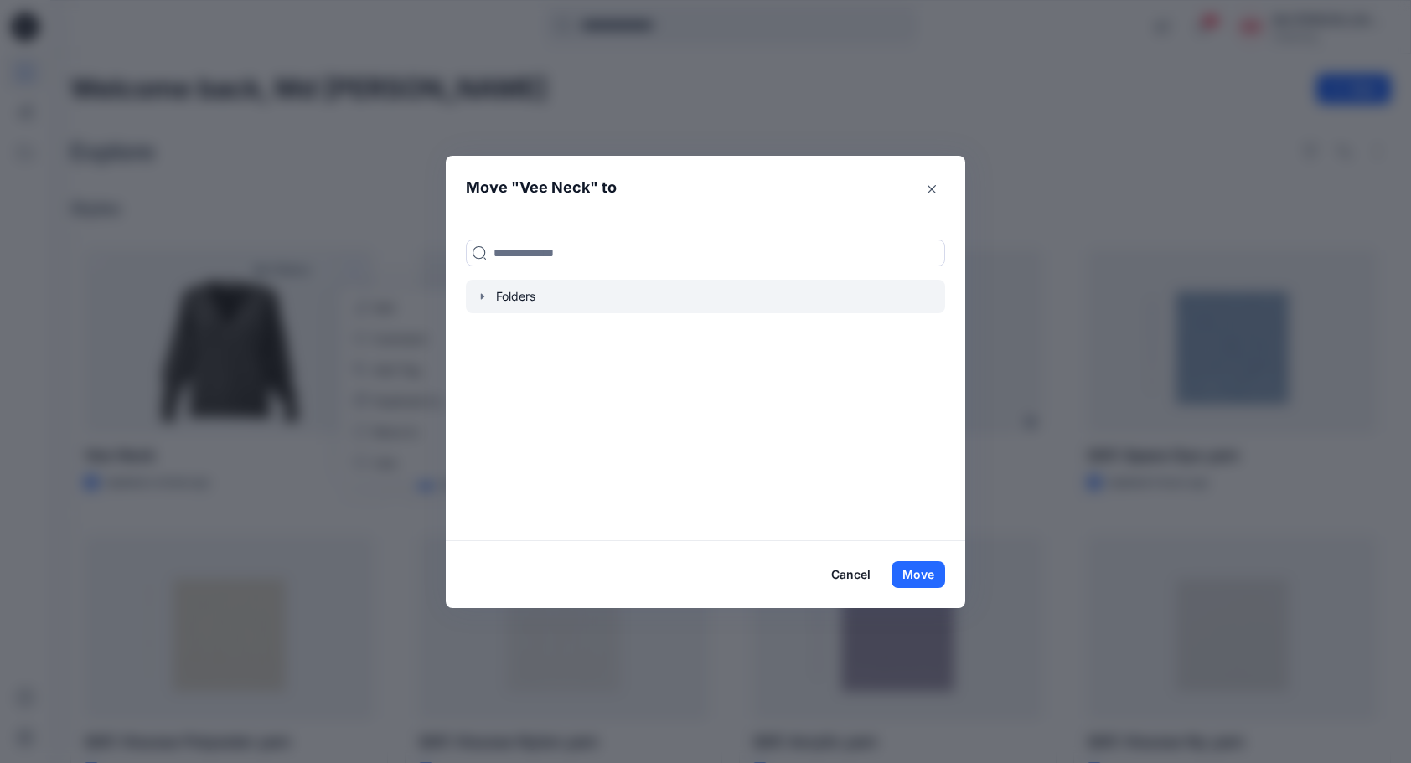
click at [489, 296] on icon "button" at bounding box center [482, 296] width 13 height 13
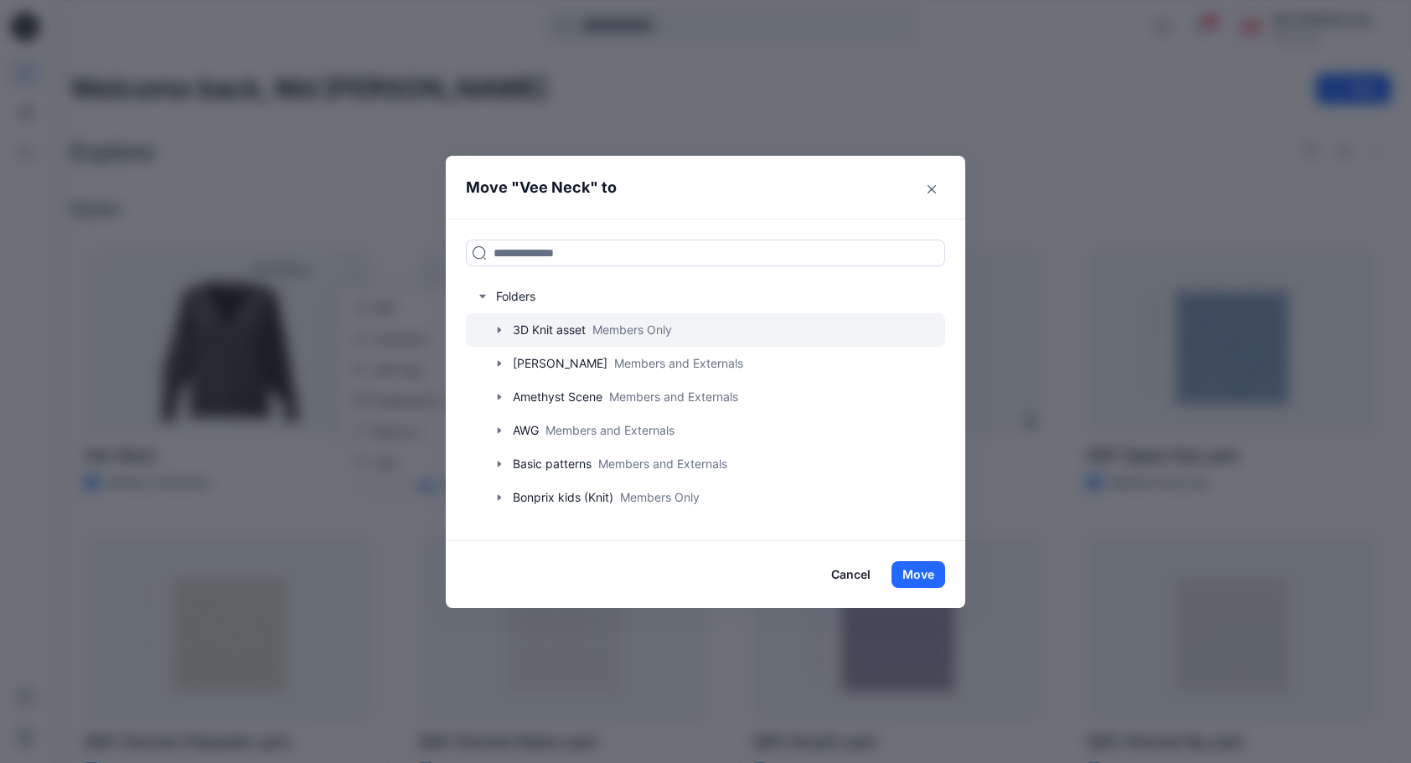
click at [506, 329] on icon "button" at bounding box center [499, 329] width 13 height 13
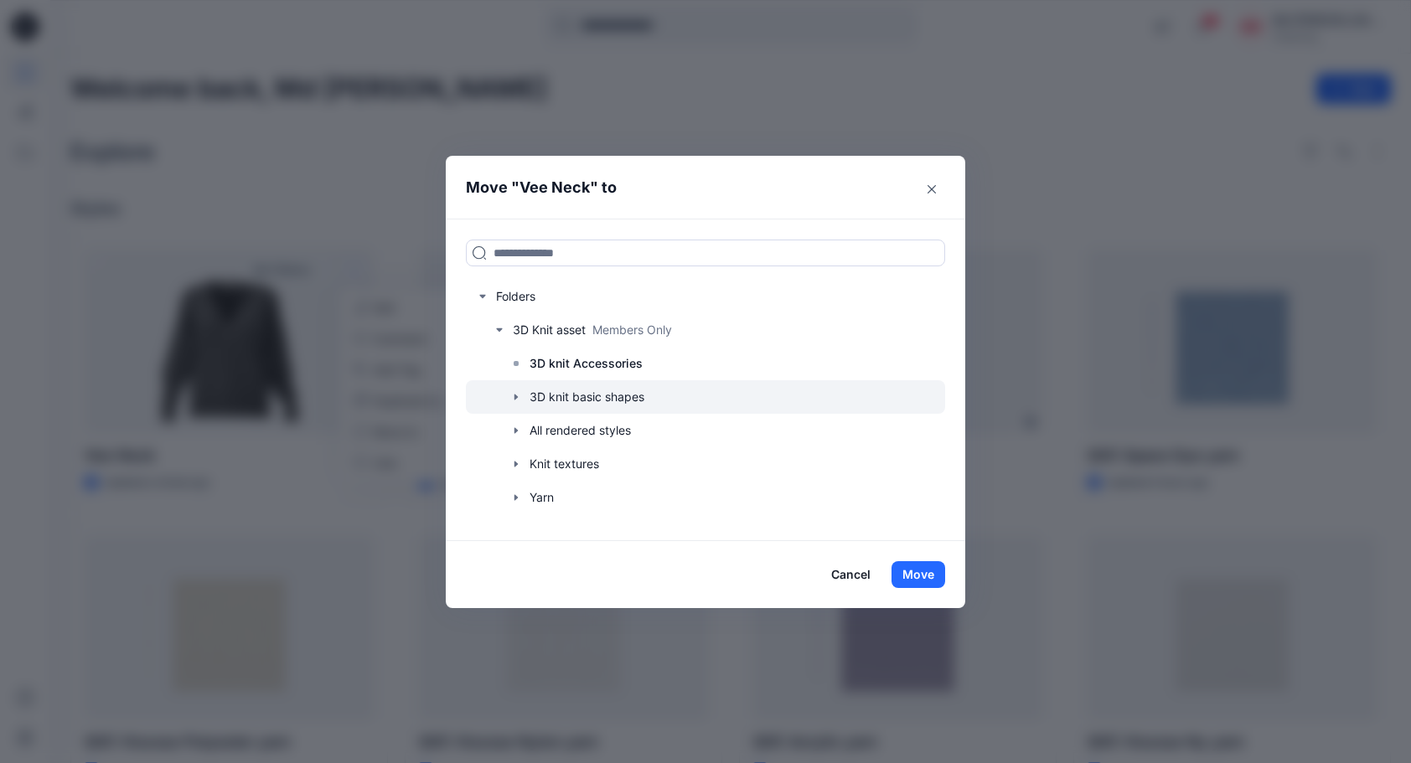
click at [523, 396] on icon "button" at bounding box center [516, 397] width 13 height 13
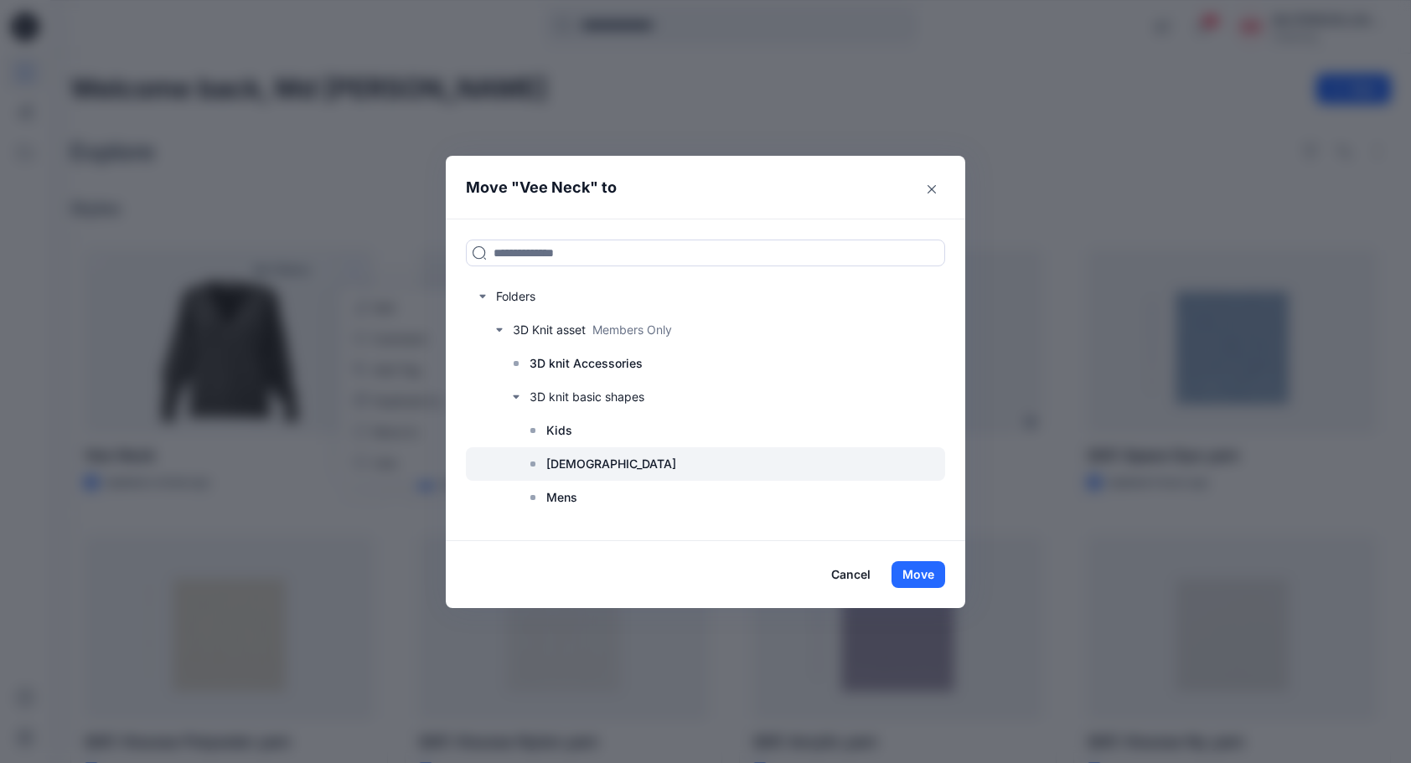
drag, startPoint x: 590, startPoint y: 466, endPoint x: 598, endPoint y: 461, distance: 9.8
click at [590, 466] on div at bounding box center [705, 465] width 479 height 34
click at [927, 569] on button "Move" at bounding box center [919, 574] width 54 height 27
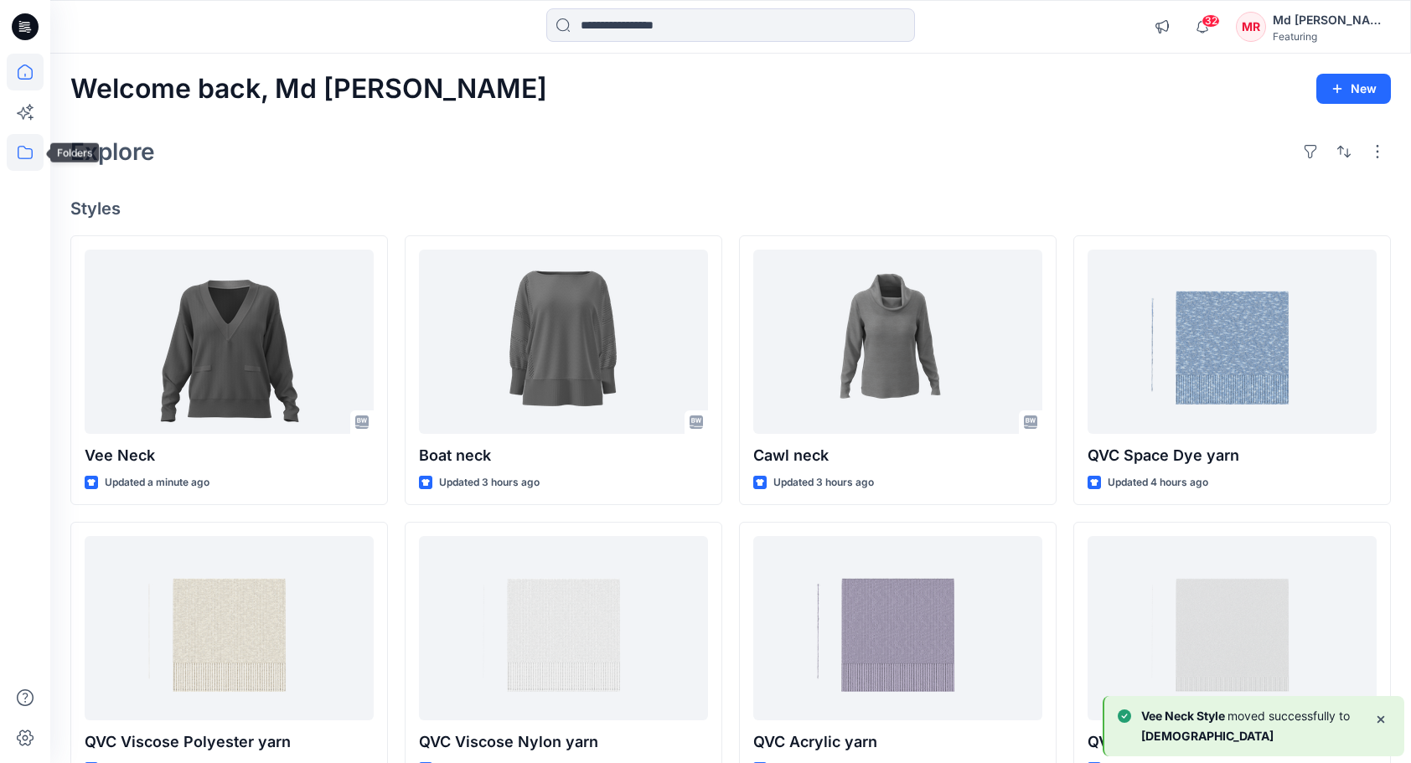
click at [22, 154] on icon at bounding box center [25, 152] width 37 height 37
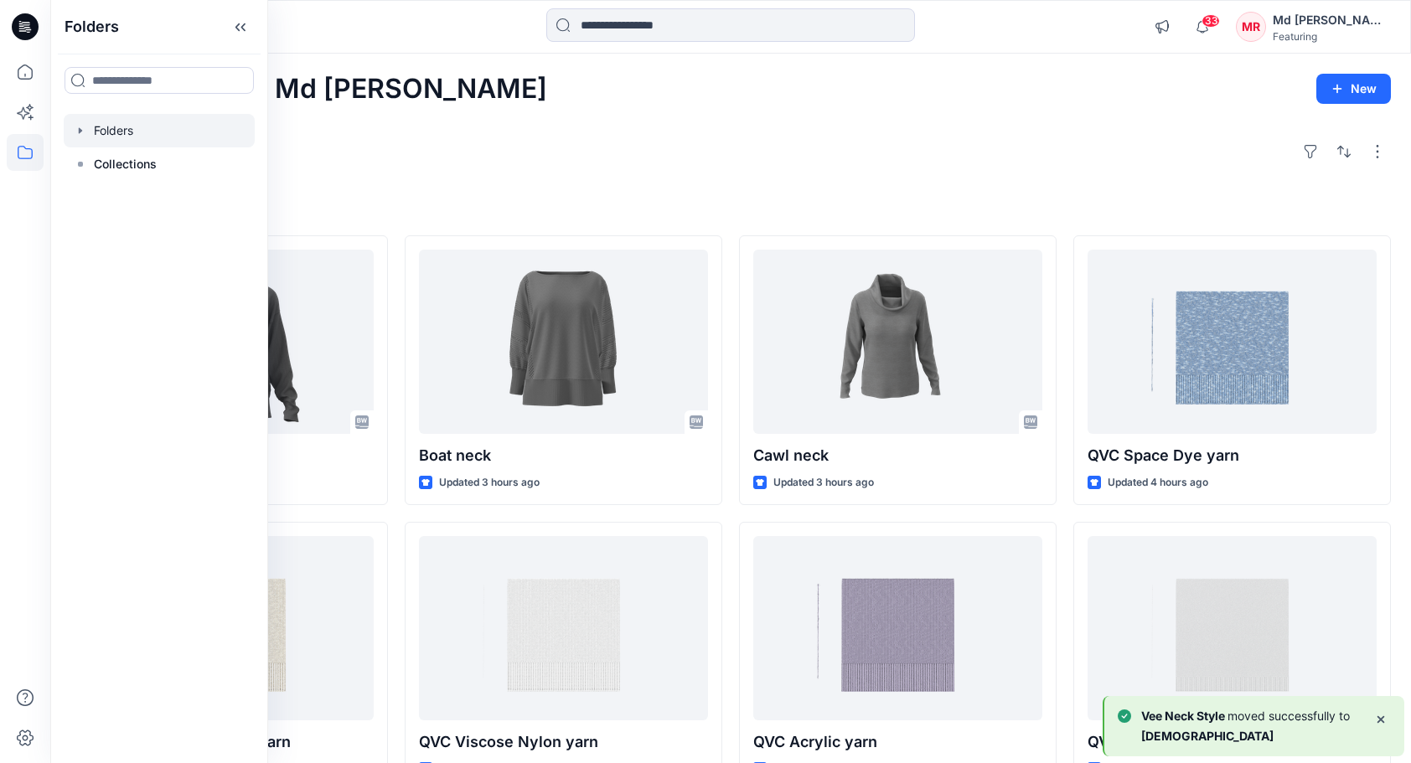
click at [116, 131] on div at bounding box center [159, 131] width 191 height 34
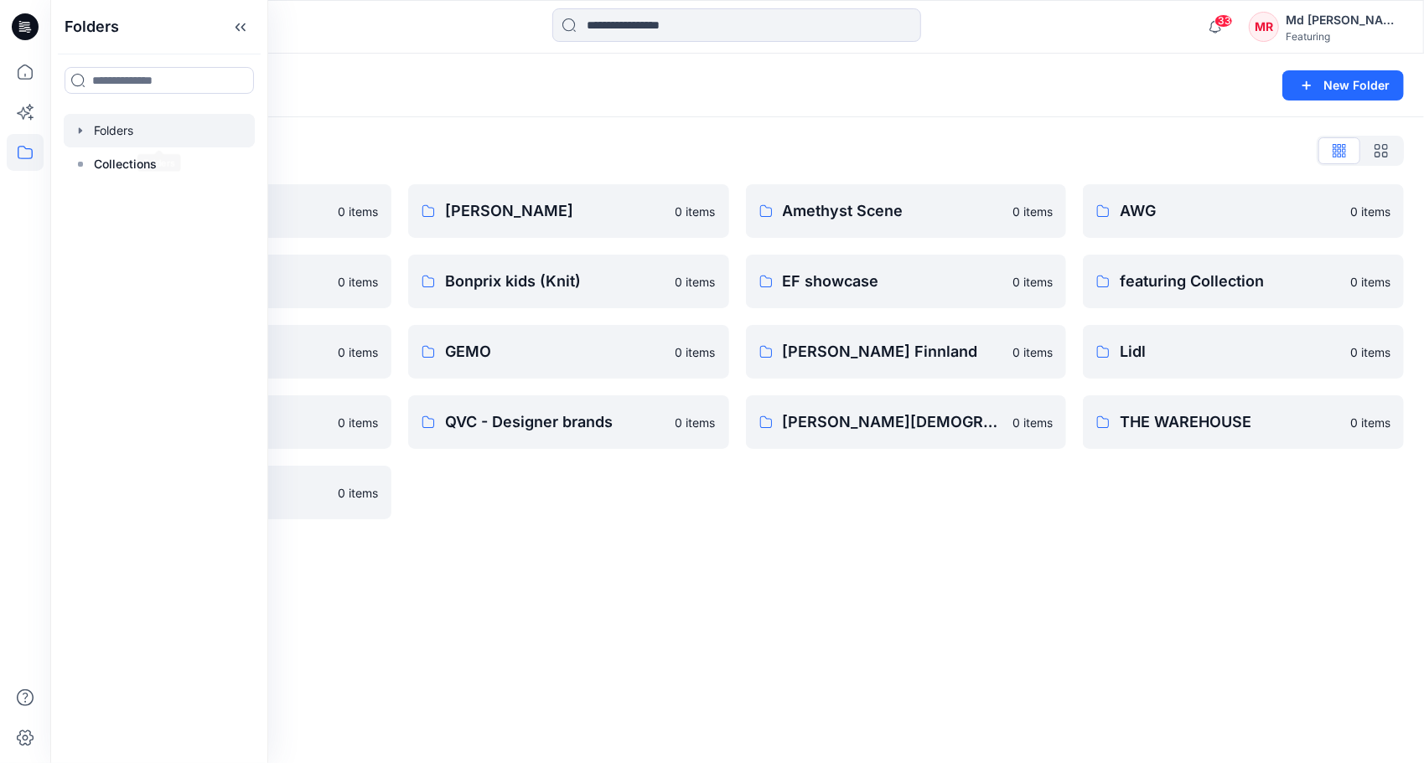
click at [424, 133] on div "Folders List 3D Knit asset 0 items Basic patterns 0 items Featuring Marketing 0…" at bounding box center [737, 328] width 1374 height 422
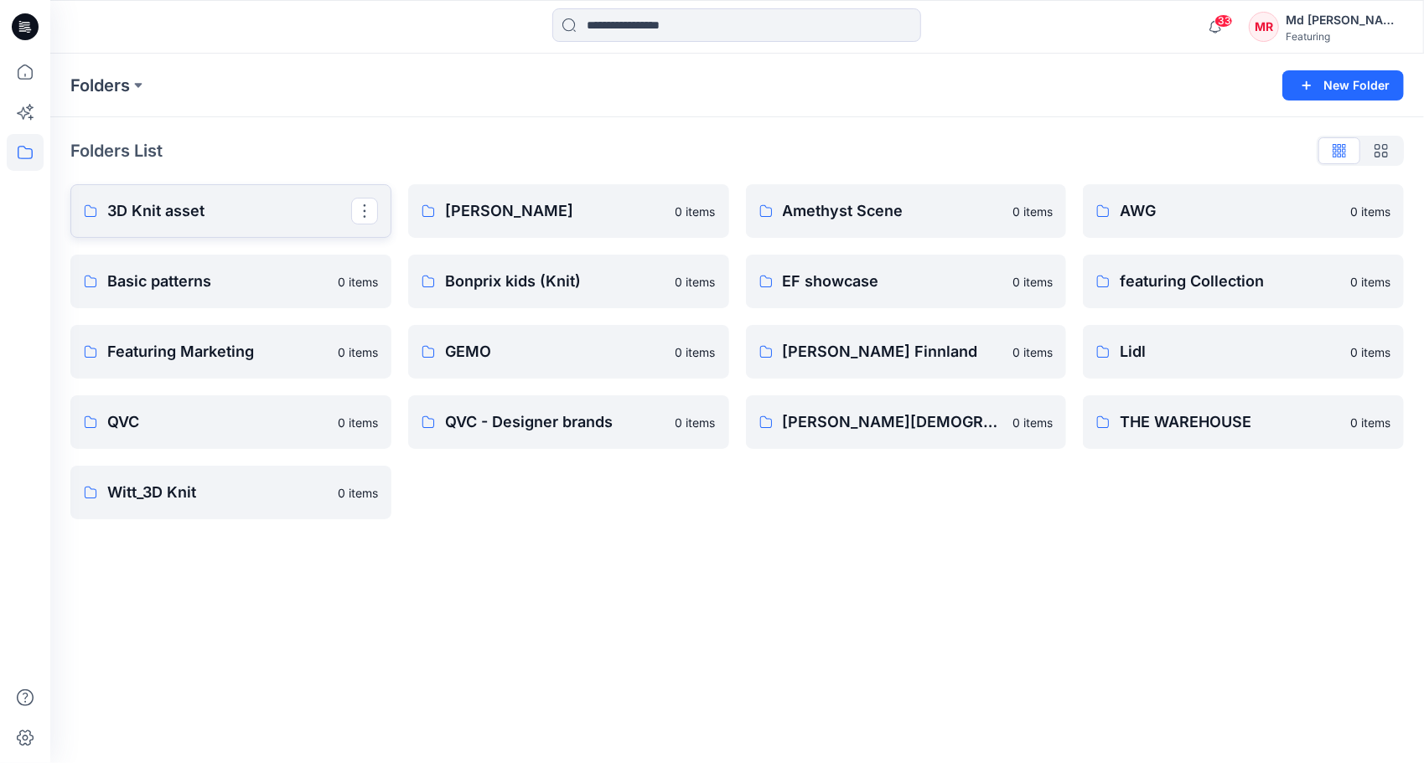
click at [166, 208] on p "3D Knit asset" at bounding box center [229, 210] width 244 height 23
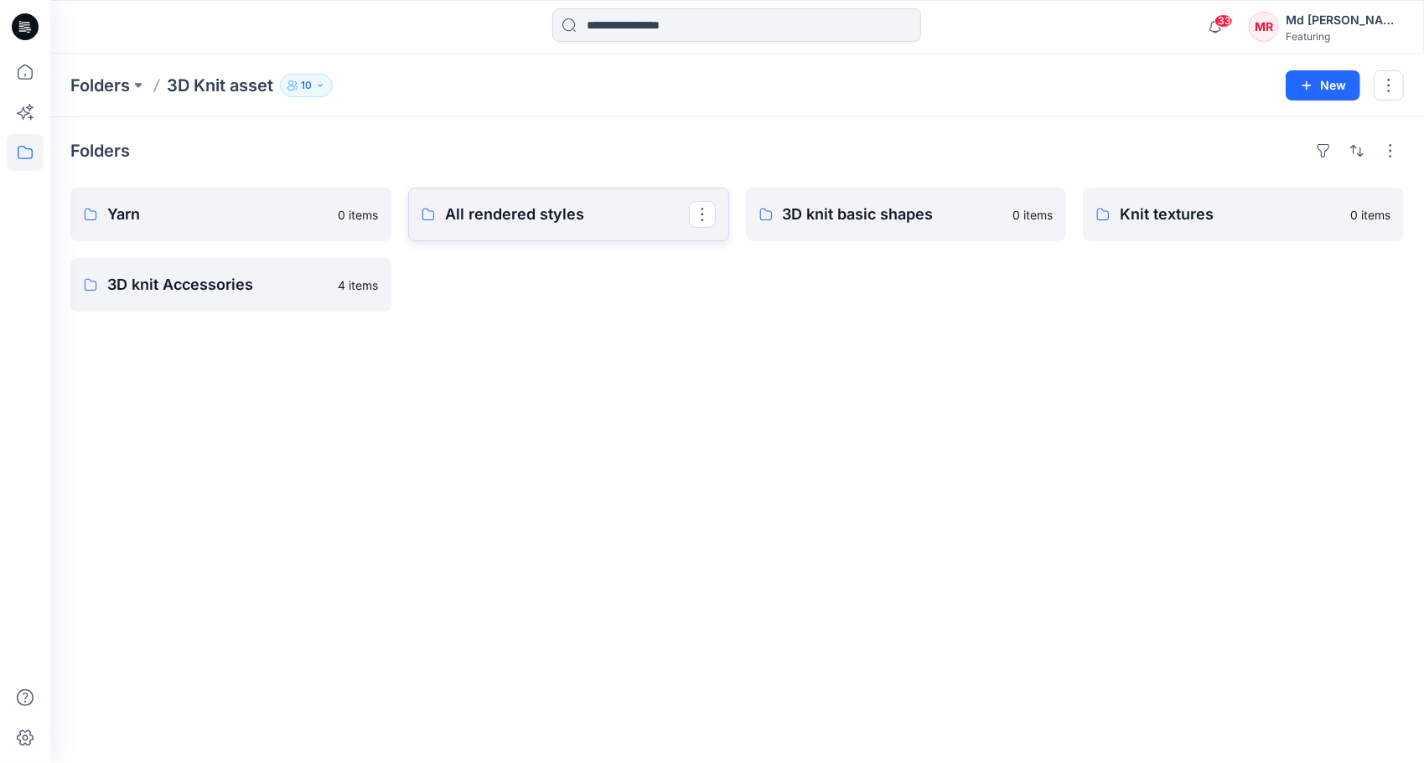
click at [582, 213] on p "All rendered styles" at bounding box center [567, 214] width 244 height 23
click at [815, 223] on p "3D knit basic shapes" at bounding box center [905, 214] width 244 height 23
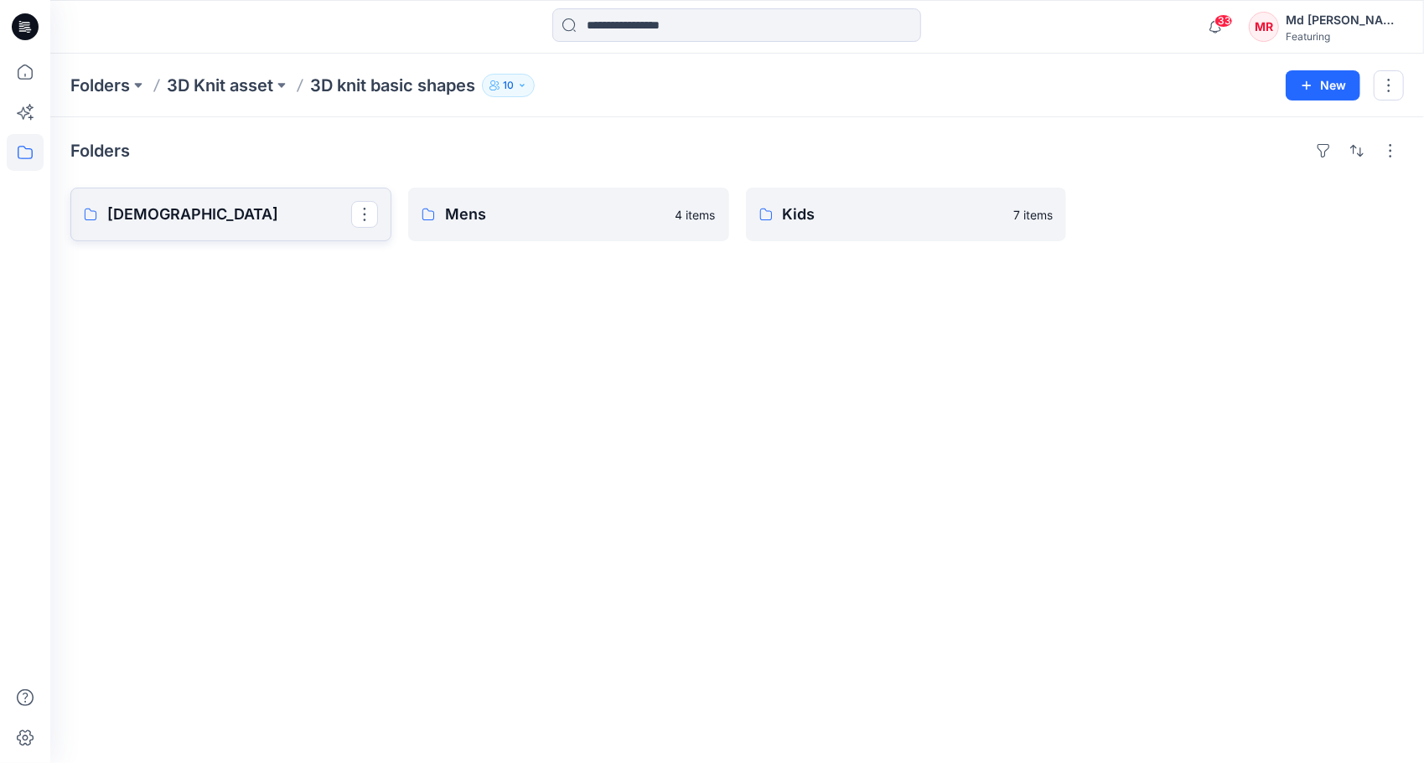
click at [154, 215] on p "[DEMOGRAPHIC_DATA]" at bounding box center [229, 214] width 244 height 23
click at [193, 222] on p "[DEMOGRAPHIC_DATA]" at bounding box center [229, 214] width 244 height 23
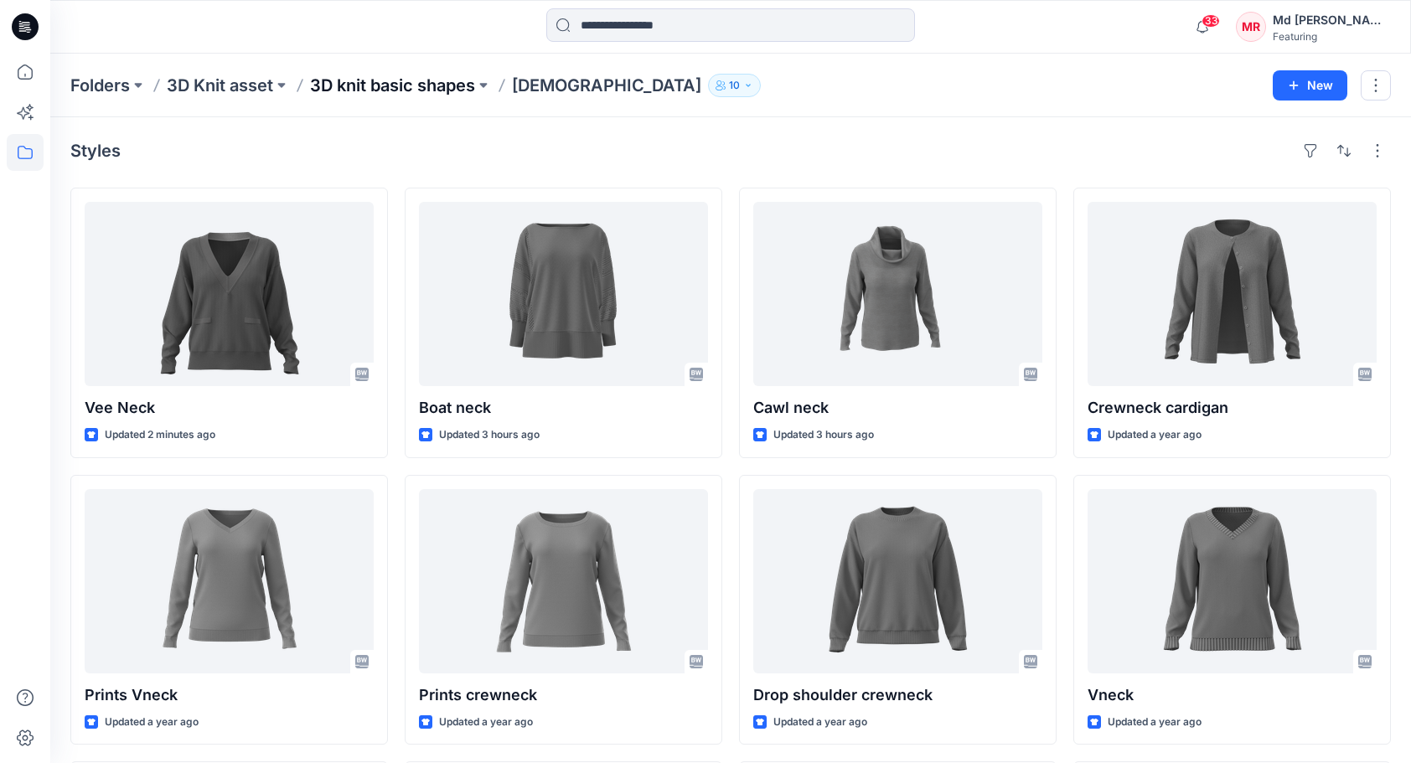
click at [359, 83] on p "3D knit basic shapes" at bounding box center [392, 85] width 165 height 23
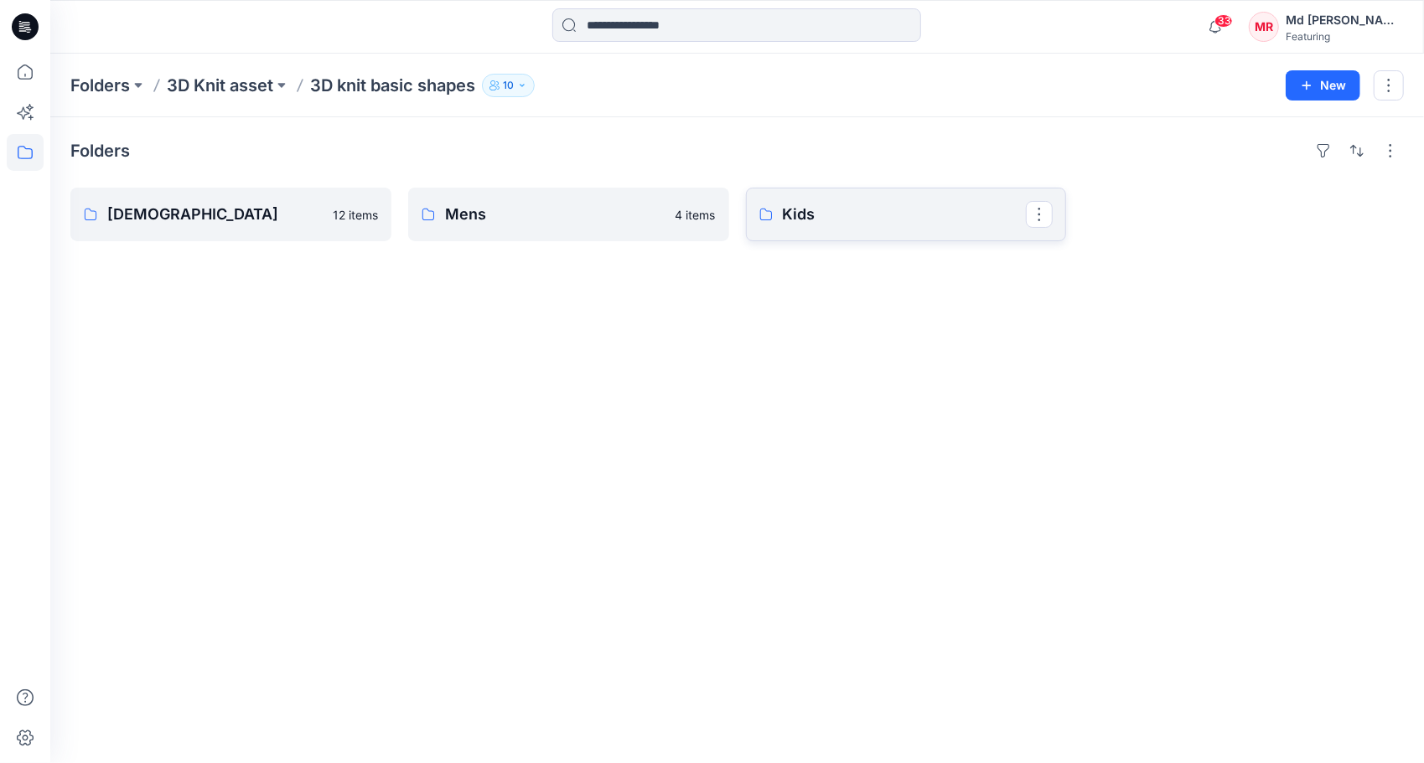
click at [799, 214] on p "Kids" at bounding box center [905, 214] width 244 height 23
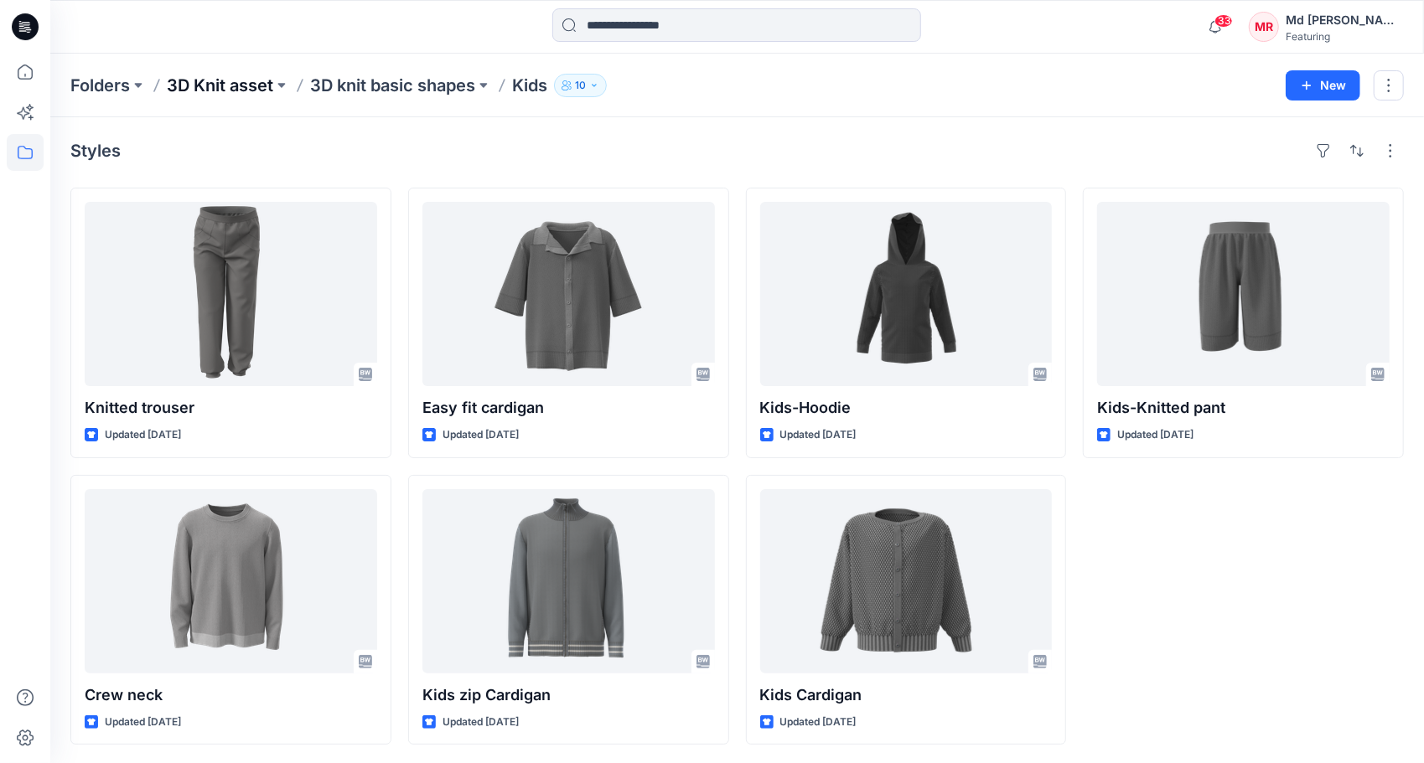
click at [195, 88] on p "3D Knit asset" at bounding box center [220, 85] width 106 height 23
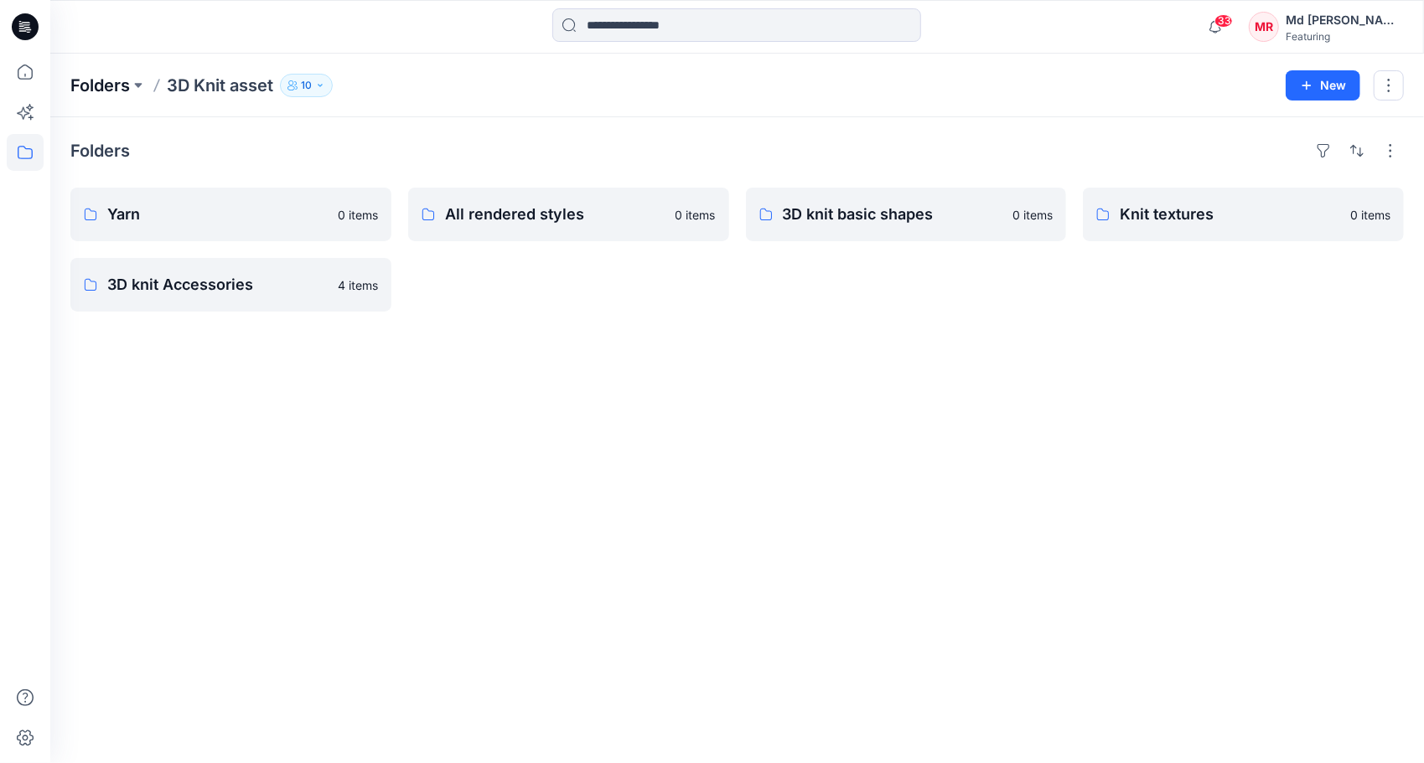
click at [109, 92] on p "Folders" at bounding box center [100, 85] width 60 height 23
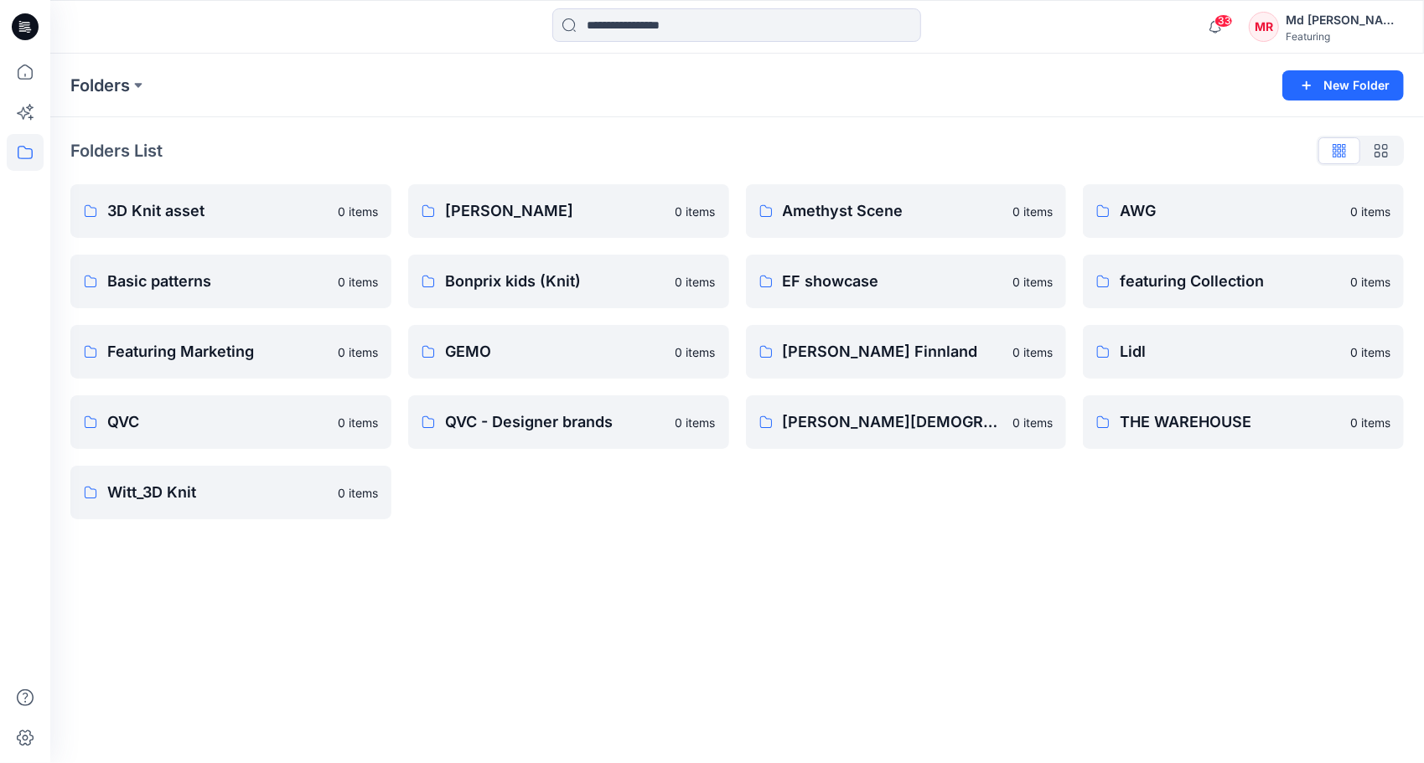
click at [773, 603] on div "Folders New Folder Folders List 3D Knit asset 0 items Basic patterns 0 items Fe…" at bounding box center [737, 409] width 1374 height 710
click at [179, 214] on p "3D Knit asset" at bounding box center [229, 210] width 244 height 23
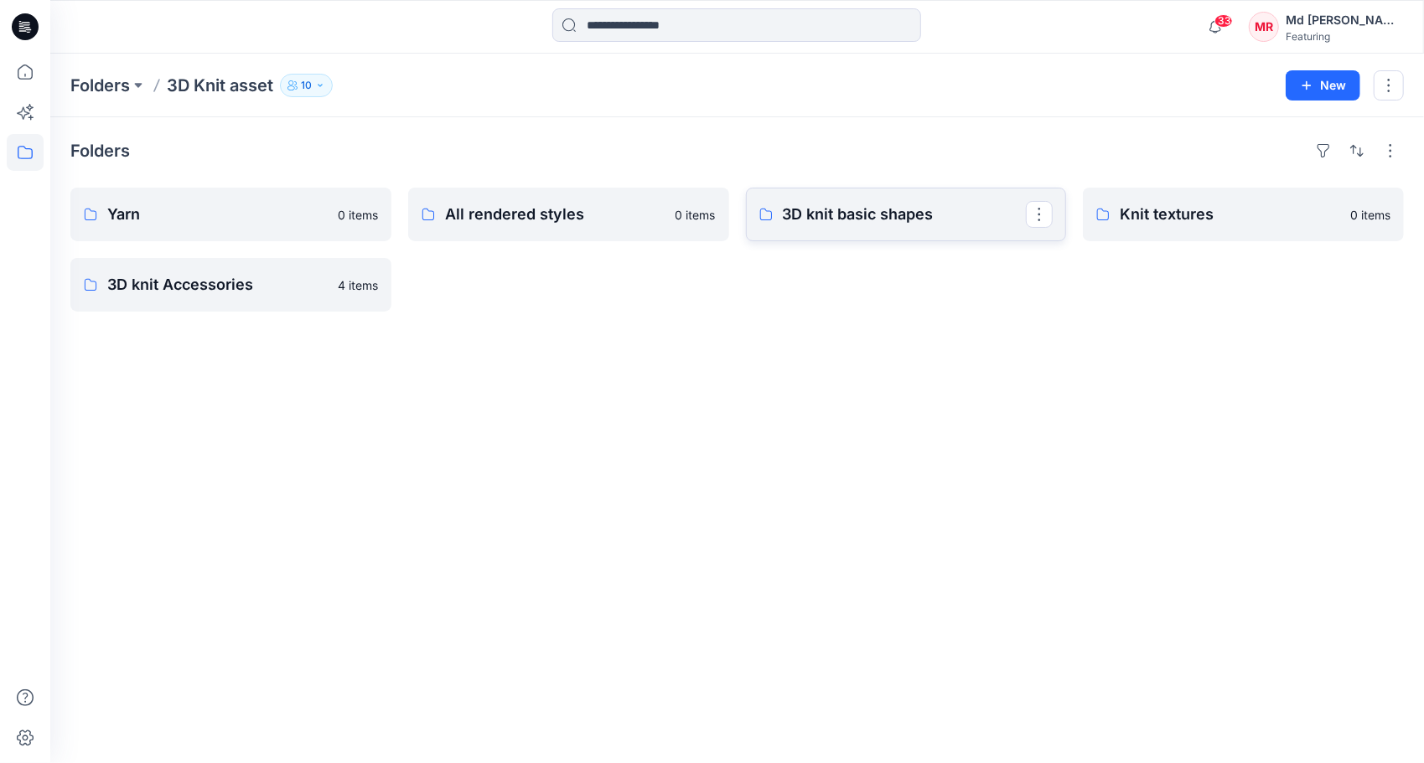
click at [847, 216] on p "3D knit basic shapes" at bounding box center [905, 214] width 244 height 23
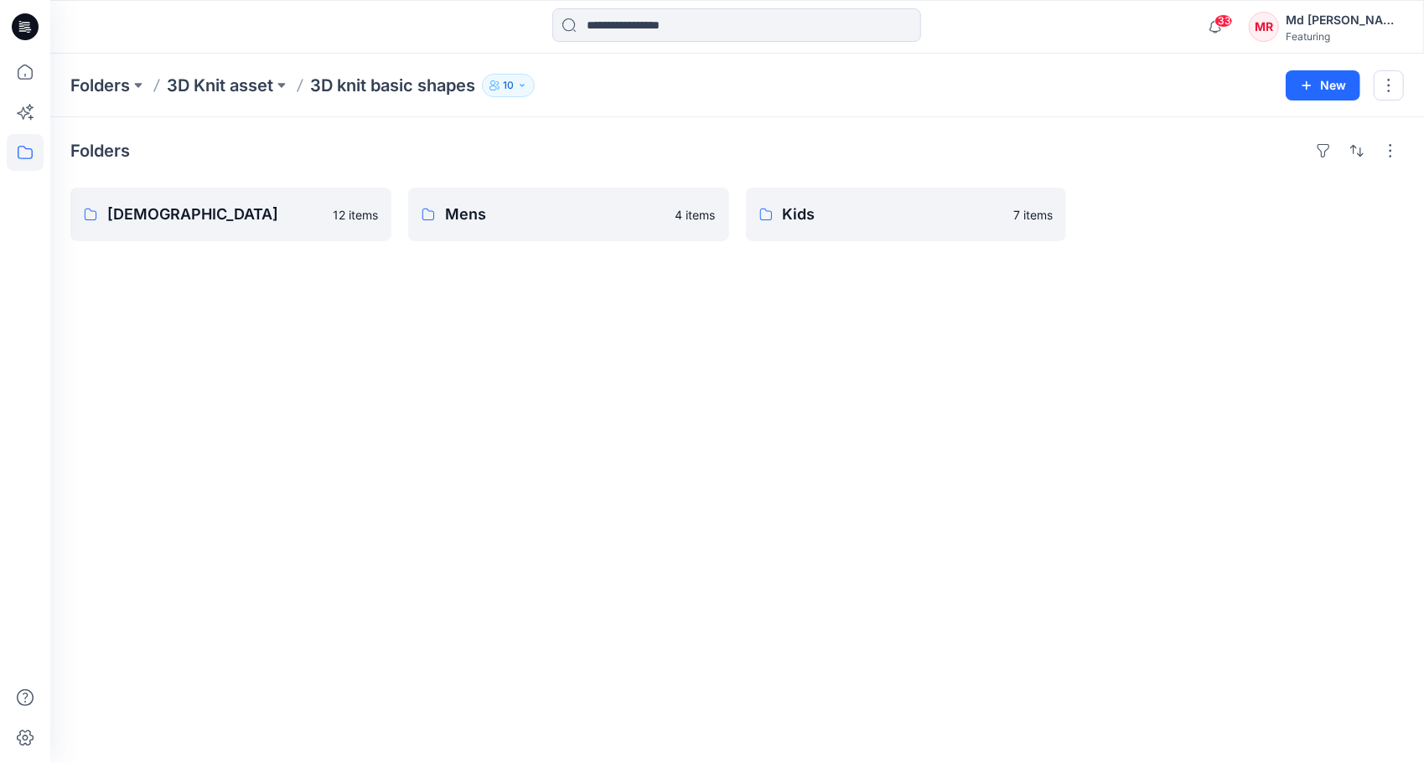
drag, startPoint x: 596, startPoint y: 282, endPoint x: 506, endPoint y: 288, distance: 89.9
click at [596, 282] on div "Folders Ladies 12 items Mens 4 items Kids 7 items" at bounding box center [737, 440] width 1374 height 646
click at [735, 389] on div "Folders Ladies 12 items Mens 4 items Kids 7 items" at bounding box center [737, 440] width 1374 height 646
click at [907, 452] on div "Folders Ladies 12 items Mens 4 items Kids 7 items" at bounding box center [737, 440] width 1374 height 646
click at [478, 367] on div "Folders Ladies 12 items Mens 4 items Kids 7 items" at bounding box center [737, 440] width 1374 height 646
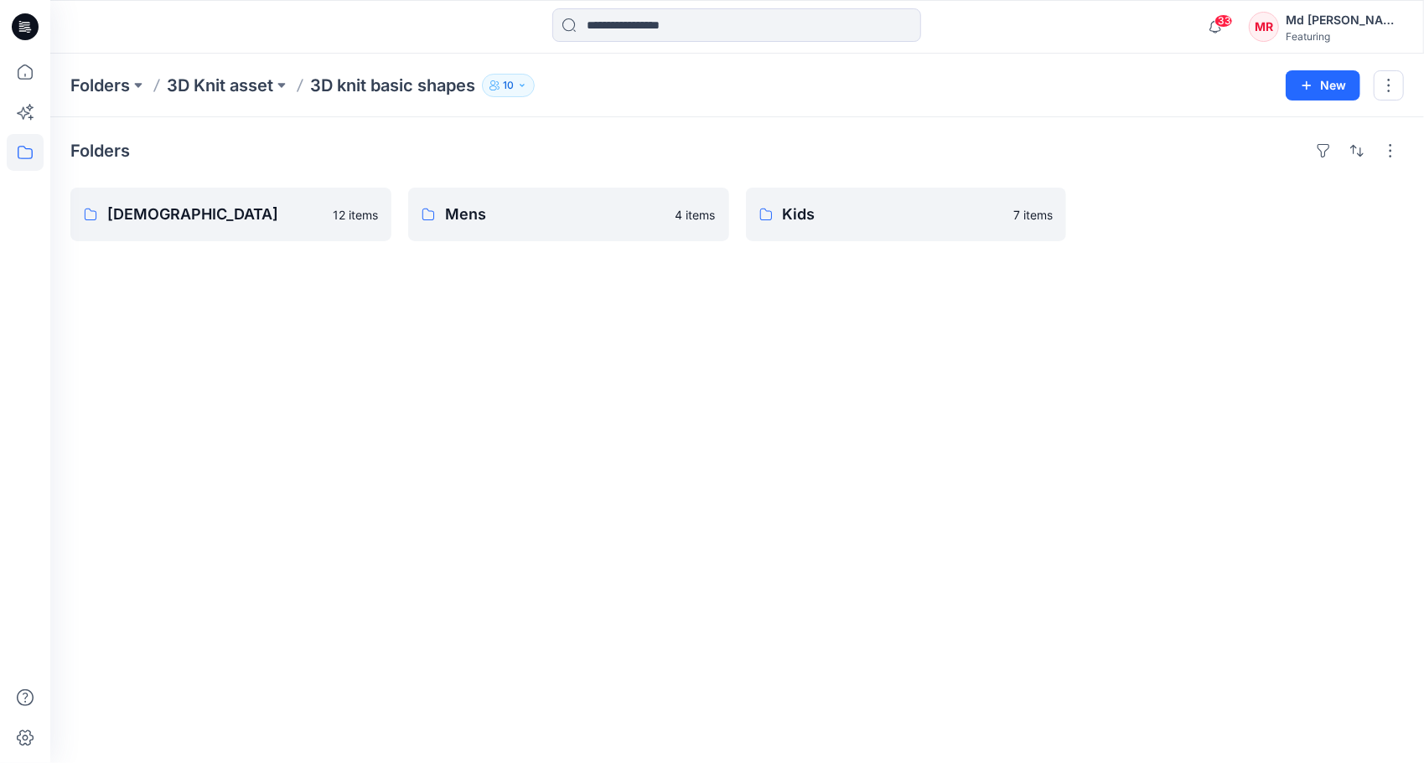
click at [618, 355] on div "Folders Ladies 12 items Mens 4 items Kids 7 items" at bounding box center [737, 440] width 1374 height 646
click at [843, 213] on p "Kids" at bounding box center [905, 214] width 244 height 23
click at [701, 473] on div "Folders Ladies 12 items Mens 4 items Kids 7 items" at bounding box center [737, 440] width 1374 height 646
click at [714, 484] on div "Folders Ladies 12 items Mens 4 items Kids 7 items" at bounding box center [737, 440] width 1374 height 646
click at [492, 218] on p "Mens" at bounding box center [567, 214] width 244 height 23
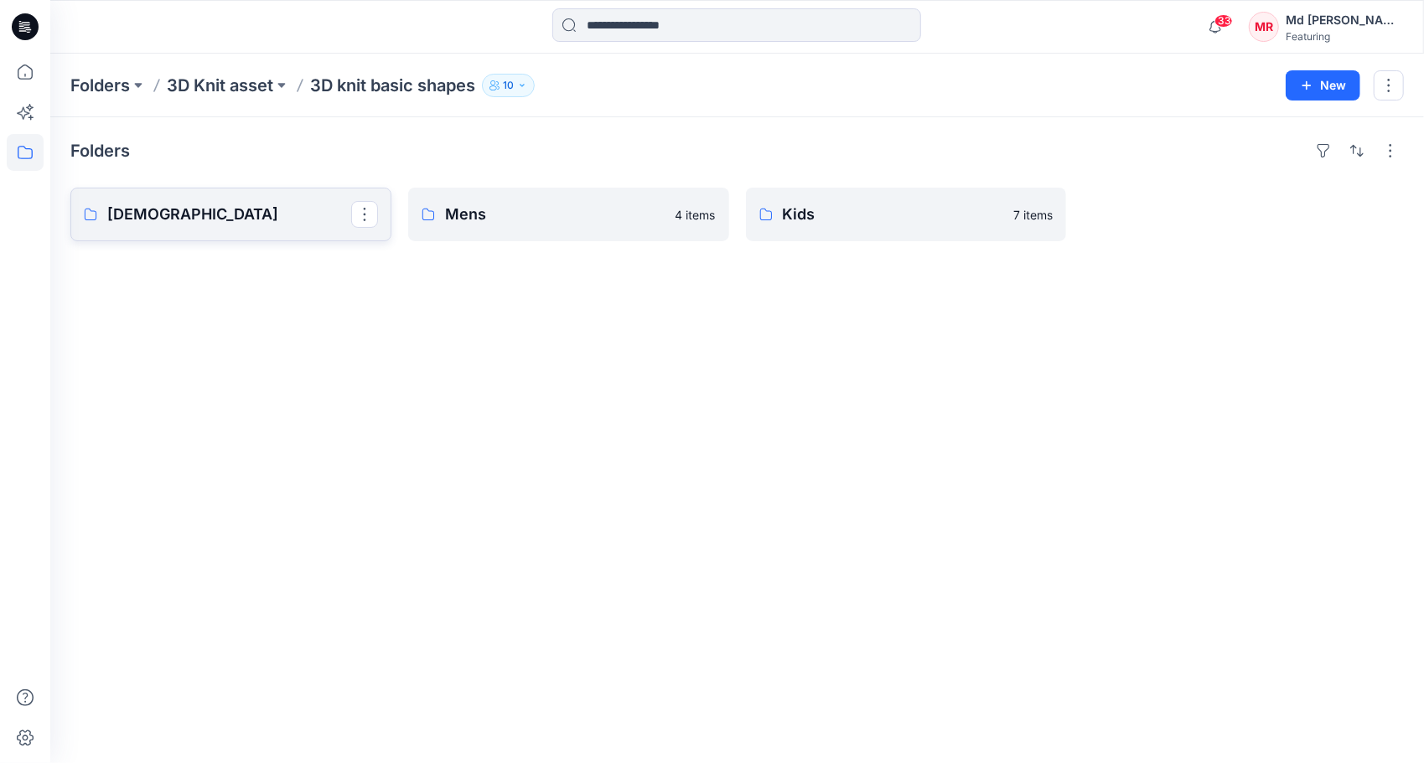
click at [222, 220] on p "[DEMOGRAPHIC_DATA]" at bounding box center [229, 214] width 244 height 23
click at [925, 210] on p "Kids" at bounding box center [905, 214] width 244 height 23
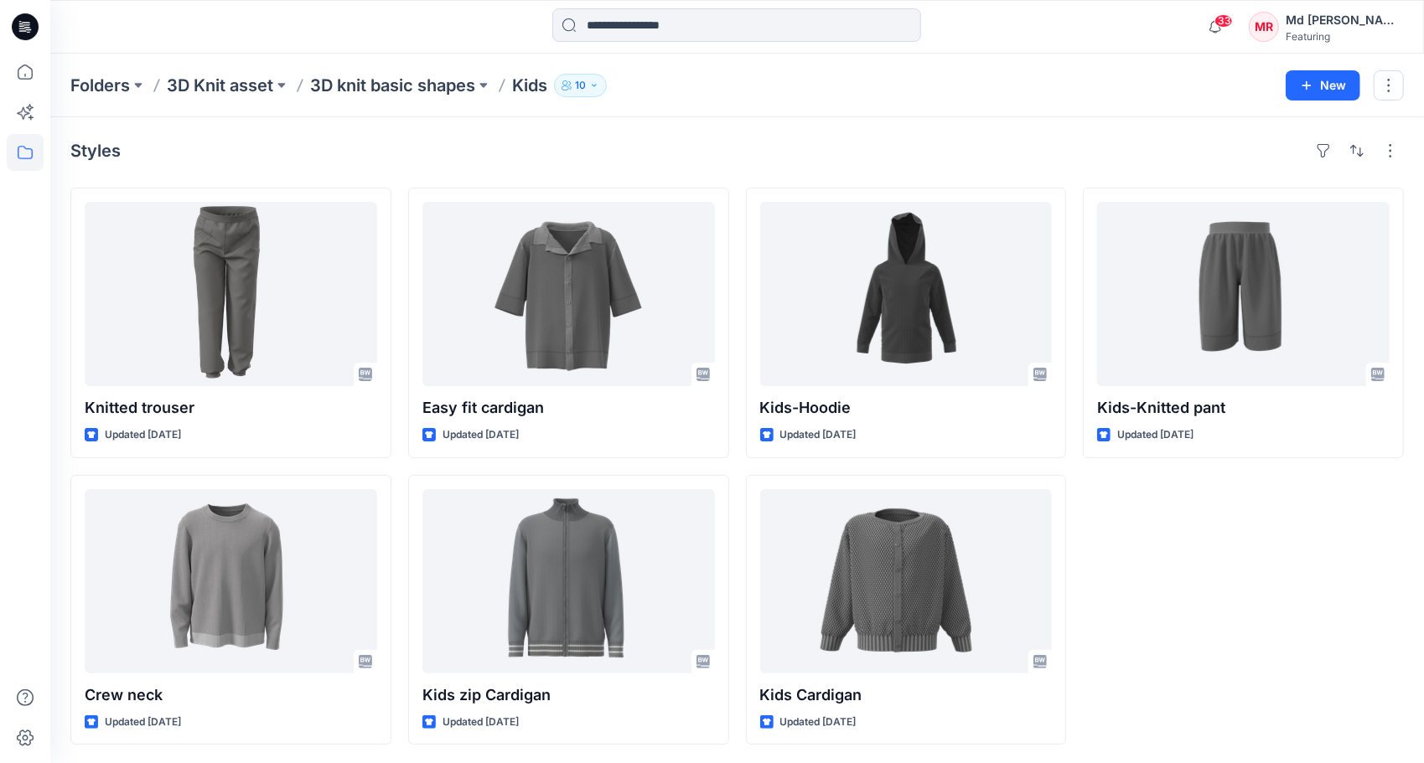
click at [1253, 586] on div "Kids-Knitted pant Updated 13 days ago" at bounding box center [1243, 466] width 321 height 557
click at [1131, 79] on div "Folders 3D Knit asset 3D knit basic shapes Kids 10" at bounding box center [671, 85] width 1203 height 23
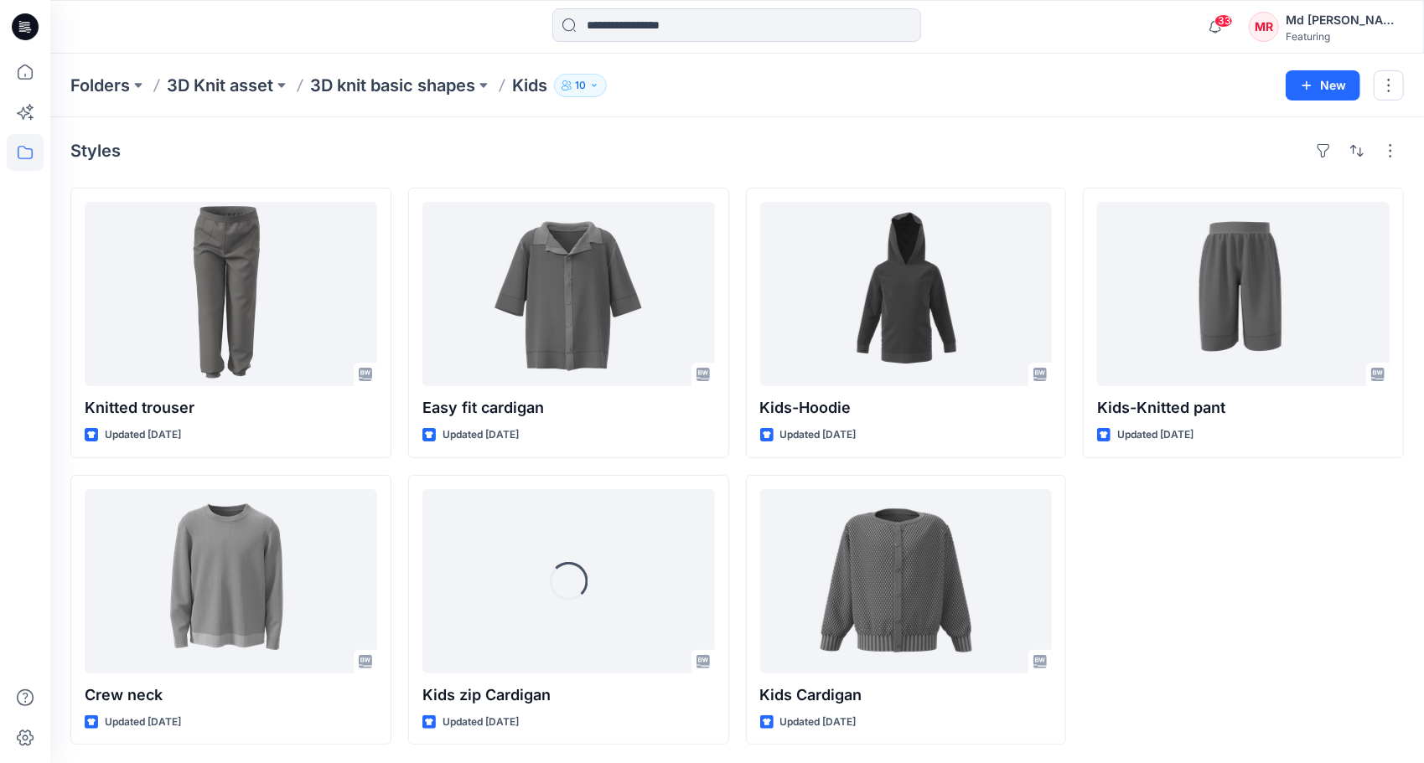
click at [935, 137] on div "Styles Knitted trouser Updated 13 days ago Crew neck Updated 13 days ago Easy f…" at bounding box center [737, 441] width 1374 height 648
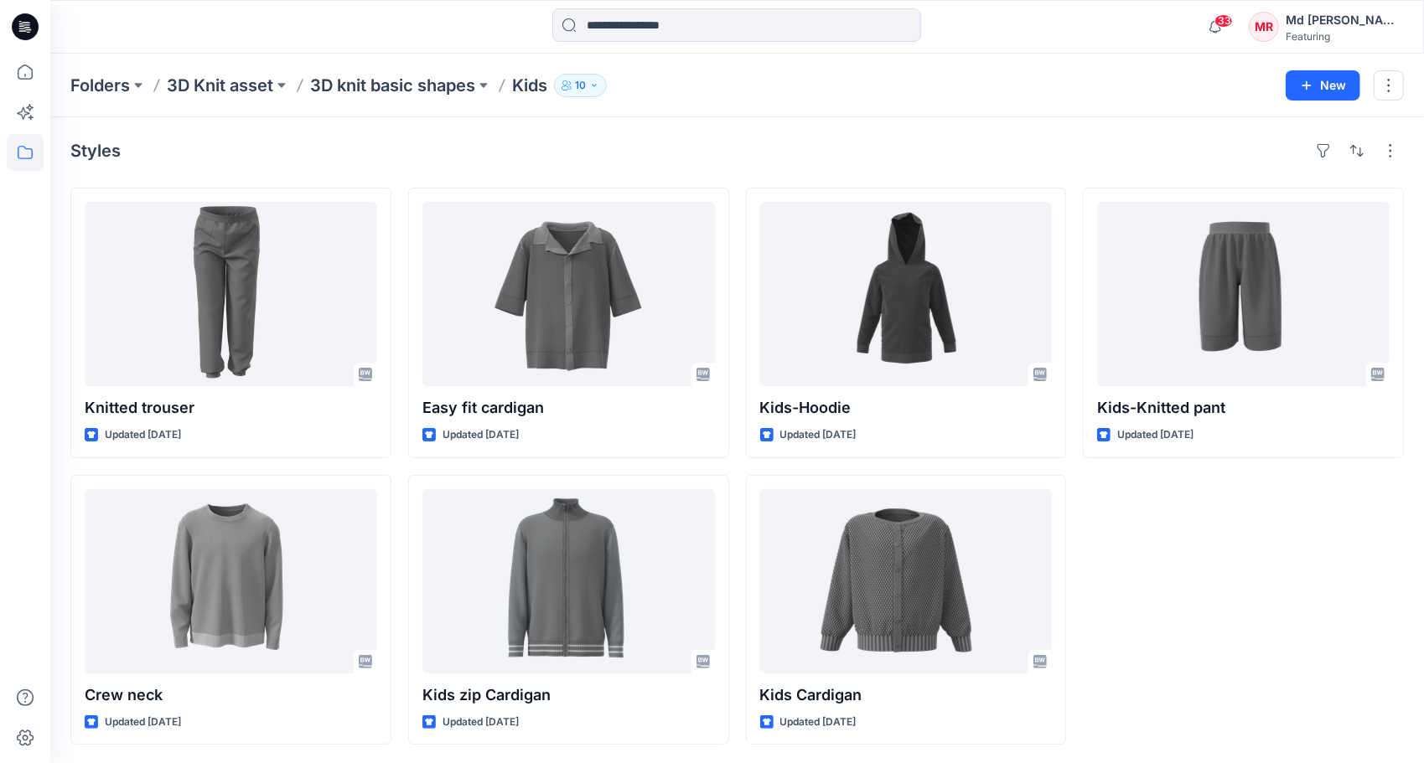
click at [1295, 646] on div "Kids-Knitted pant Updated 13 days ago" at bounding box center [1243, 466] width 321 height 557
click at [98, 90] on p "Folders" at bounding box center [100, 85] width 60 height 23
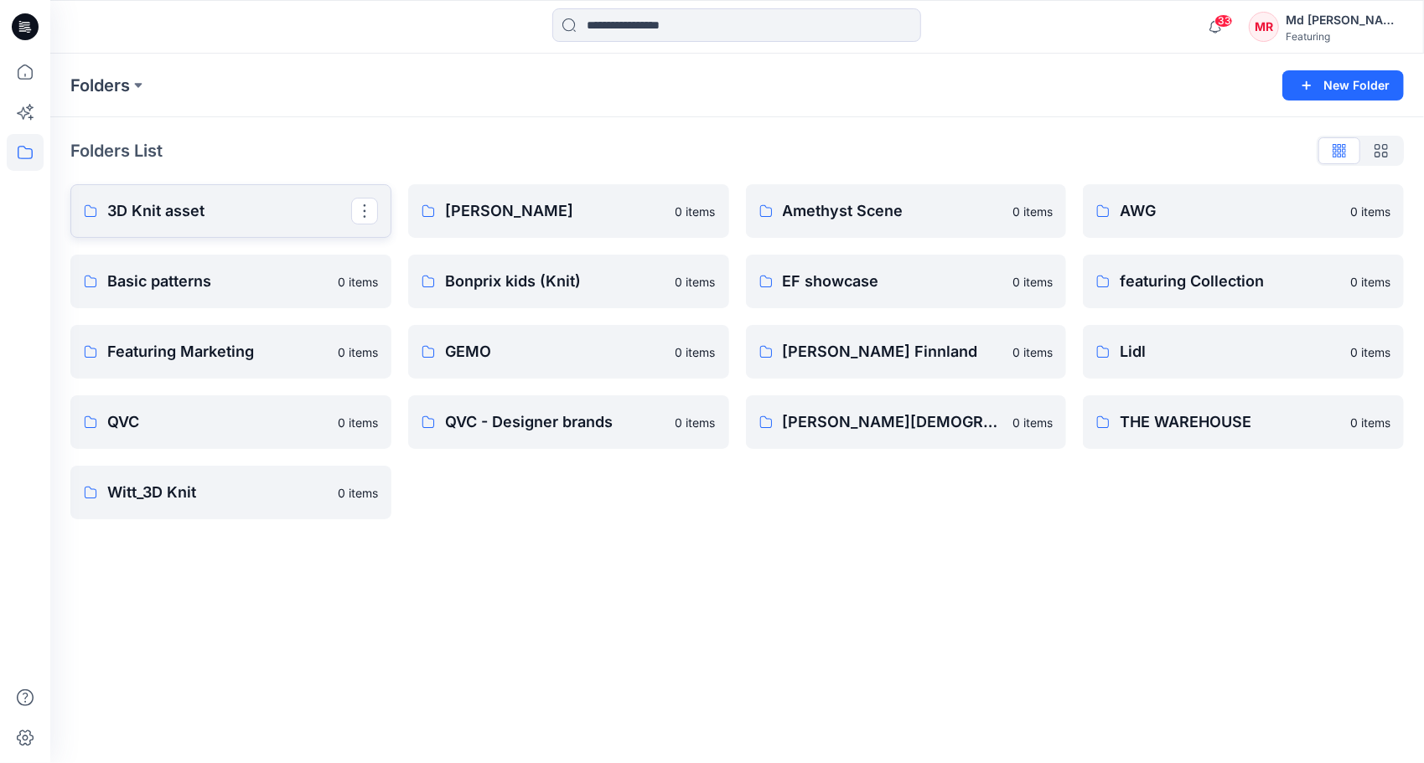
click at [203, 210] on p "3D Knit asset" at bounding box center [229, 210] width 244 height 23
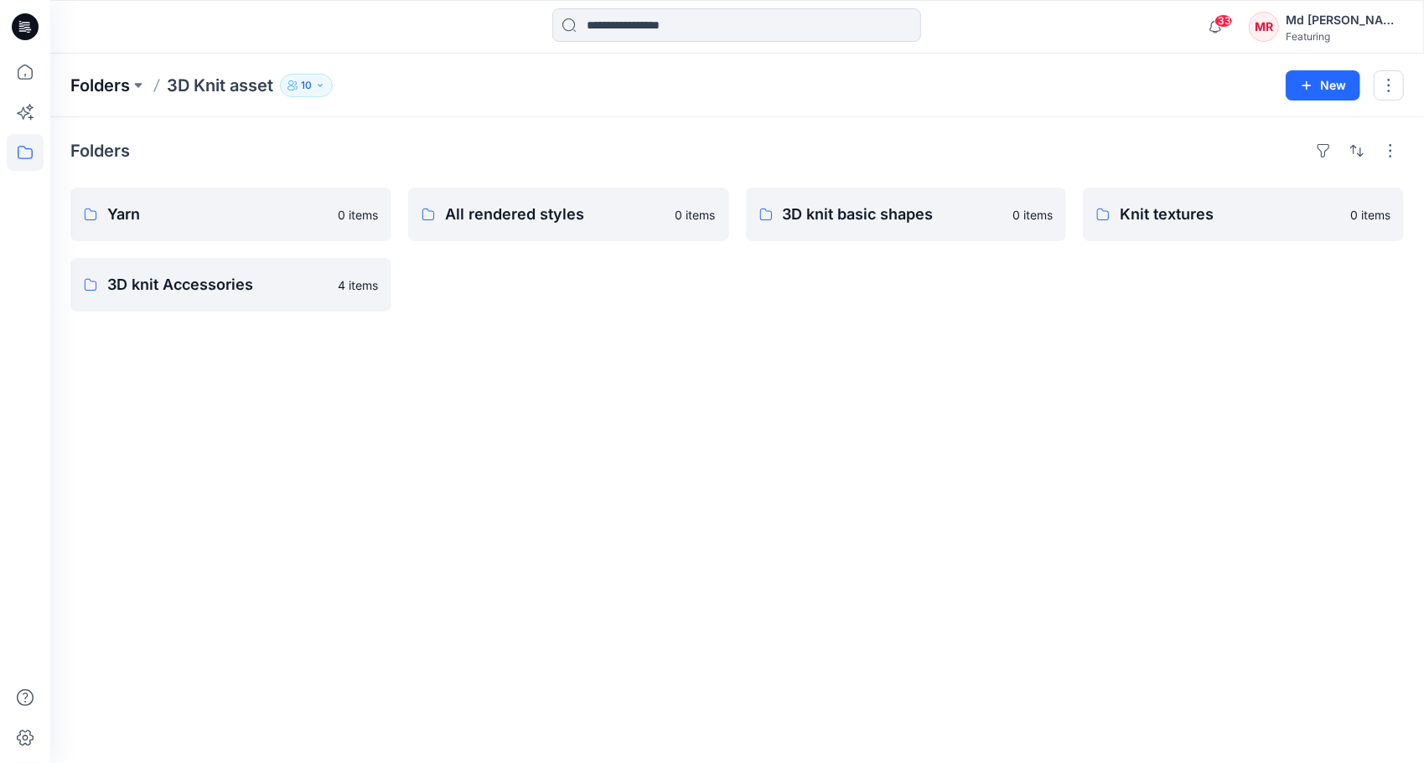
click at [91, 92] on p "Folders" at bounding box center [100, 85] width 60 height 23
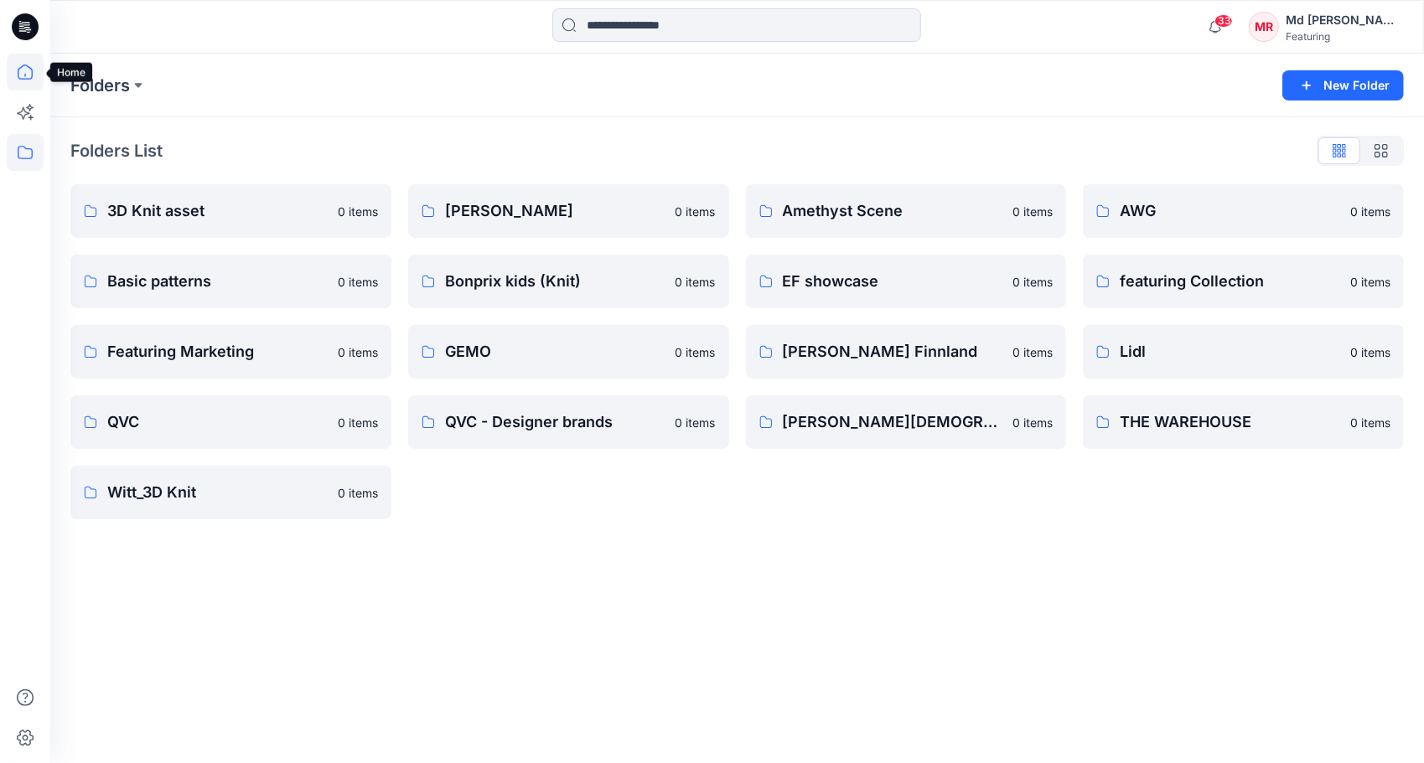
click at [25, 75] on icon at bounding box center [25, 72] width 15 height 15
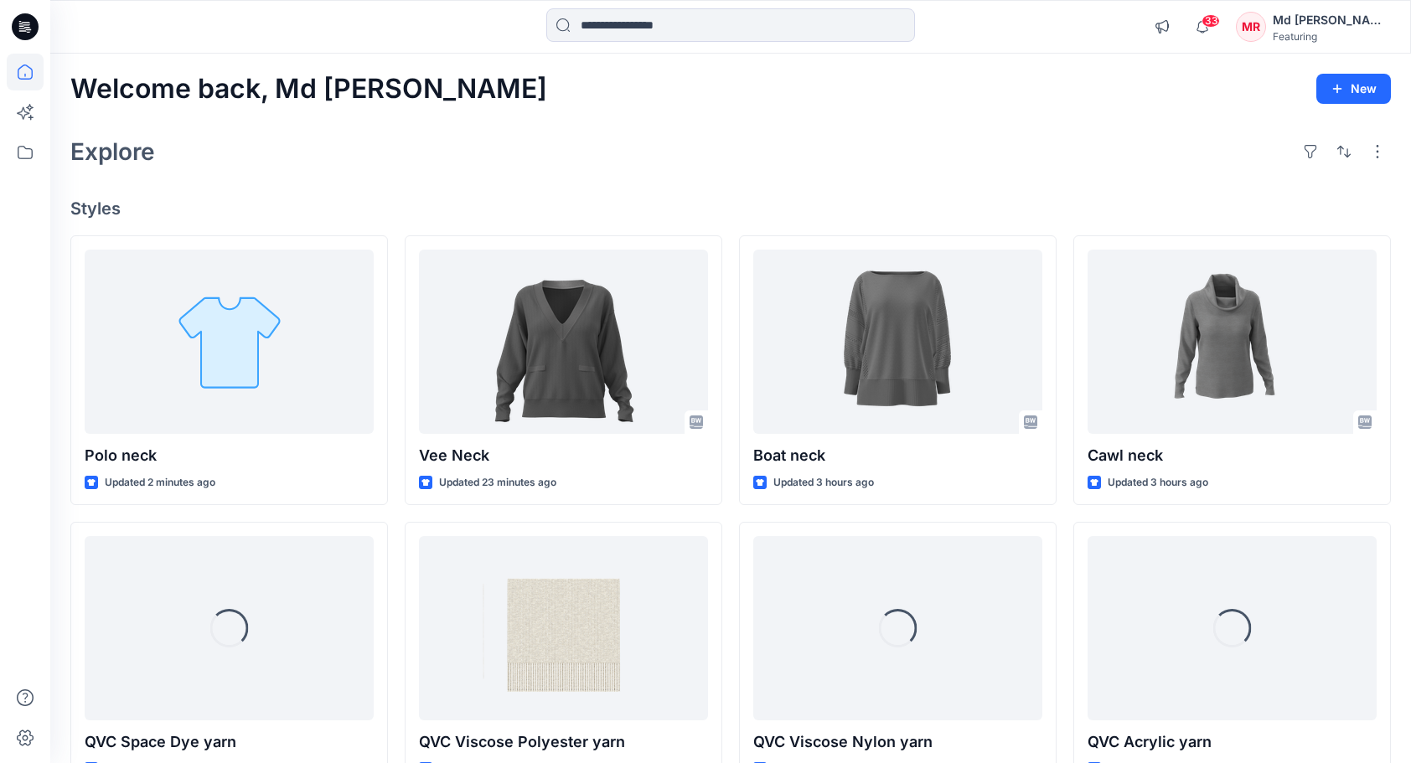
click at [876, 132] on div "Explore" at bounding box center [730, 152] width 1321 height 40
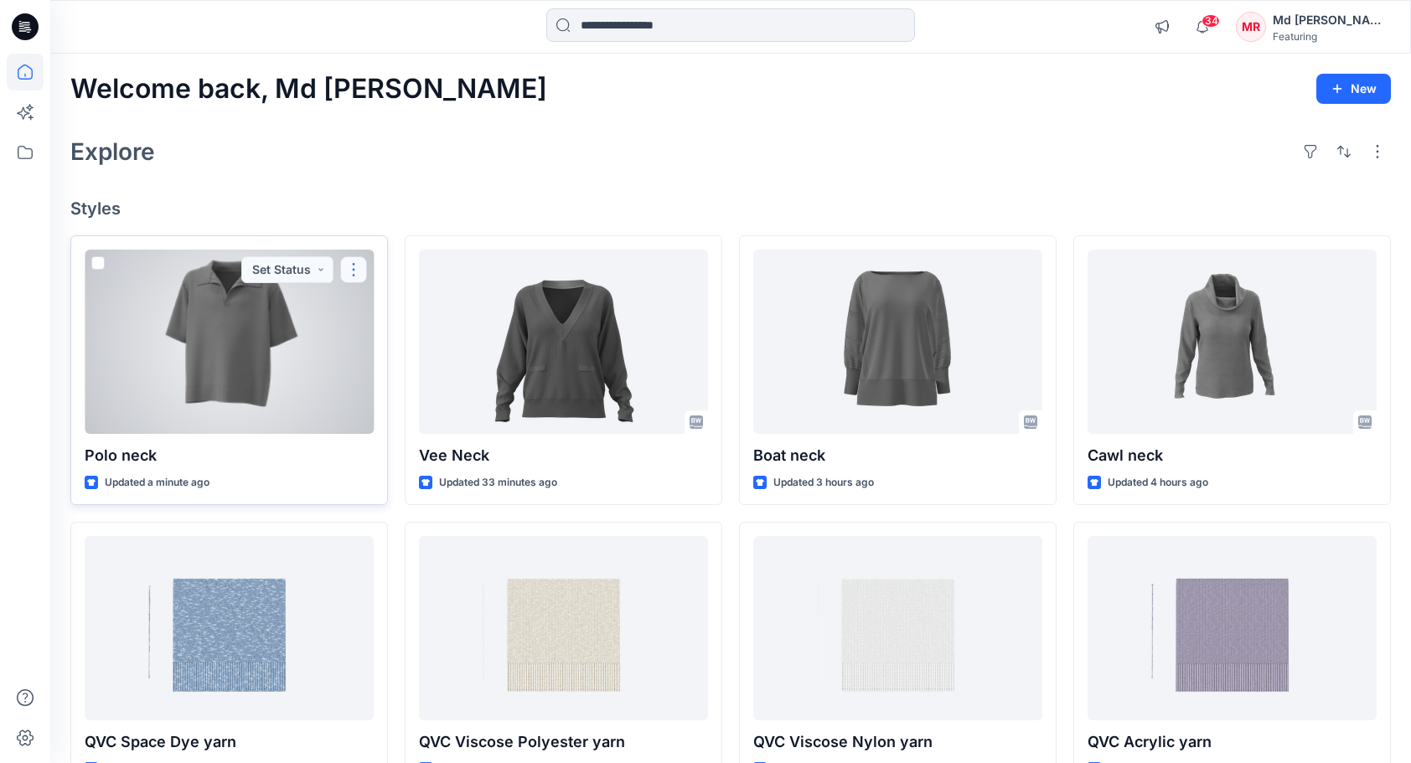
click at [361, 275] on button "button" at bounding box center [353, 269] width 27 height 27
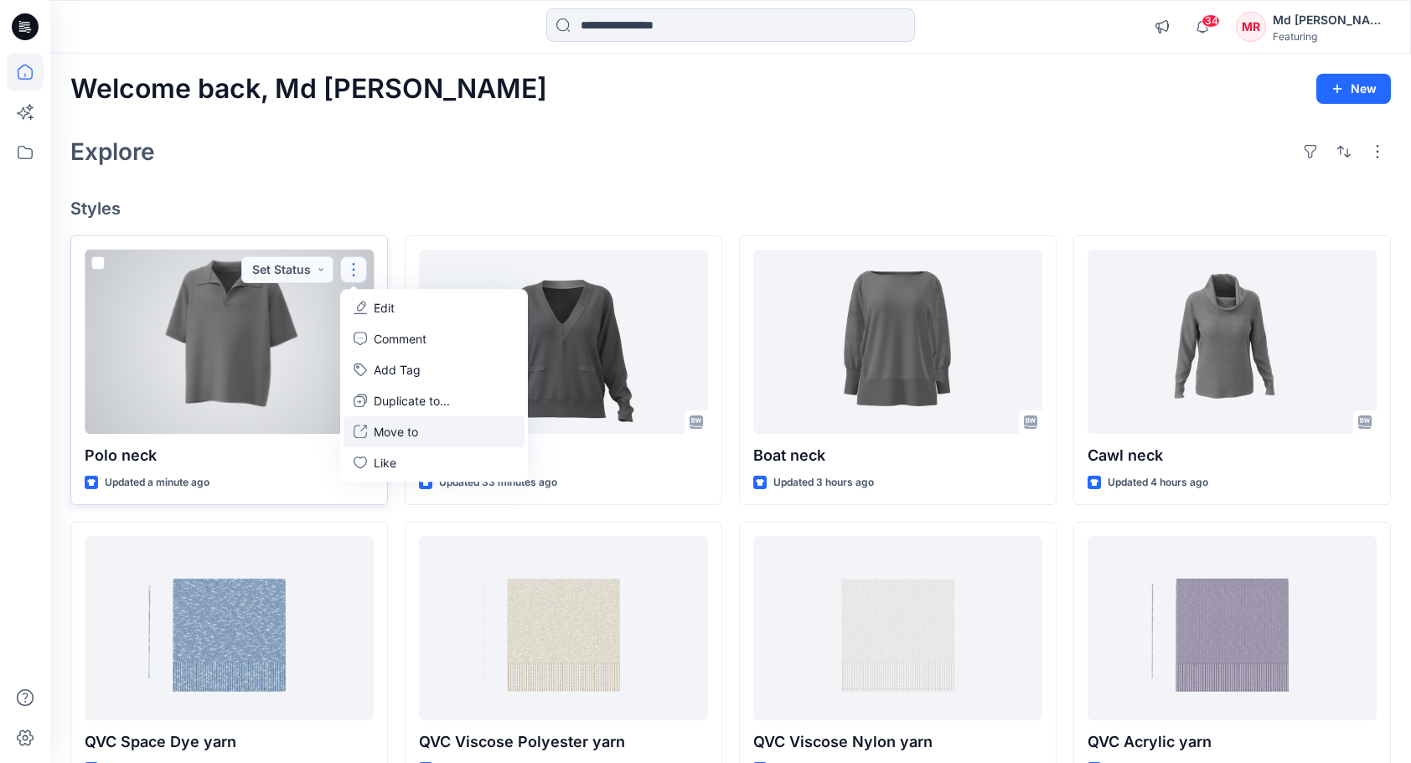
click at [429, 432] on button "Move to" at bounding box center [434, 432] width 181 height 31
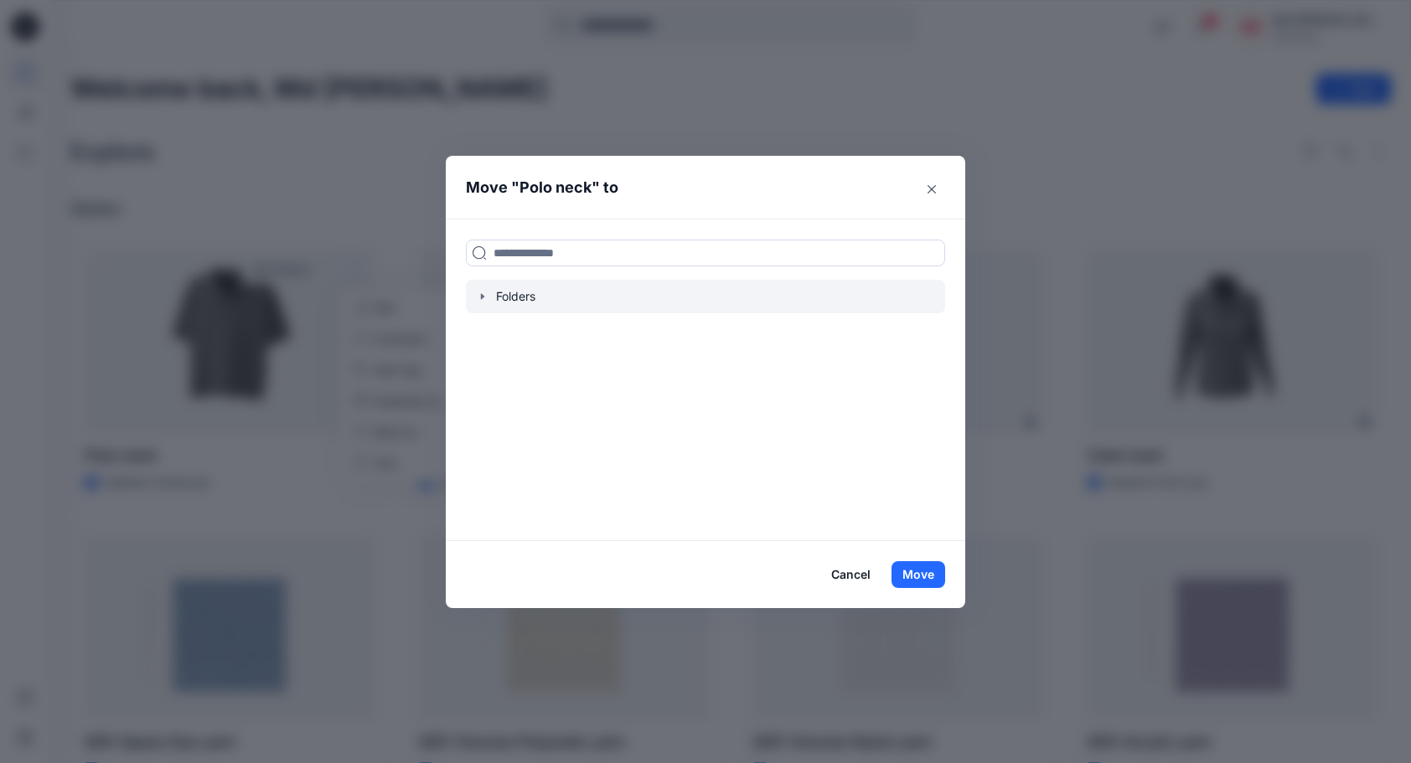
click at [481, 294] on div at bounding box center [705, 297] width 479 height 34
click at [489, 297] on icon "button" at bounding box center [482, 296] width 13 height 13
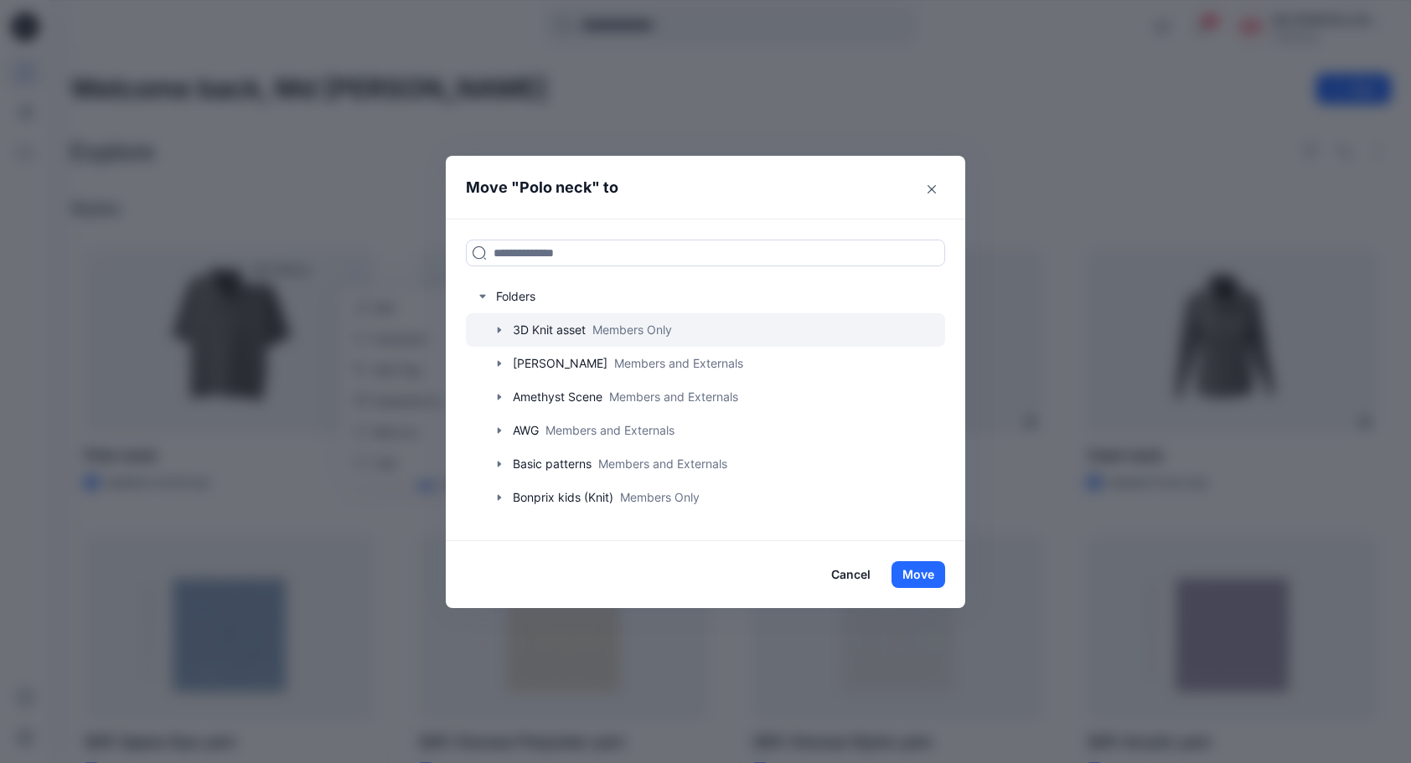
click at [506, 333] on icon "button" at bounding box center [499, 329] width 13 height 13
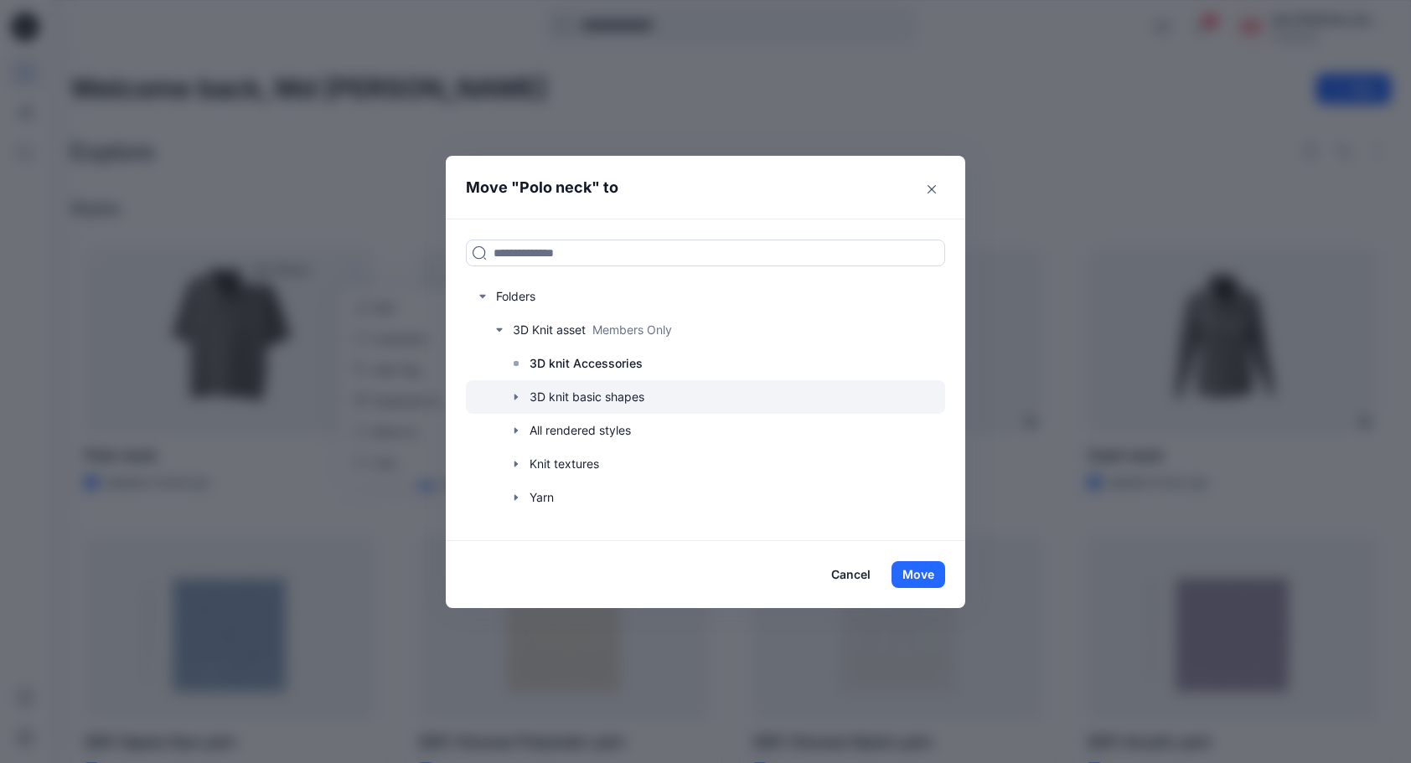
click at [598, 406] on div at bounding box center [705, 397] width 479 height 34
click at [523, 401] on icon "button" at bounding box center [516, 397] width 13 height 13
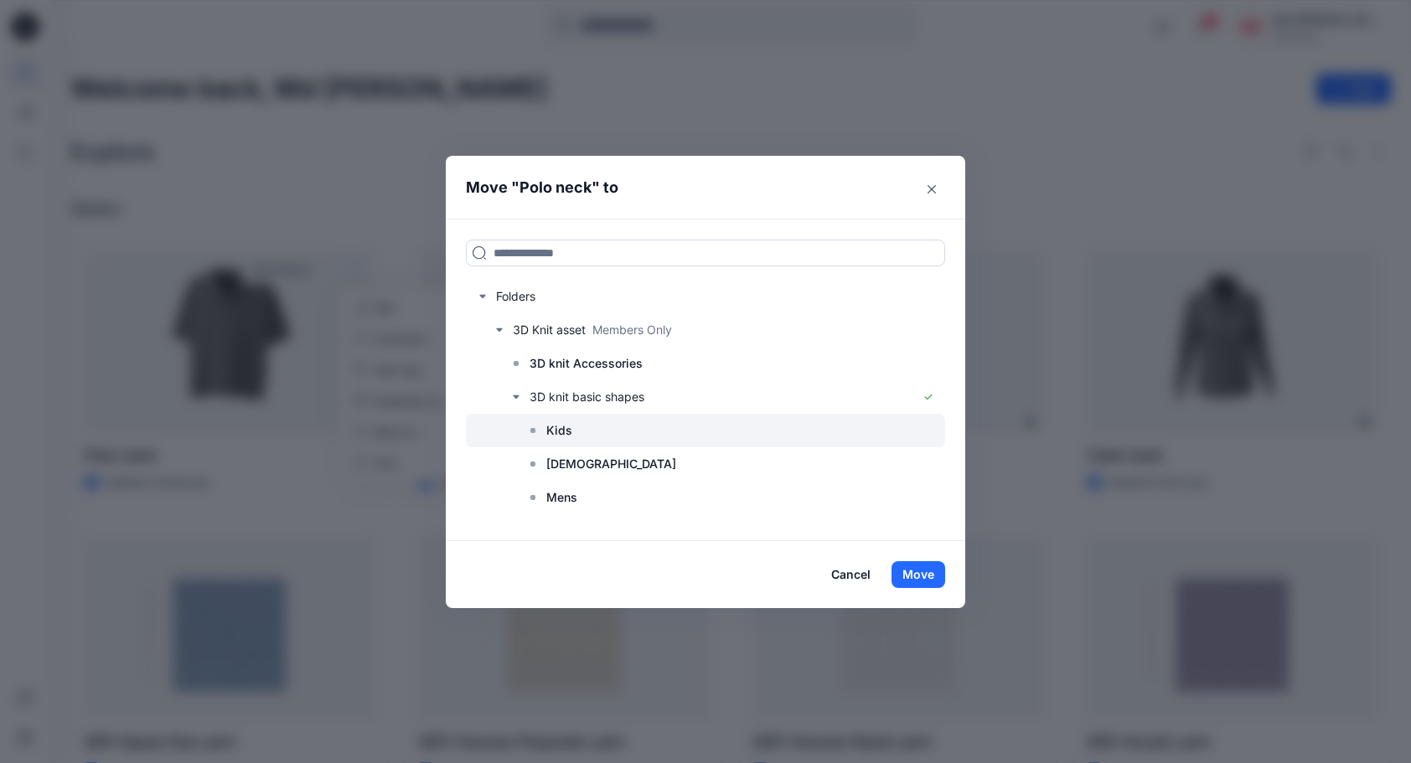
click at [578, 429] on div at bounding box center [705, 431] width 479 height 34
click at [917, 565] on button "Move" at bounding box center [919, 574] width 54 height 27
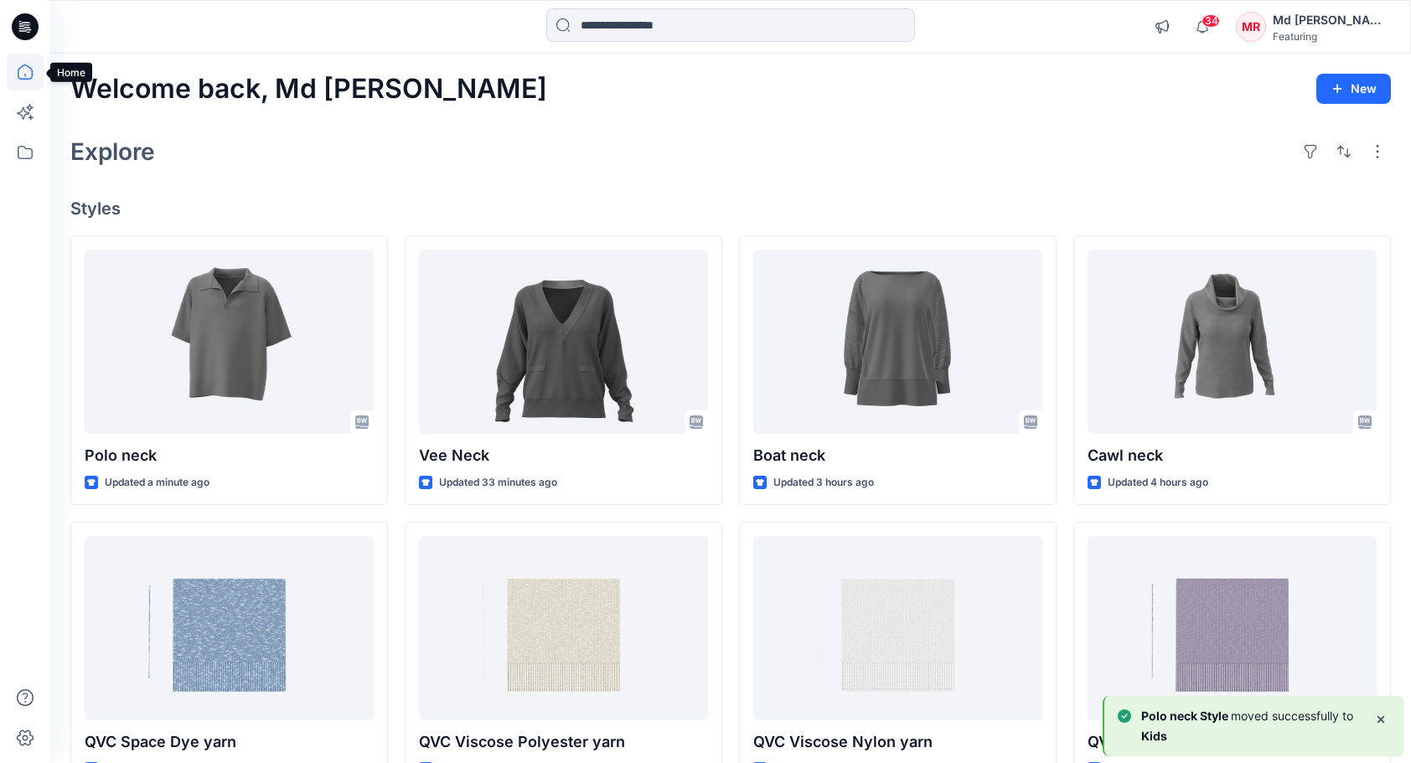
click at [27, 66] on icon at bounding box center [25, 72] width 15 height 15
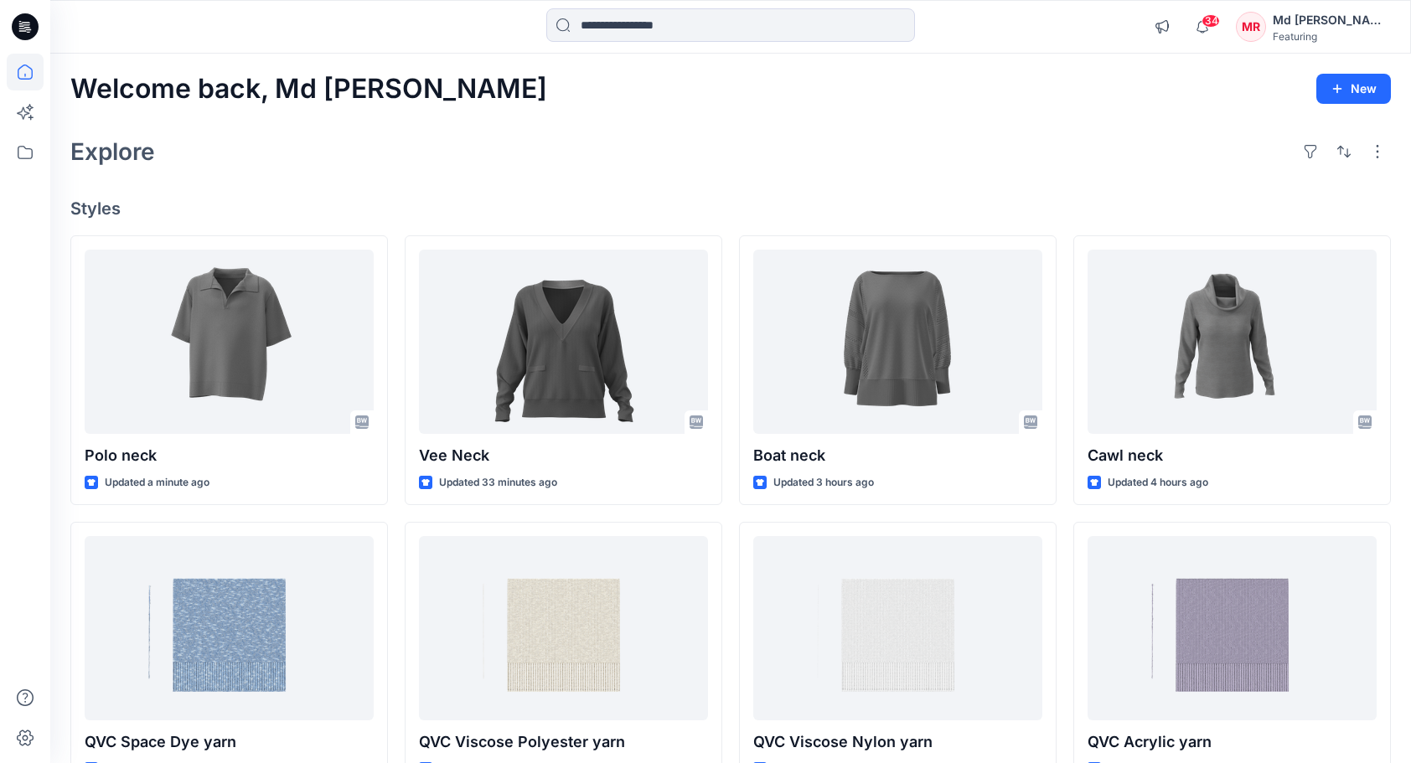
click at [26, 72] on icon at bounding box center [25, 72] width 37 height 37
click at [4, 146] on div at bounding box center [25, 381] width 50 height 763
click at [13, 148] on icon at bounding box center [25, 152] width 37 height 37
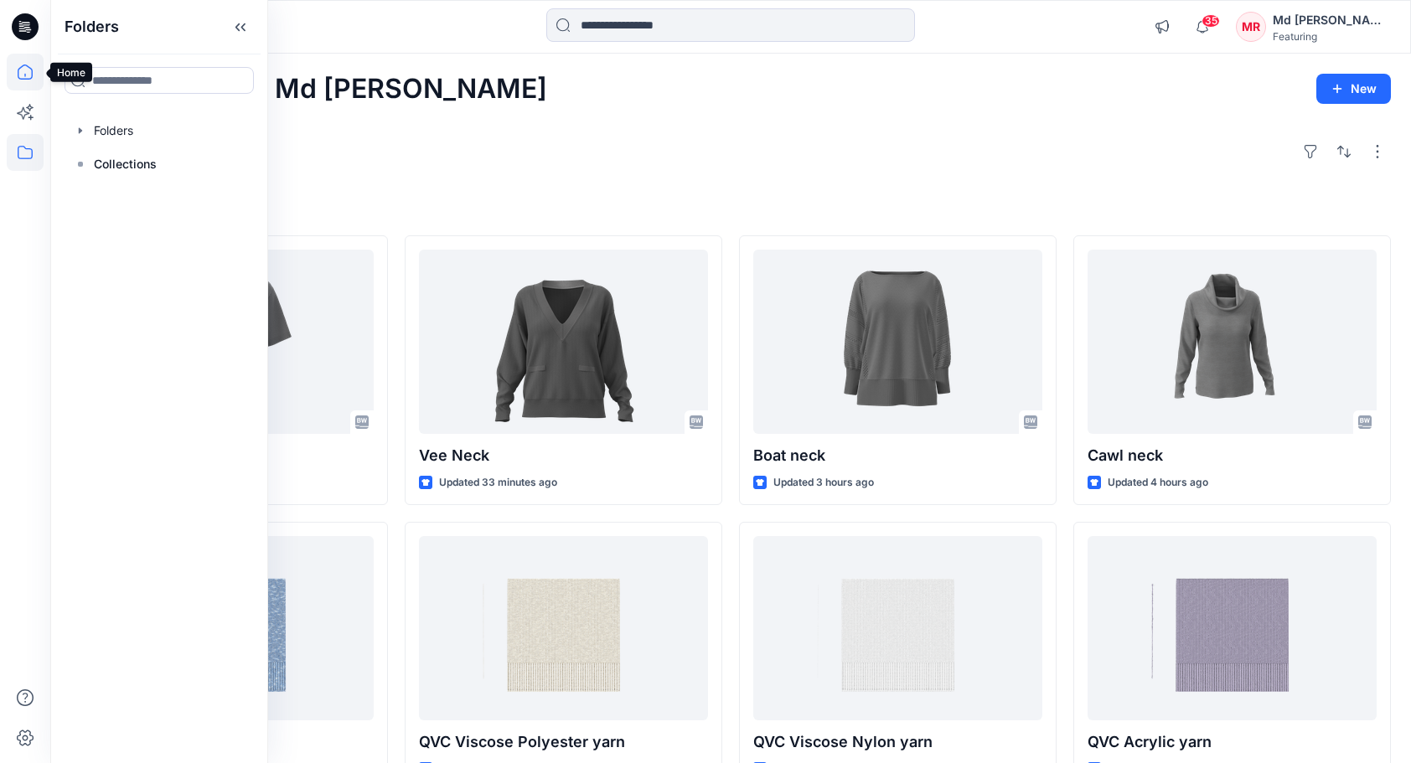
click at [29, 74] on icon at bounding box center [25, 72] width 37 height 37
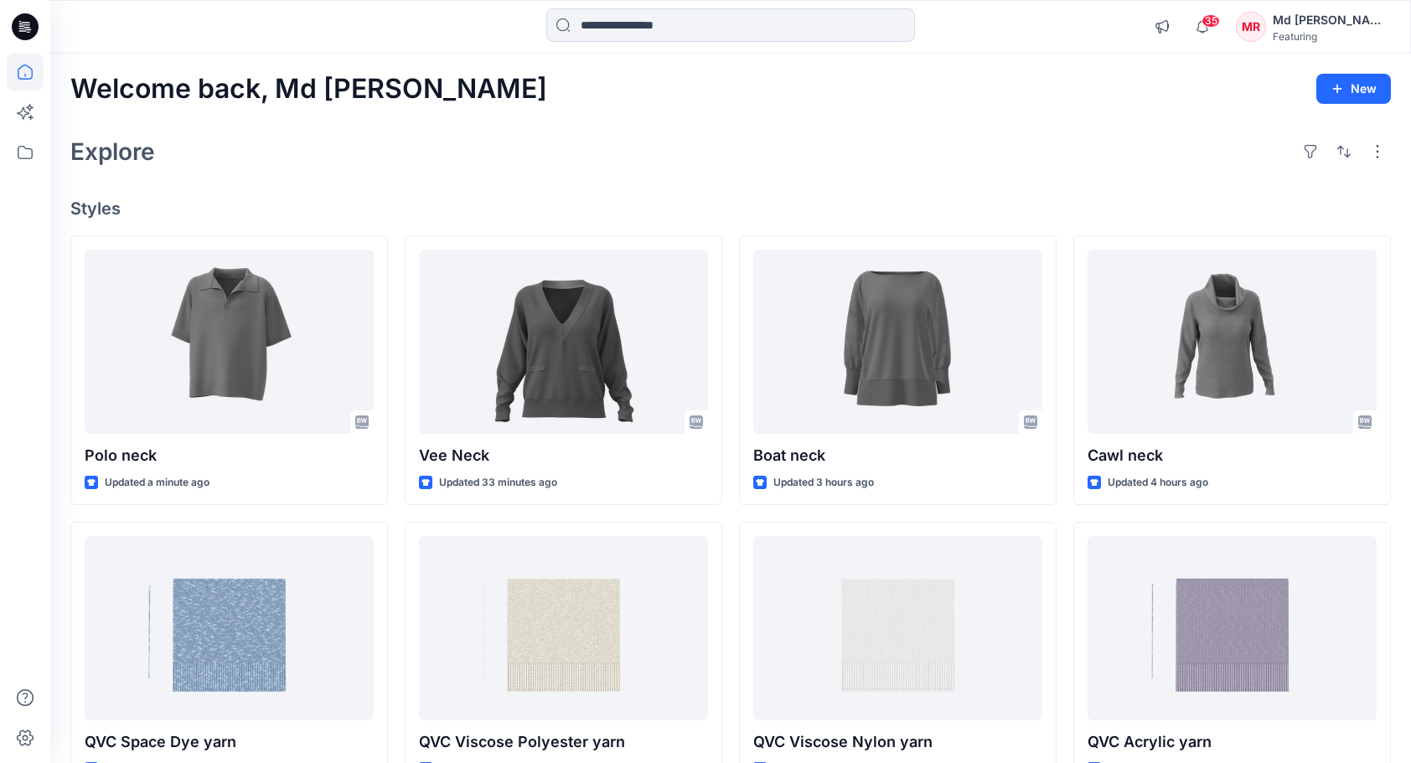
click at [921, 134] on div "Explore" at bounding box center [730, 152] width 1321 height 40
click at [30, 156] on icon at bounding box center [25, 152] width 37 height 37
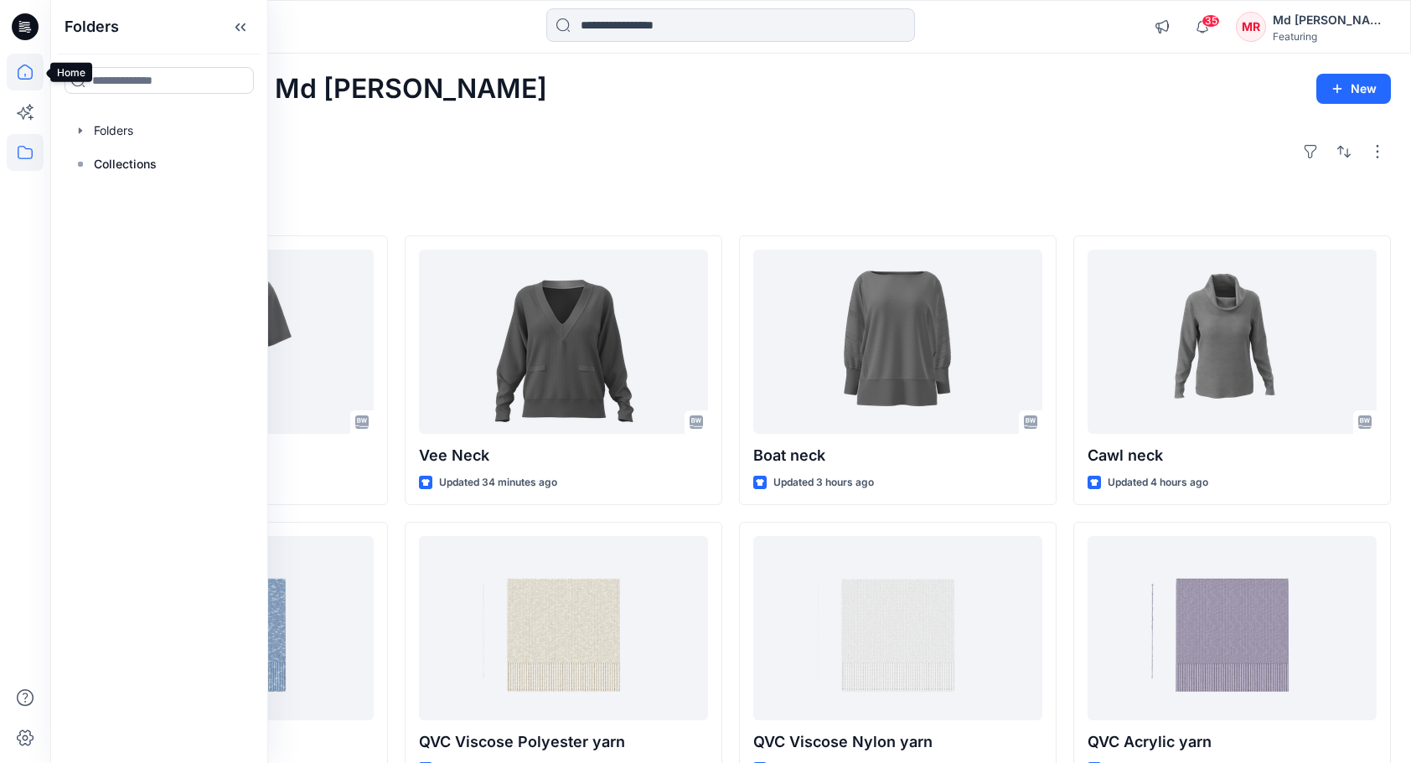
click at [27, 79] on icon at bounding box center [25, 72] width 15 height 15
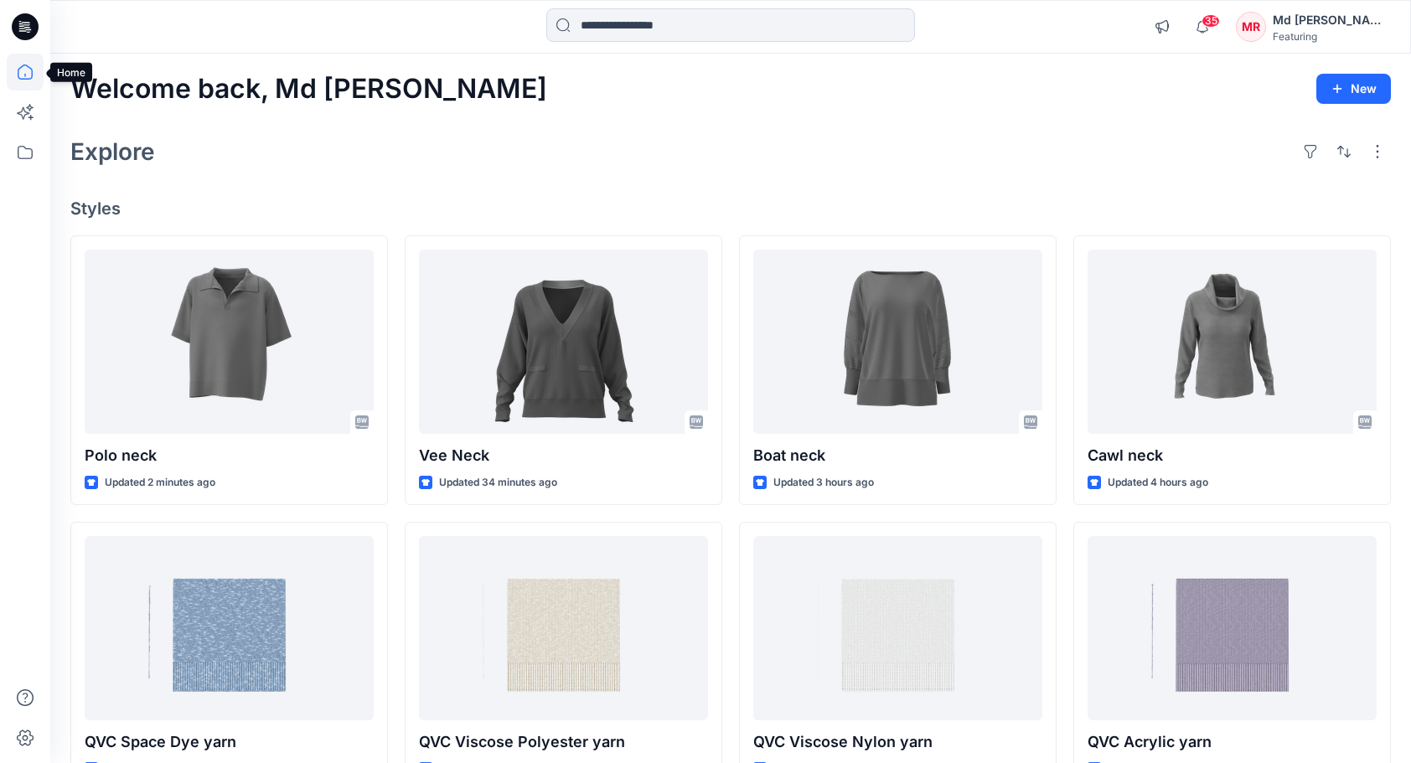
click at [23, 77] on icon at bounding box center [25, 72] width 37 height 37
click at [23, 149] on icon at bounding box center [25, 152] width 37 height 37
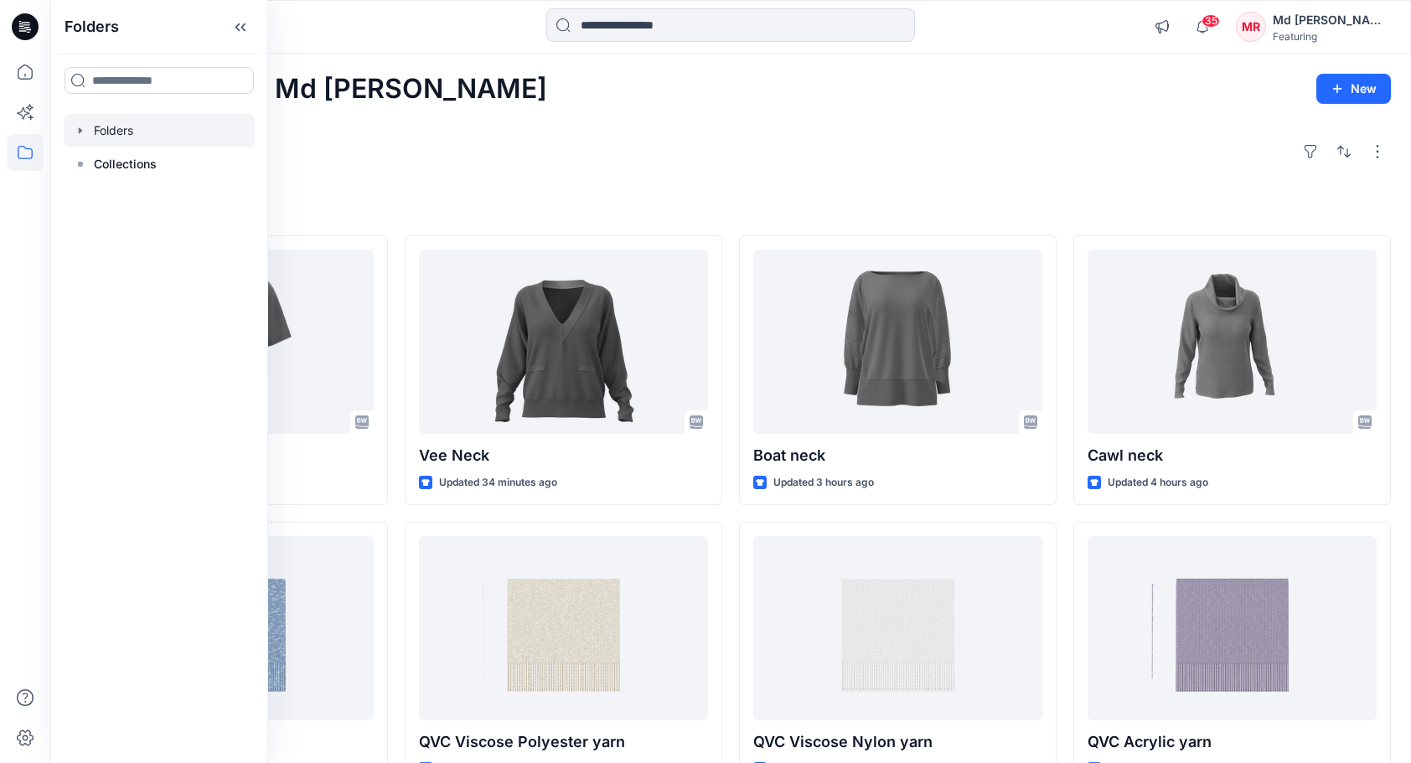
click at [113, 136] on div at bounding box center [159, 131] width 191 height 34
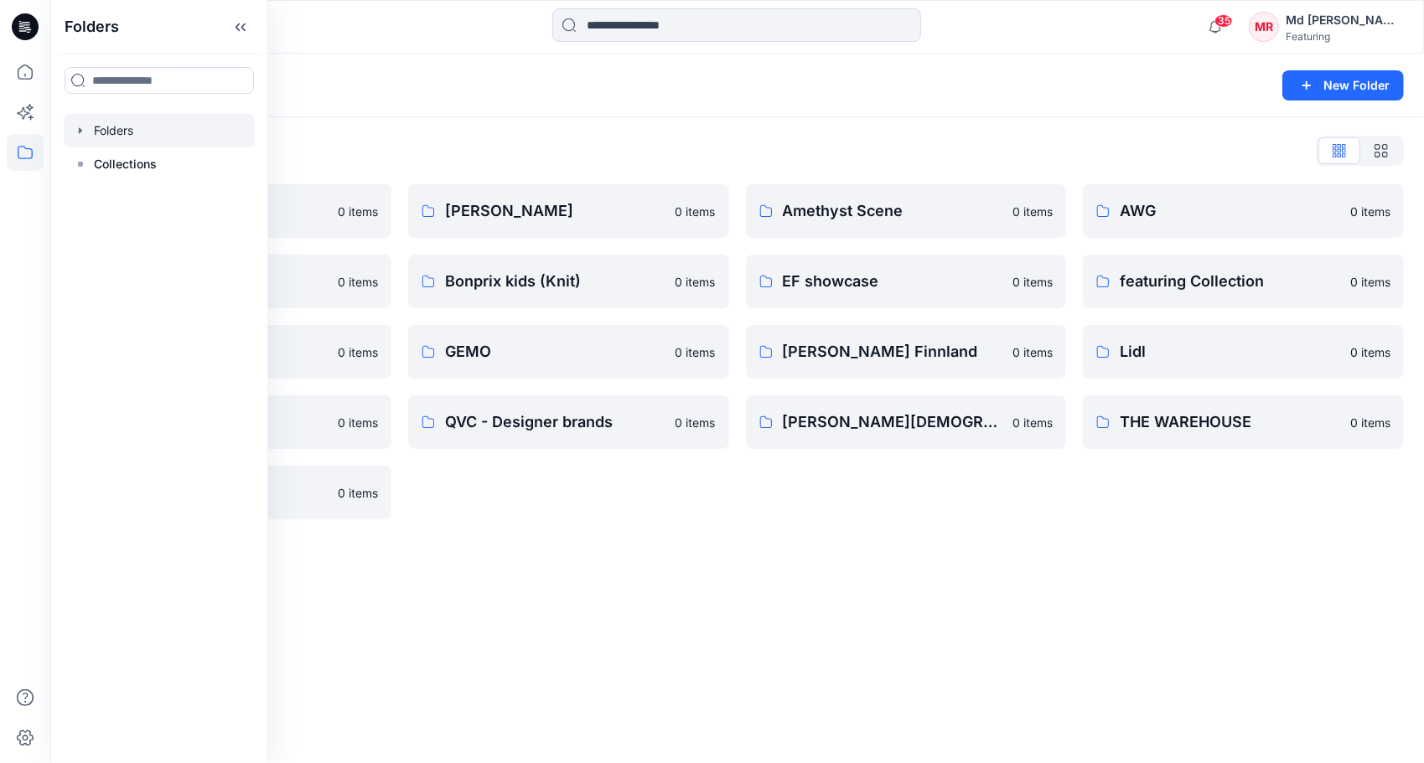
click at [614, 608] on div "Folders New Folder Folders List 3D Knit asset 0 items Basic patterns 0 items Fe…" at bounding box center [737, 409] width 1374 height 710
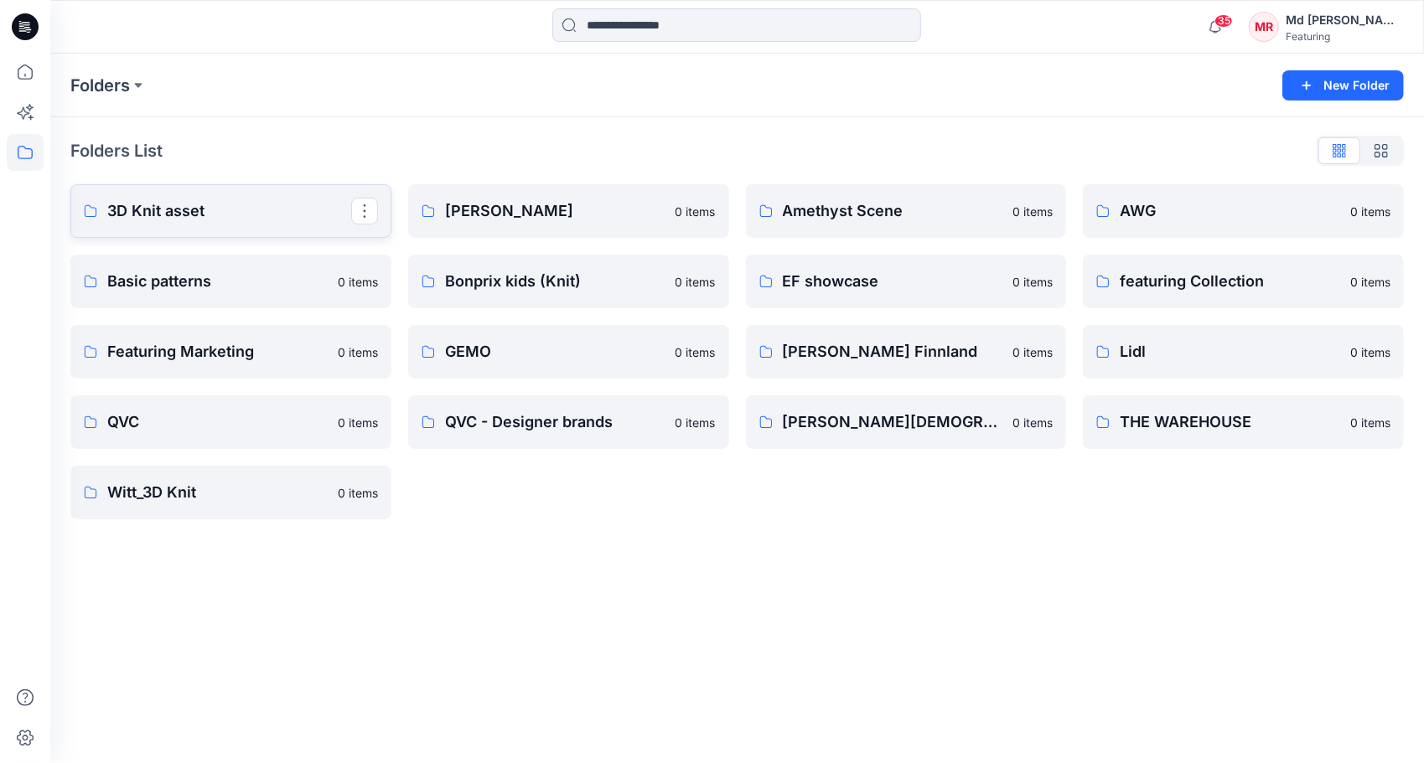
click at [210, 221] on p "3D Knit asset" at bounding box center [229, 210] width 244 height 23
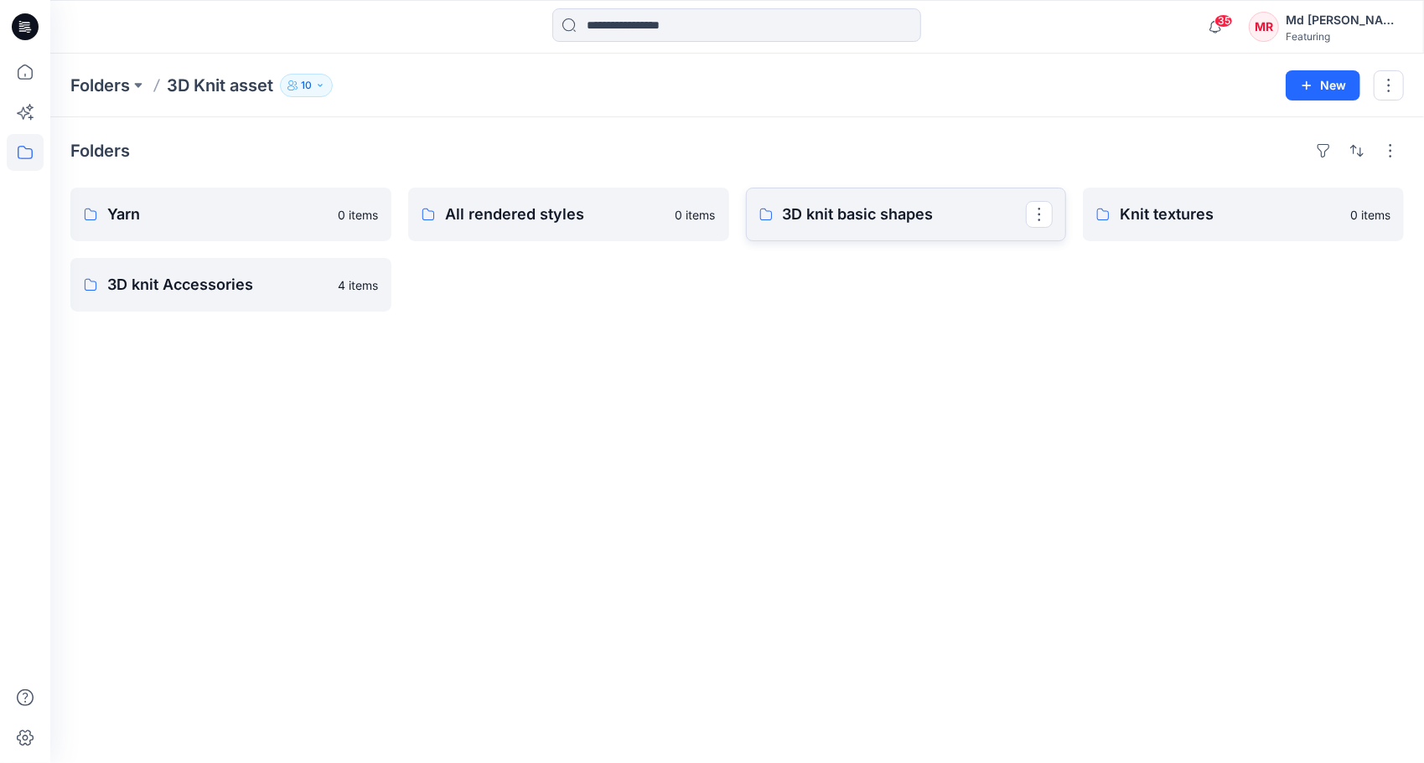
click at [850, 201] on link "3D knit basic shapes" at bounding box center [906, 215] width 321 height 54
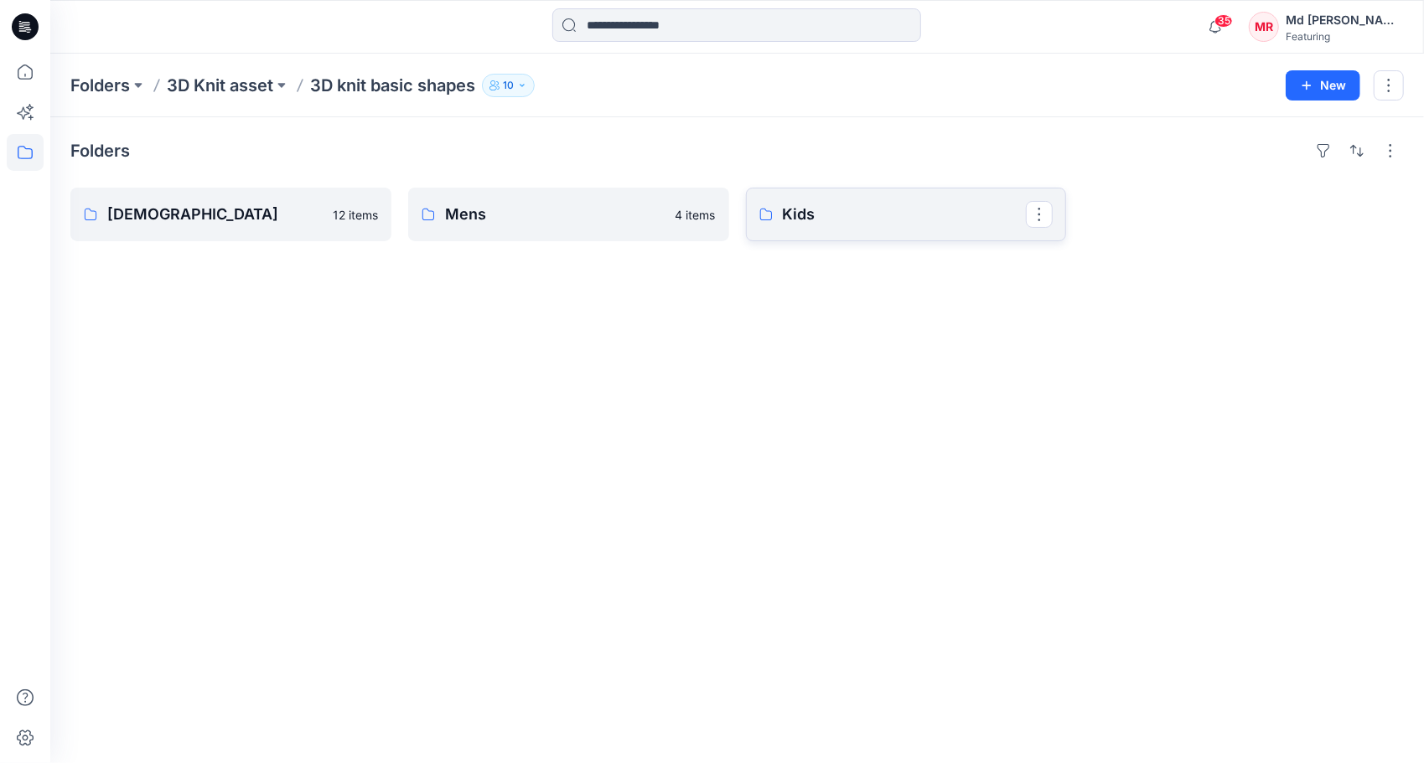
click at [823, 216] on p "Kids" at bounding box center [905, 214] width 244 height 23
click at [860, 394] on div "Folders [DEMOGRAPHIC_DATA] 12 items Mens 4 items Kids 8 items" at bounding box center [737, 440] width 1374 height 646
click at [843, 378] on div "Folders [DEMOGRAPHIC_DATA] 12 items Mens 4 items Kids 8 items" at bounding box center [737, 440] width 1374 height 646
click at [823, 448] on div "Folders [DEMOGRAPHIC_DATA] 12 items Mens 4 items Kids 8 items" at bounding box center [737, 440] width 1374 height 646
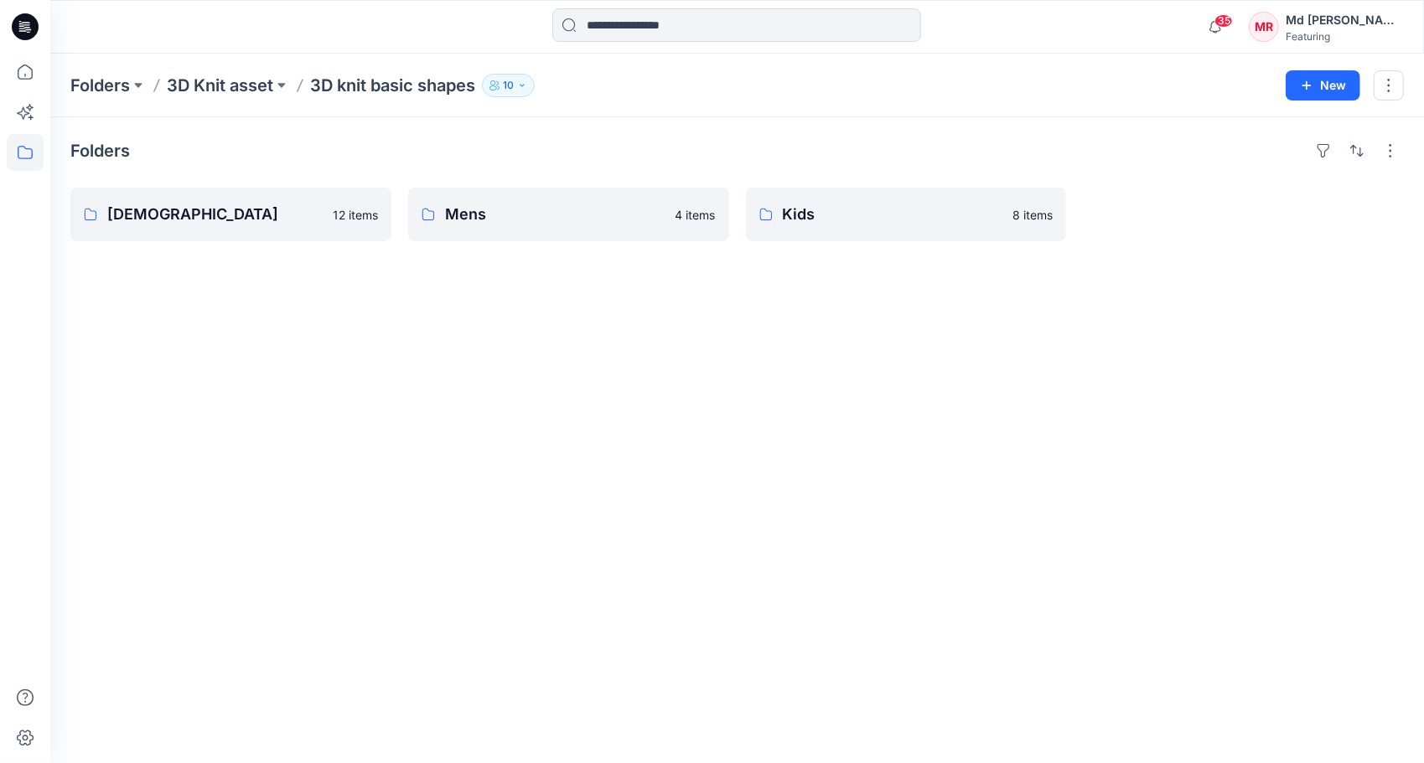
click at [933, 575] on div "Folders [DEMOGRAPHIC_DATA] 12 items Mens 4 items Kids 8 items" at bounding box center [737, 440] width 1374 height 646
click at [956, 605] on div "Folders [DEMOGRAPHIC_DATA] 12 items Mens 4 items Kids 8 items" at bounding box center [737, 440] width 1374 height 646
click at [736, 662] on div "Folders [DEMOGRAPHIC_DATA] 12 items Mens 4 items Kids 8 items" at bounding box center [737, 440] width 1374 height 646
click at [740, 398] on div "Folders [DEMOGRAPHIC_DATA] 12 items Mens 4 items Kids 8 items" at bounding box center [737, 440] width 1374 height 646
click at [139, 215] on p "[DEMOGRAPHIC_DATA]" at bounding box center [229, 214] width 244 height 23
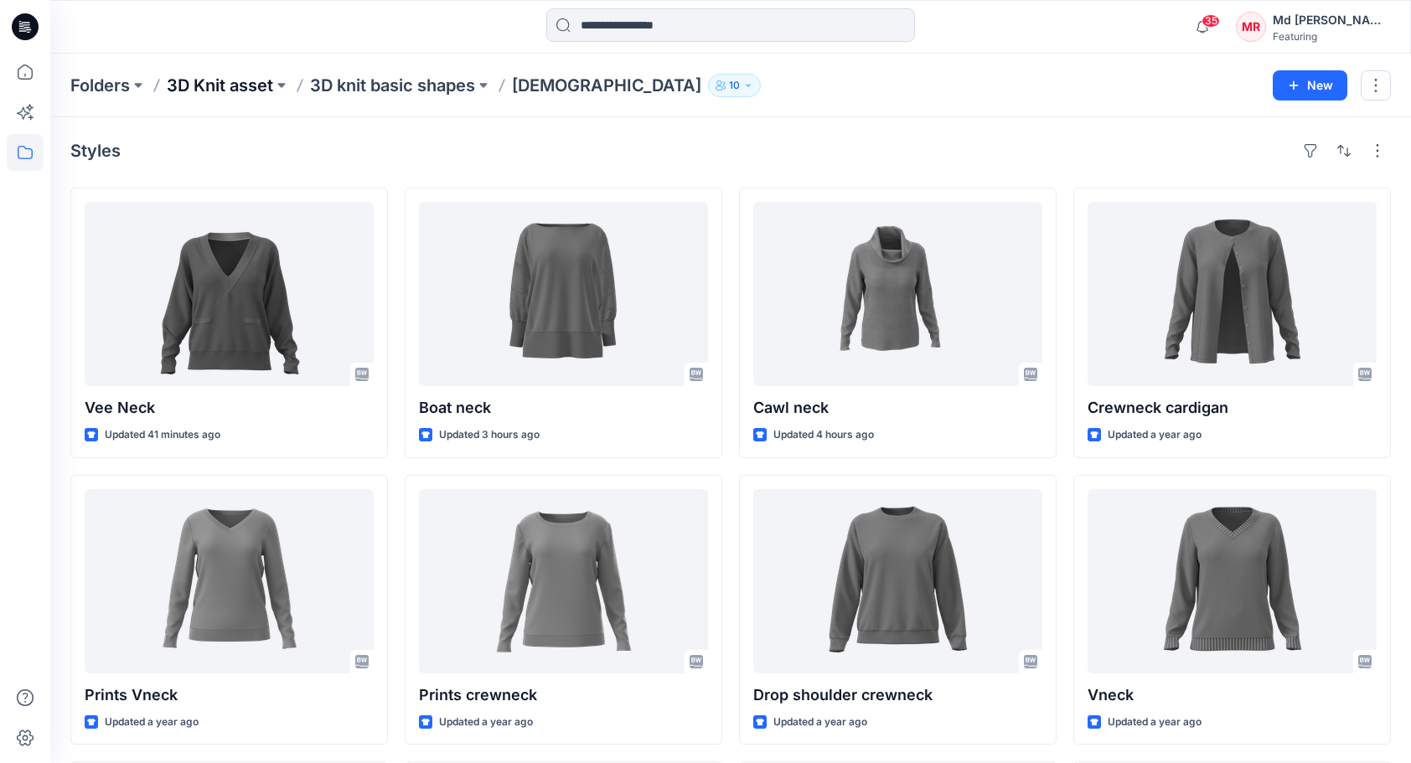
click at [248, 91] on p "3D Knit asset" at bounding box center [220, 85] width 106 height 23
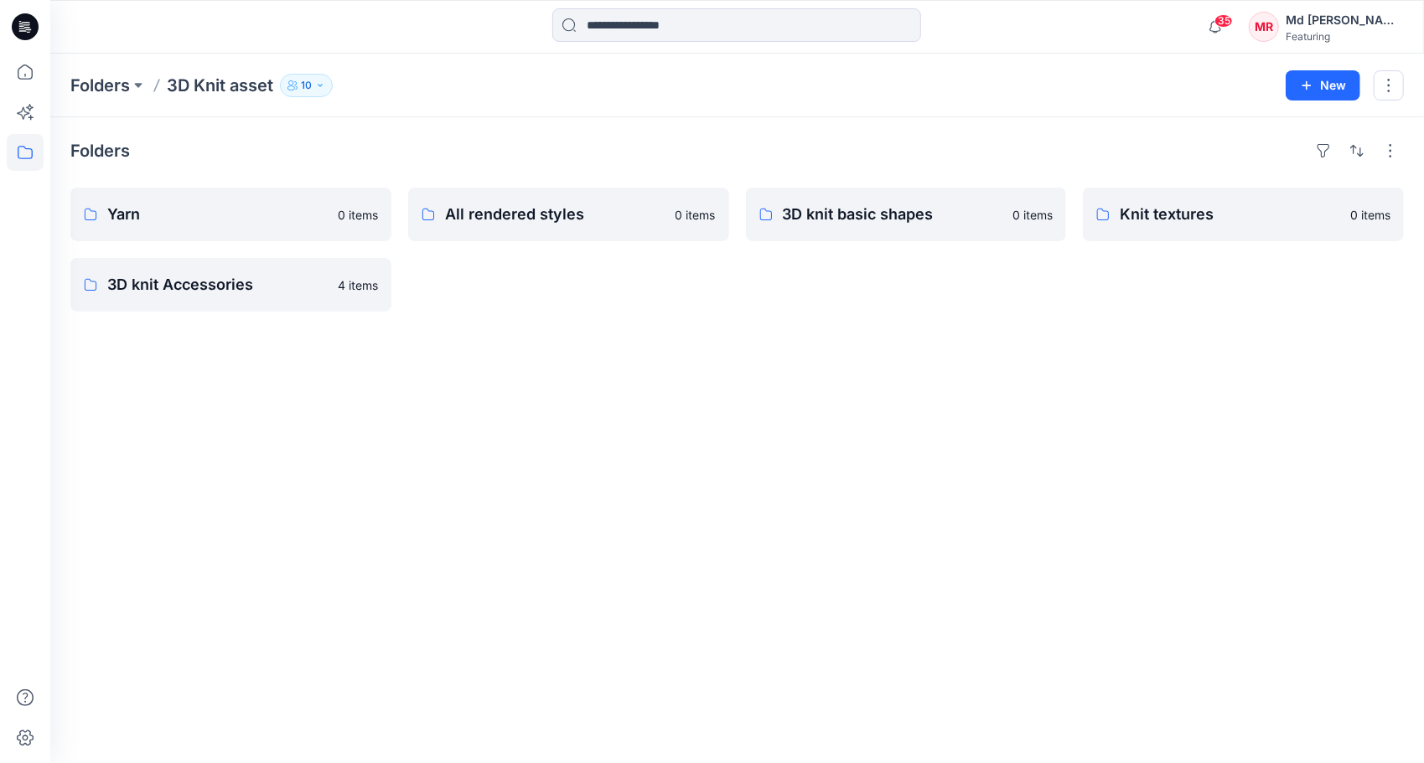
click at [675, 325] on div "Folders Yarn 0 items 3D knit Accessories 4 items All rendered styles 0 items 3D…" at bounding box center [737, 440] width 1374 height 646
click at [607, 308] on div "All rendered styles 0 items" at bounding box center [568, 250] width 321 height 124
click at [643, 107] on div "Folders 3D Knit asset 10 New" at bounding box center [737, 86] width 1374 height 64
click at [290, 50] on div "35 Notifications Your style Polo neck is ready 1 new Colorways 8 minutes ago Ve…" at bounding box center [737, 27] width 1374 height 54
click at [216, 49] on div "35 Notifications Your style Polo neck is ready 1 new Colorways 8 minutes ago Ve…" at bounding box center [737, 27] width 1374 height 54
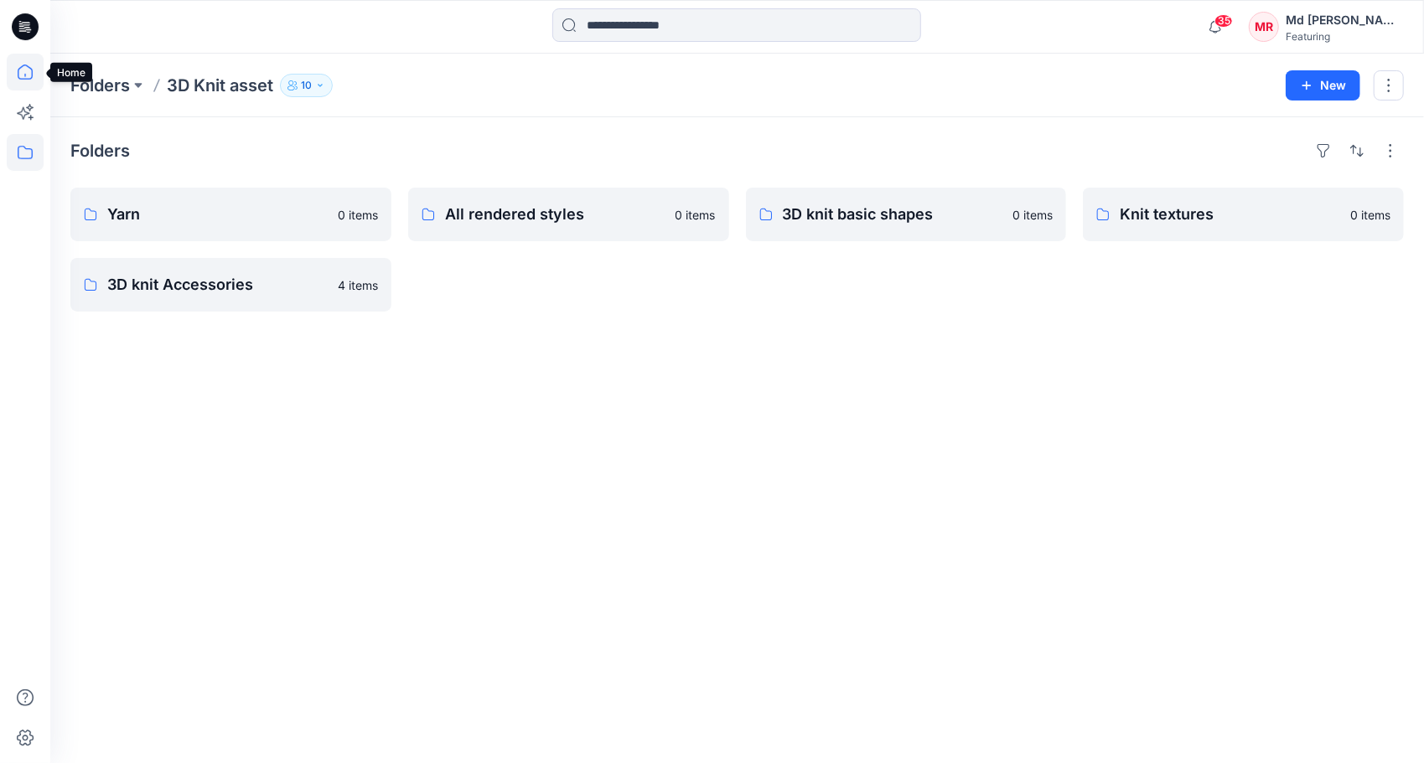
click at [28, 74] on icon at bounding box center [25, 72] width 37 height 37
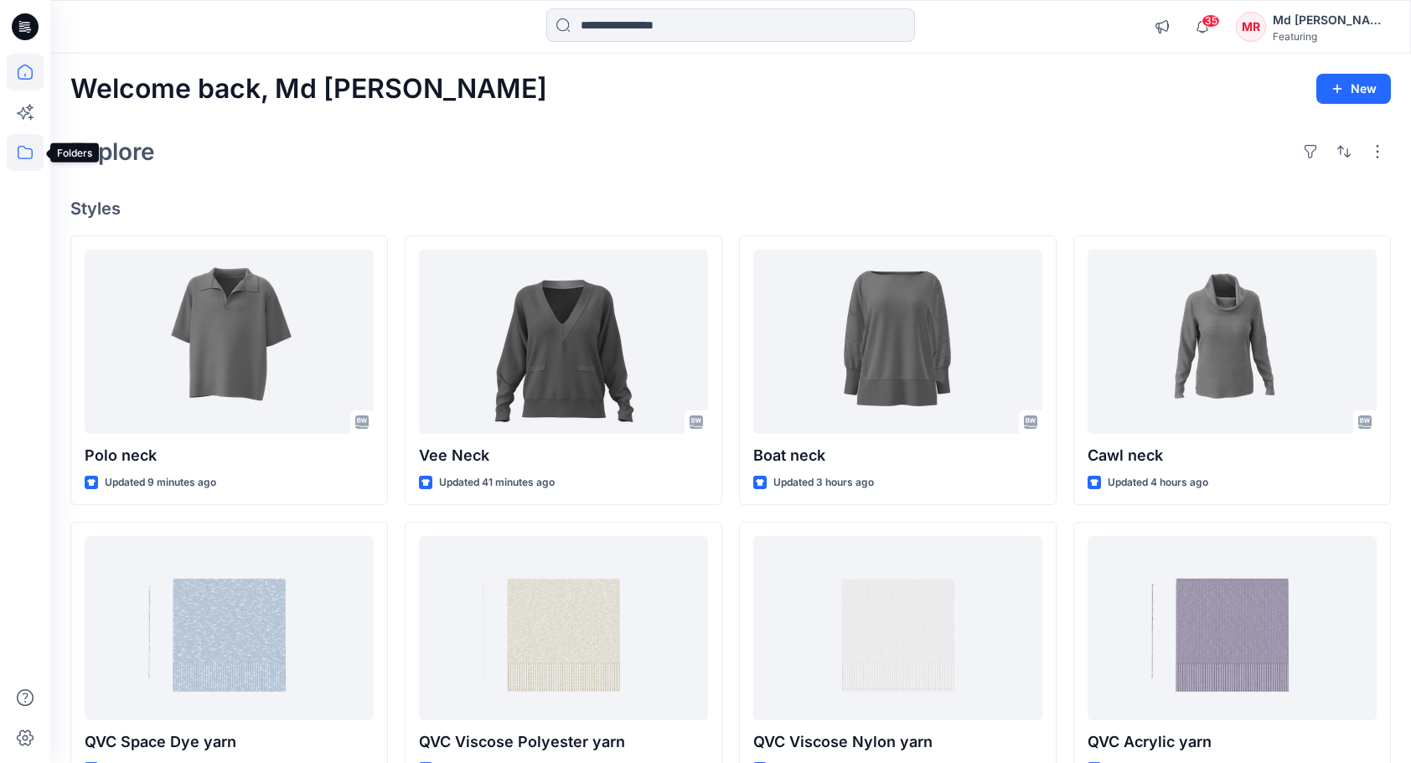
click at [42, 159] on icon at bounding box center [25, 152] width 37 height 37
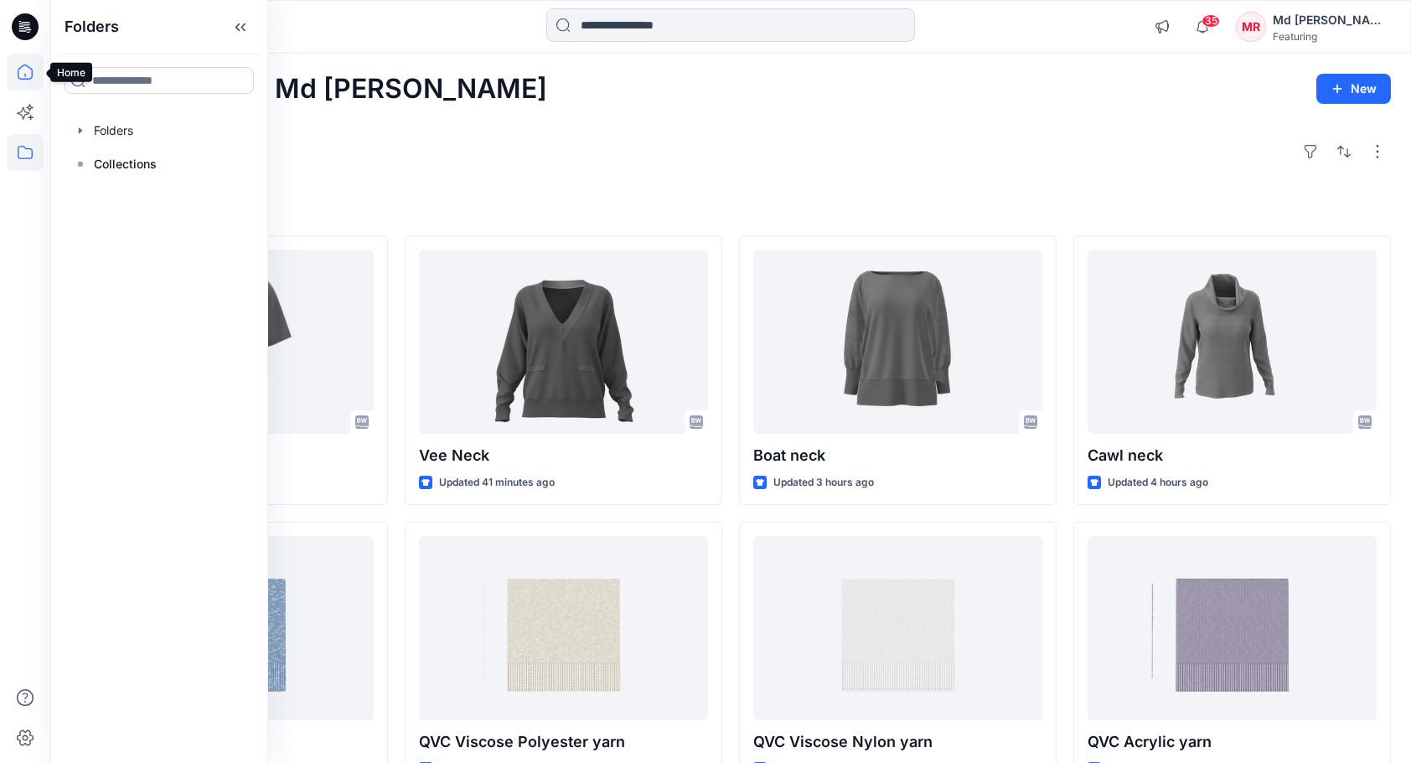
click at [33, 69] on icon at bounding box center [25, 72] width 37 height 37
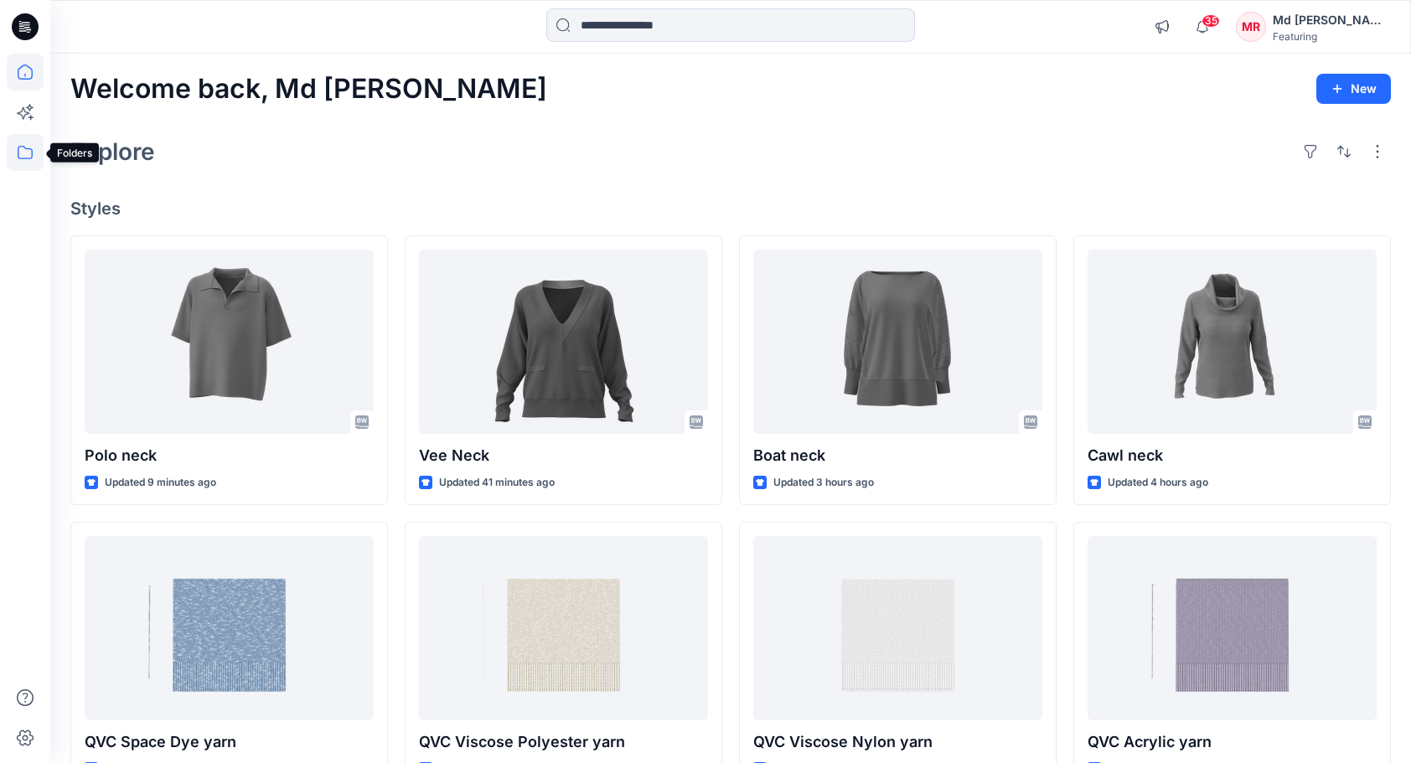
click at [28, 158] on icon at bounding box center [25, 152] width 37 height 37
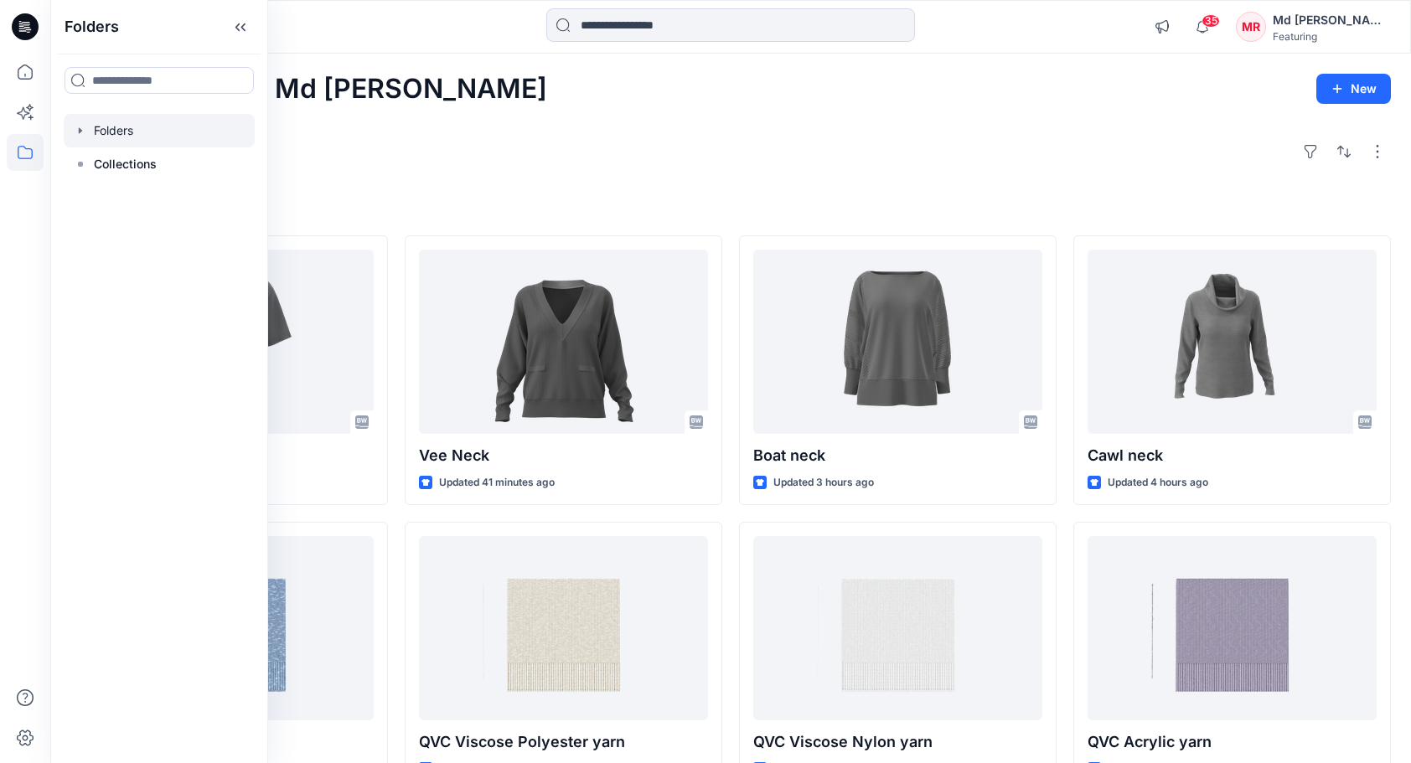
click at [85, 141] on div at bounding box center [159, 131] width 191 height 34
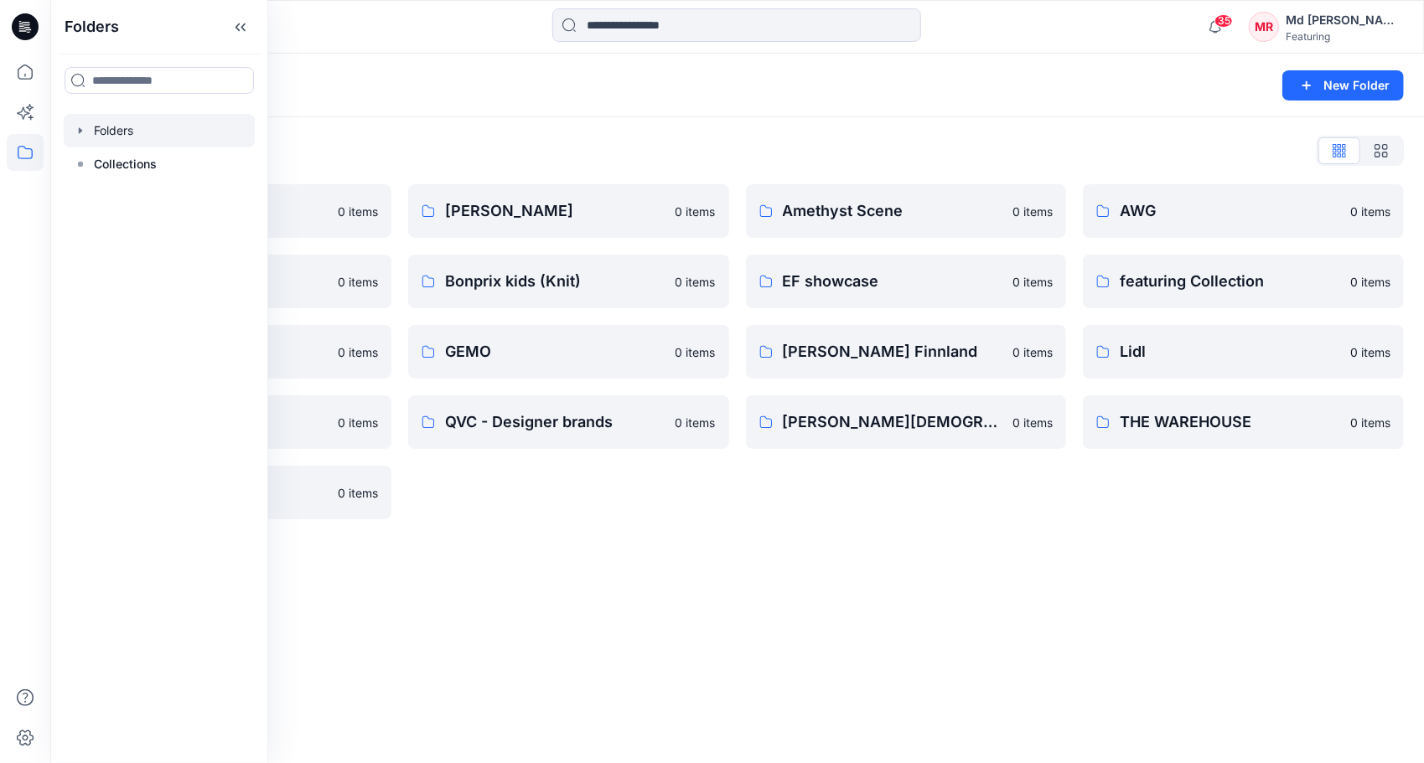
click at [396, 154] on div "Folders List" at bounding box center [736, 150] width 1333 height 27
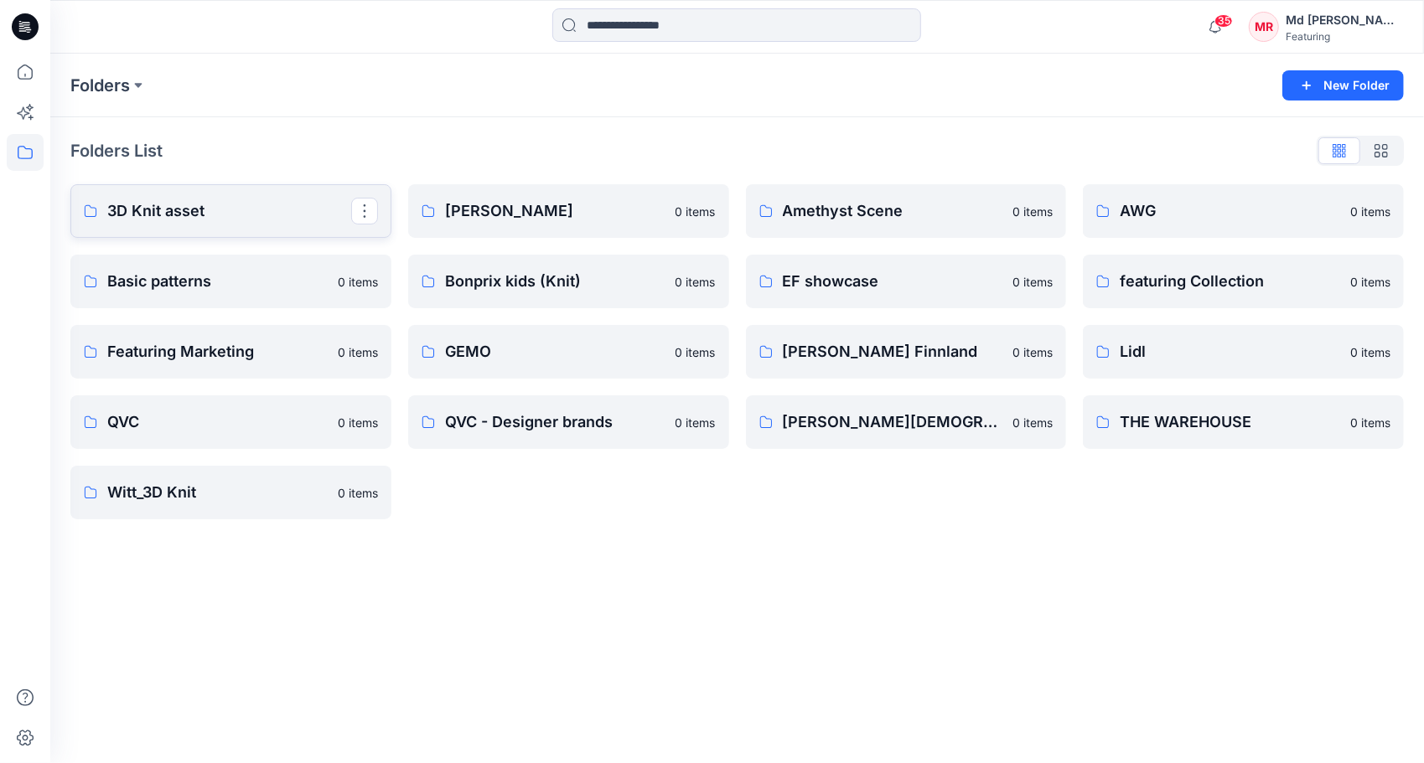
click at [235, 236] on link "3D Knit asset" at bounding box center [230, 211] width 321 height 54
